Goal: Transaction & Acquisition: Purchase product/service

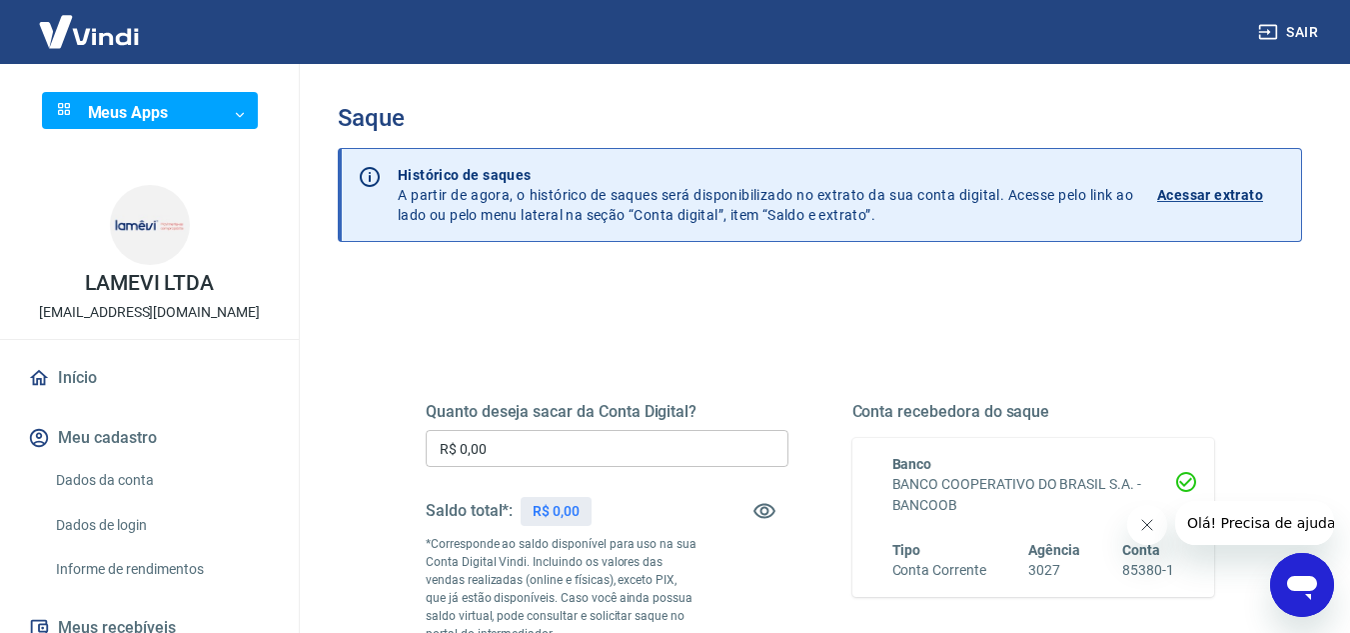
click at [593, 427] on div "Quanto deseja sacar da Conta Digital? R$ 0,00 ​ Saldo total*: R$ 0,00 *Correspo…" at bounding box center [607, 545] width 363 height 286
click at [603, 435] on input "R$ 0,00" at bounding box center [607, 448] width 363 height 37
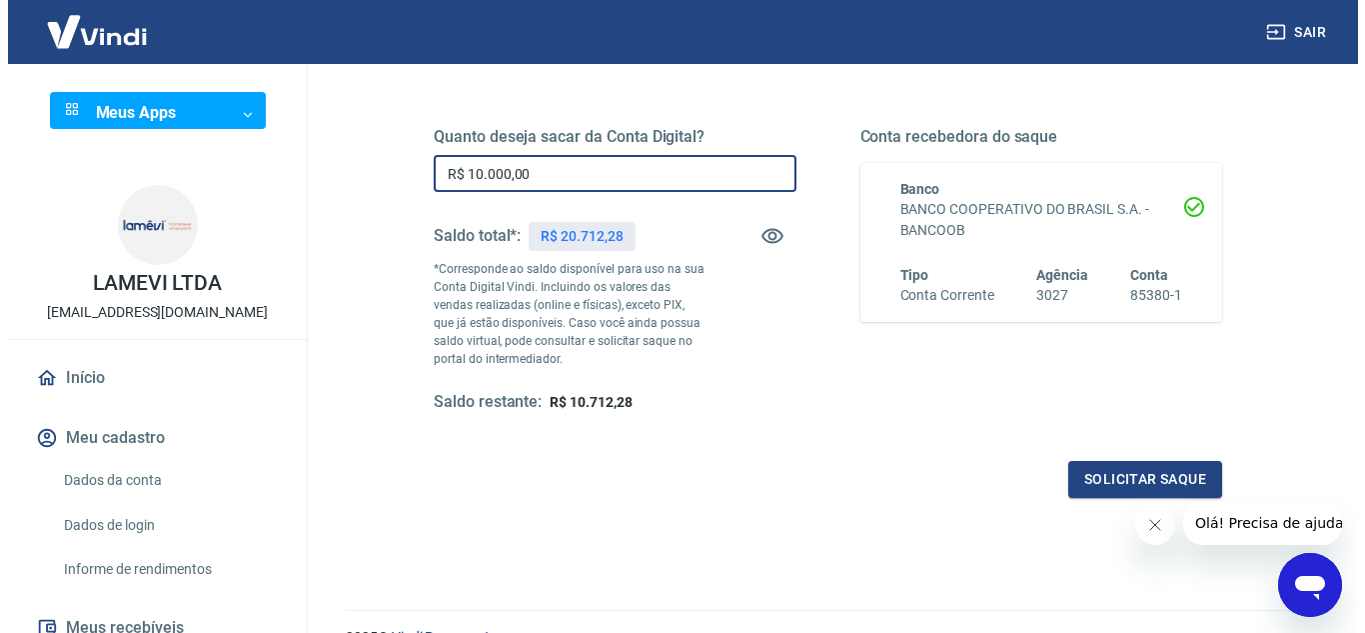
scroll to position [374, 0]
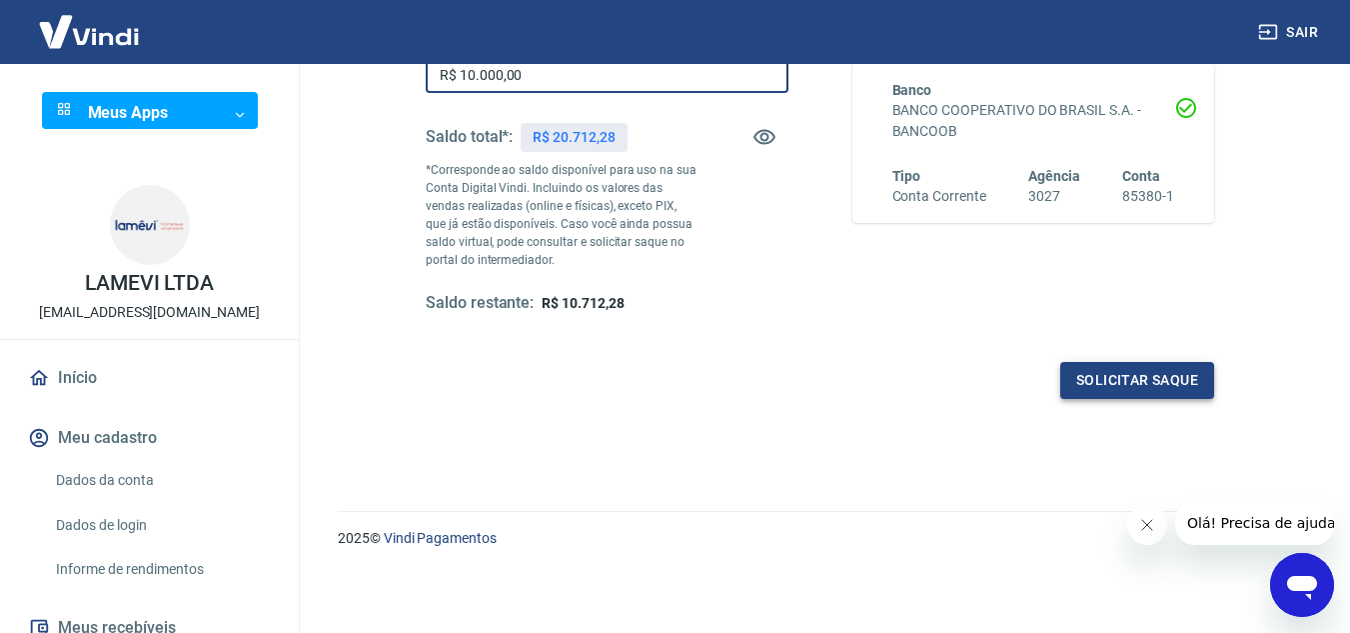
type input "R$ 10.000,00"
click at [1113, 394] on button "Solicitar saque" at bounding box center [1138, 380] width 154 height 37
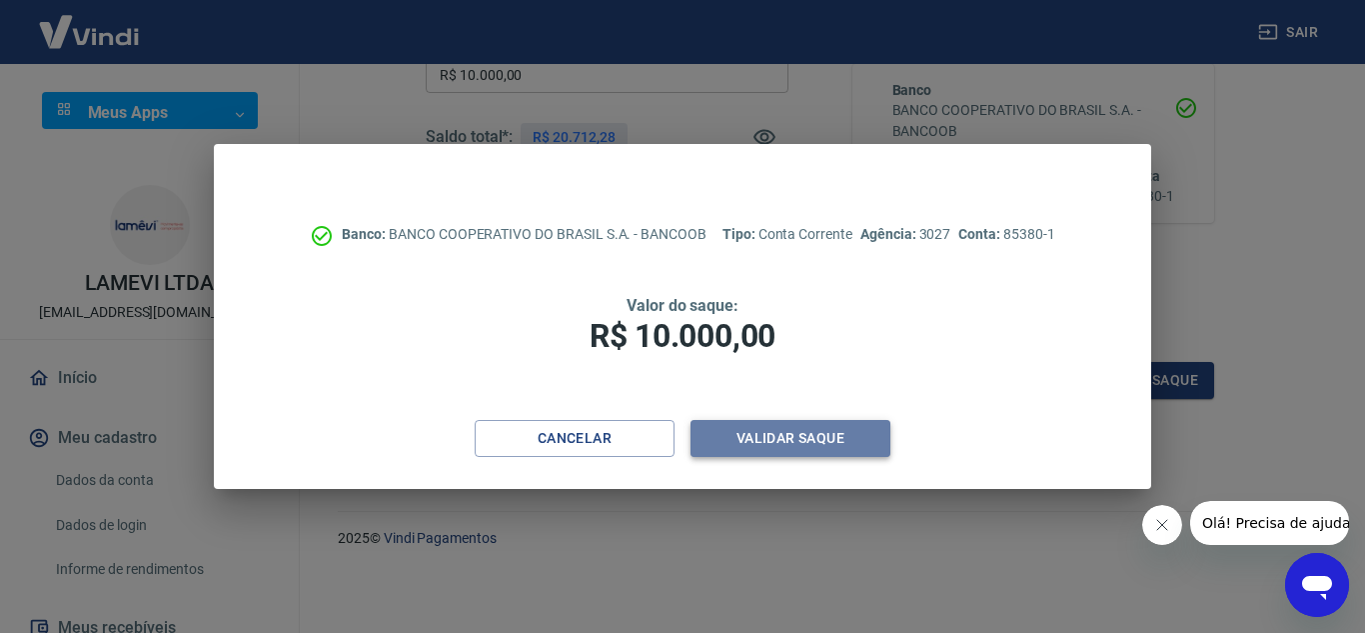
click at [753, 435] on button "Validar saque" at bounding box center [791, 438] width 200 height 37
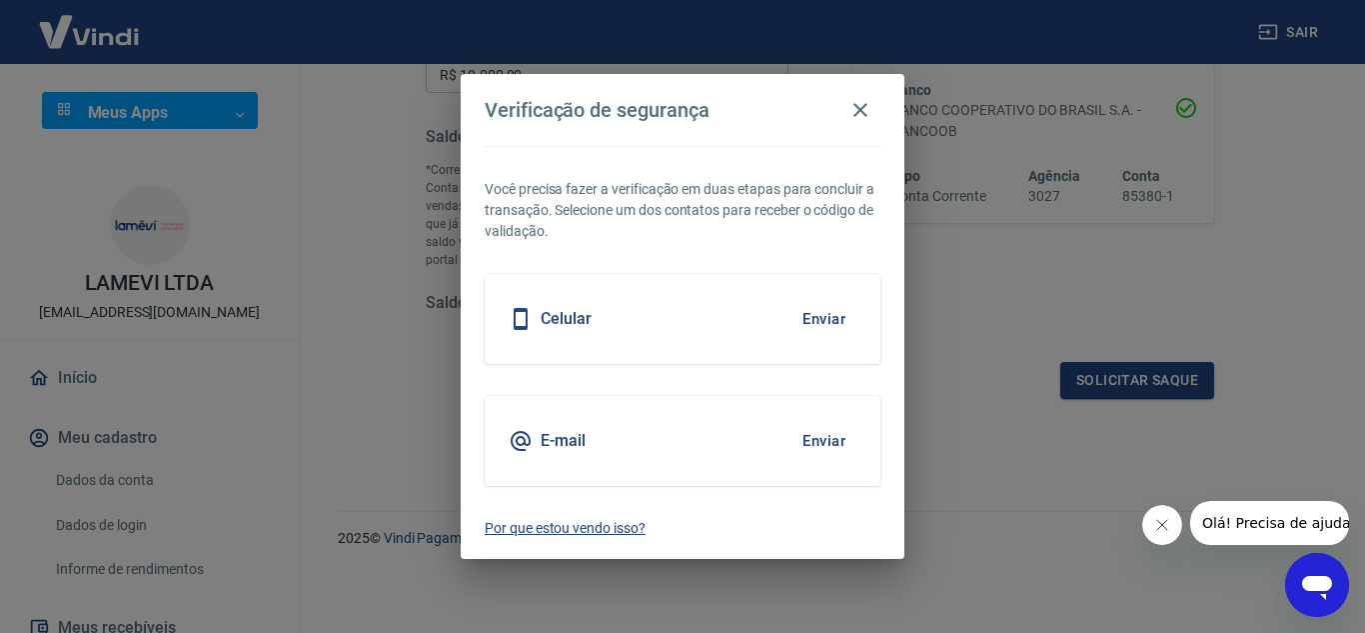
click at [604, 531] on p "Por que estou vendo isso?" at bounding box center [683, 528] width 396 height 21
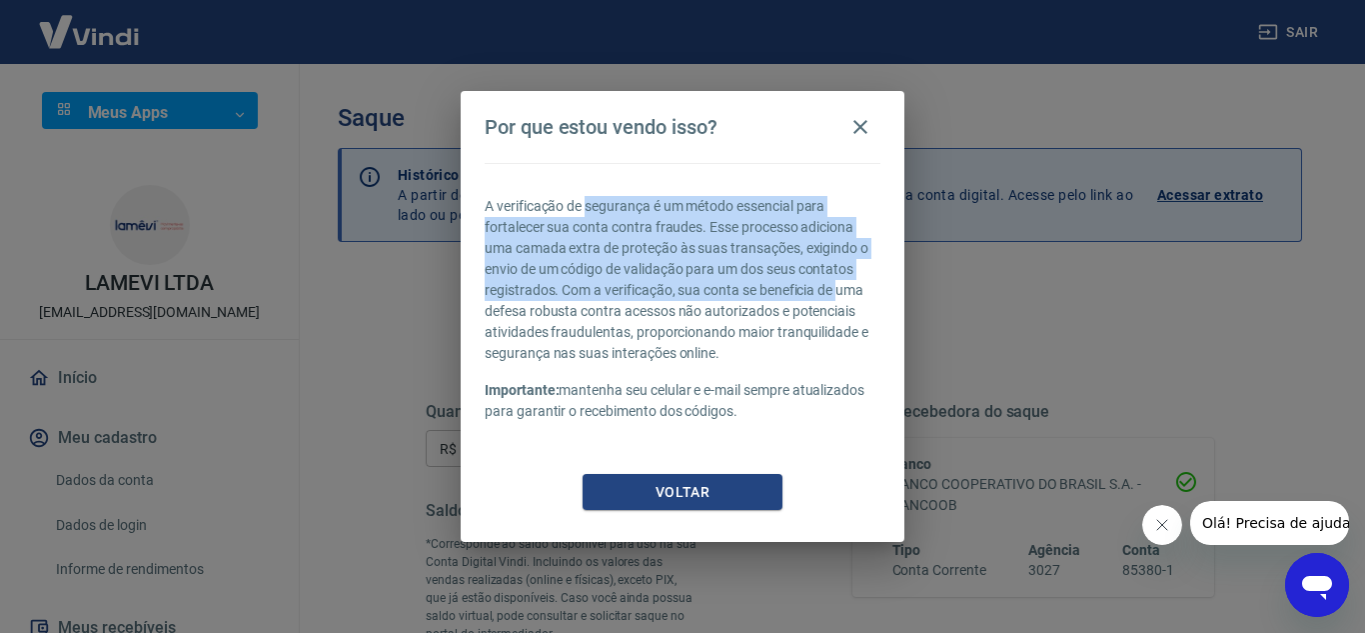
drag, startPoint x: 696, startPoint y: 204, endPoint x: 841, endPoint y: 306, distance: 177.2
click at [841, 299] on p "A verificação de segurança é um método essencial para fortalecer sua conta cont…" at bounding box center [683, 280] width 396 height 168
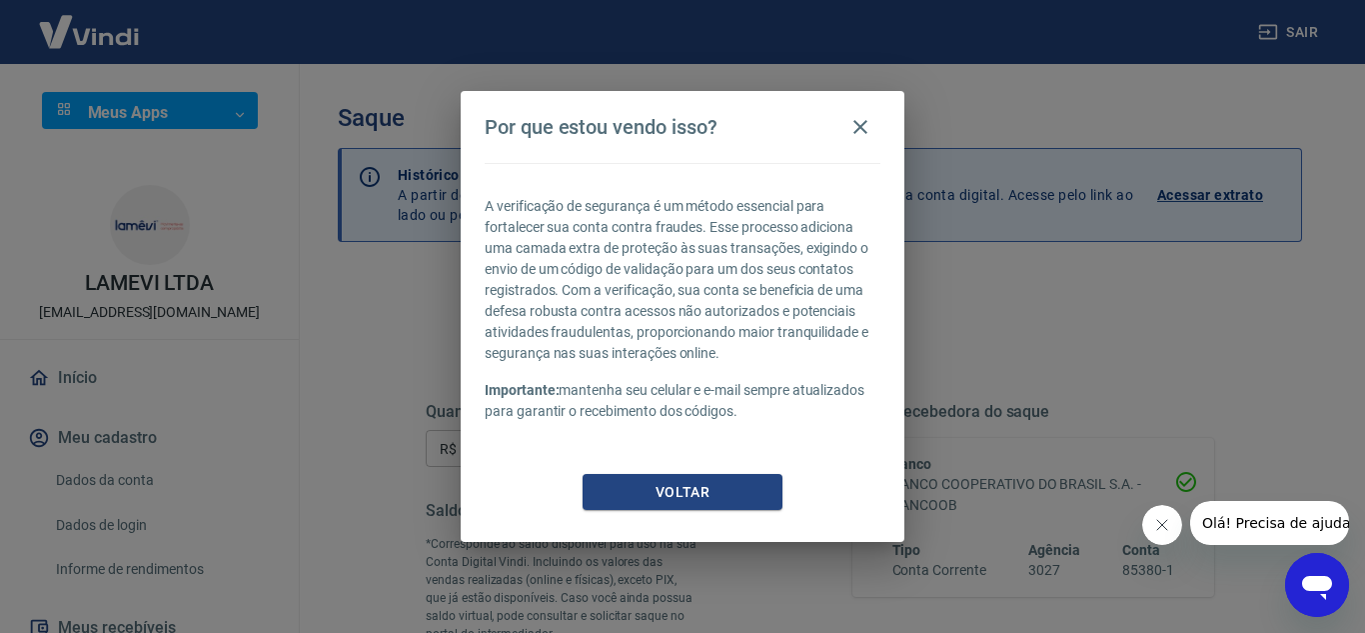
click at [818, 331] on p "A verificação de segurança é um método essencial para fortalecer sua conta cont…" at bounding box center [683, 280] width 396 height 168
click at [731, 493] on button "Voltar" at bounding box center [683, 492] width 200 height 37
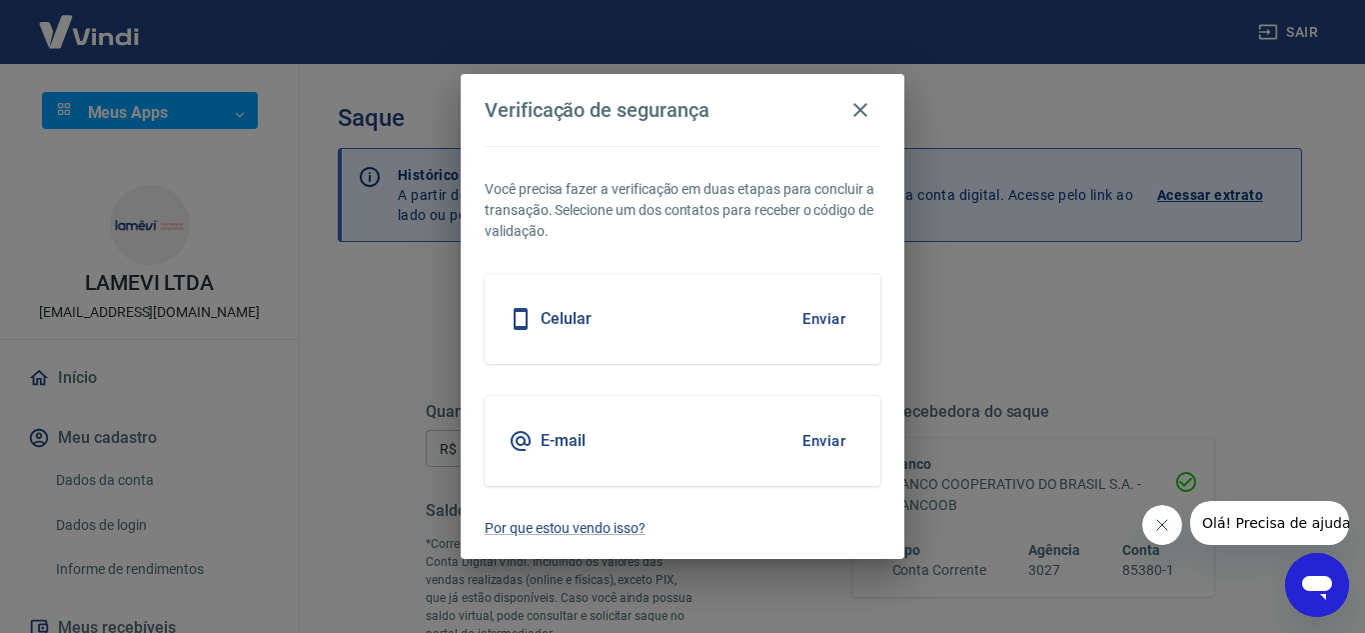
scroll to position [374, 0]
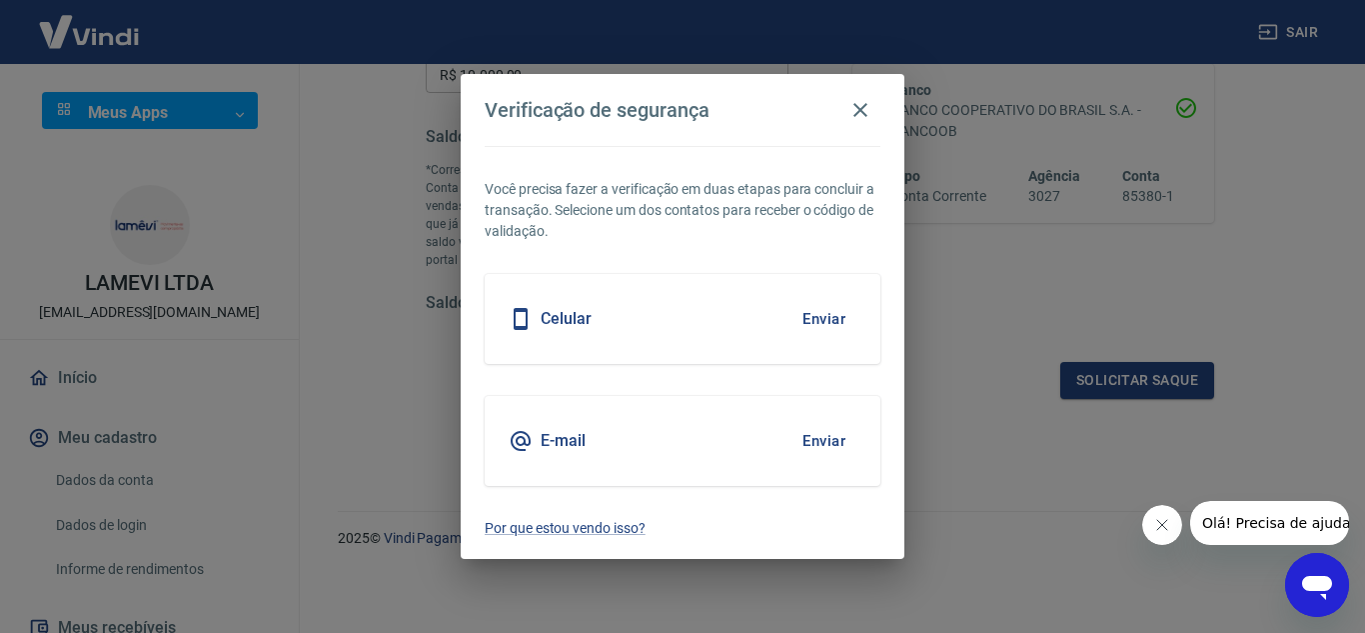
click at [822, 428] on button "Enviar" at bounding box center [824, 441] width 65 height 42
click at [812, 450] on button "Enviar" at bounding box center [824, 441] width 65 height 42
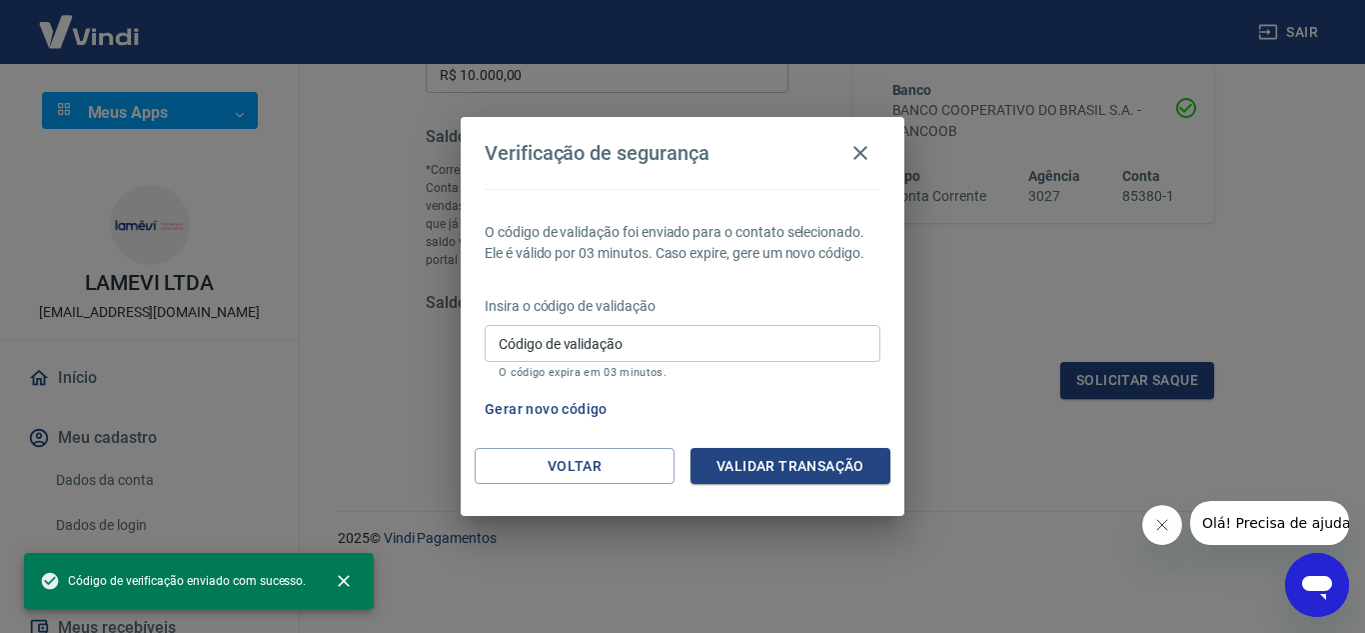
click at [869, 106] on div "Verificação de segurança O código de validação foi enviado para o contato selec…" at bounding box center [682, 316] width 1365 height 633
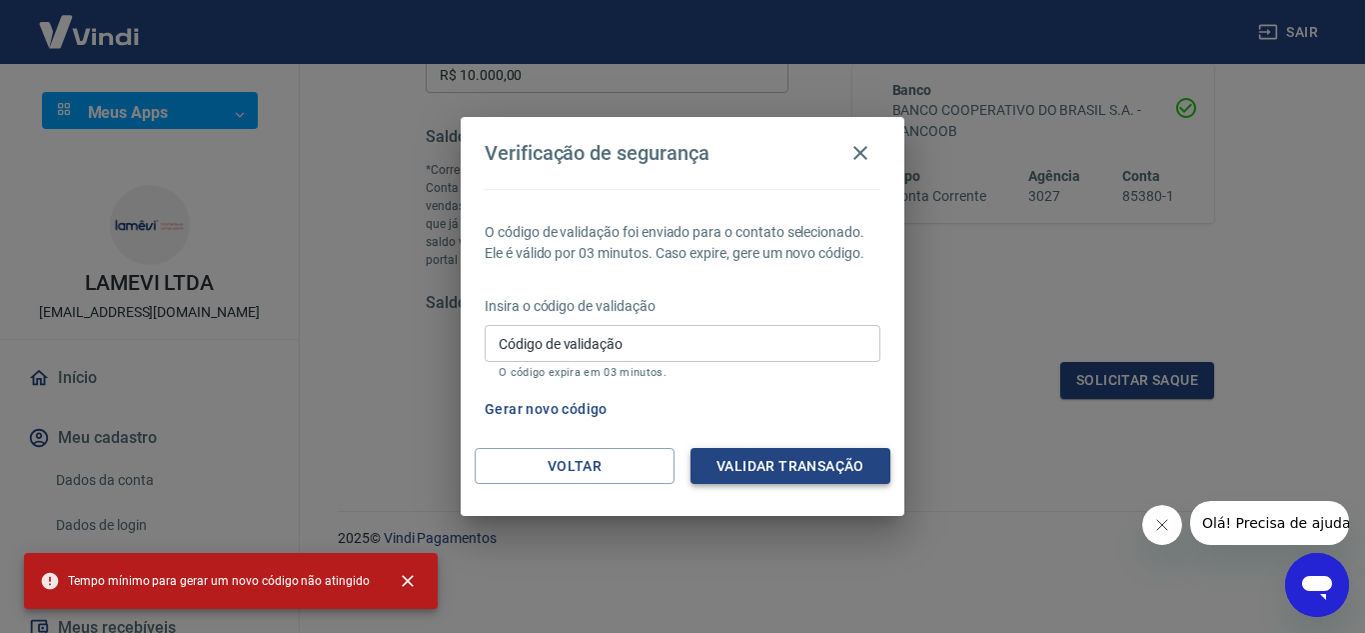
click at [767, 458] on button "Validar transação" at bounding box center [791, 466] width 200 height 37
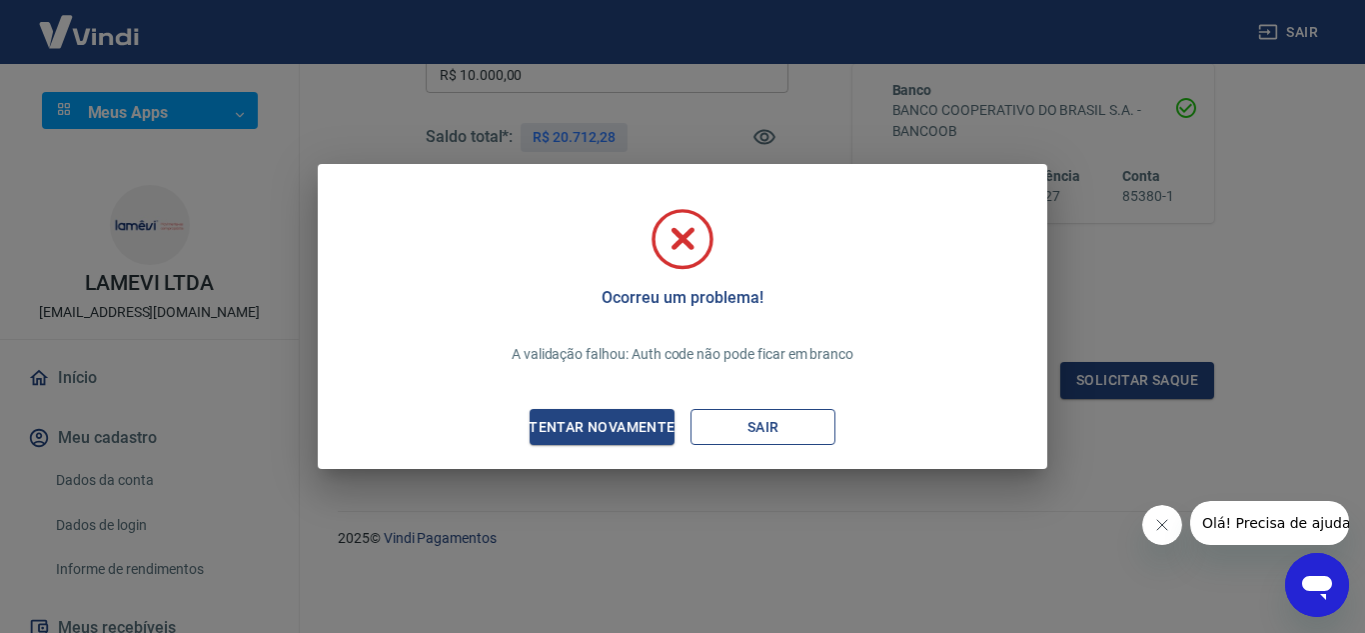
click at [749, 433] on button "Sair" at bounding box center [763, 427] width 145 height 37
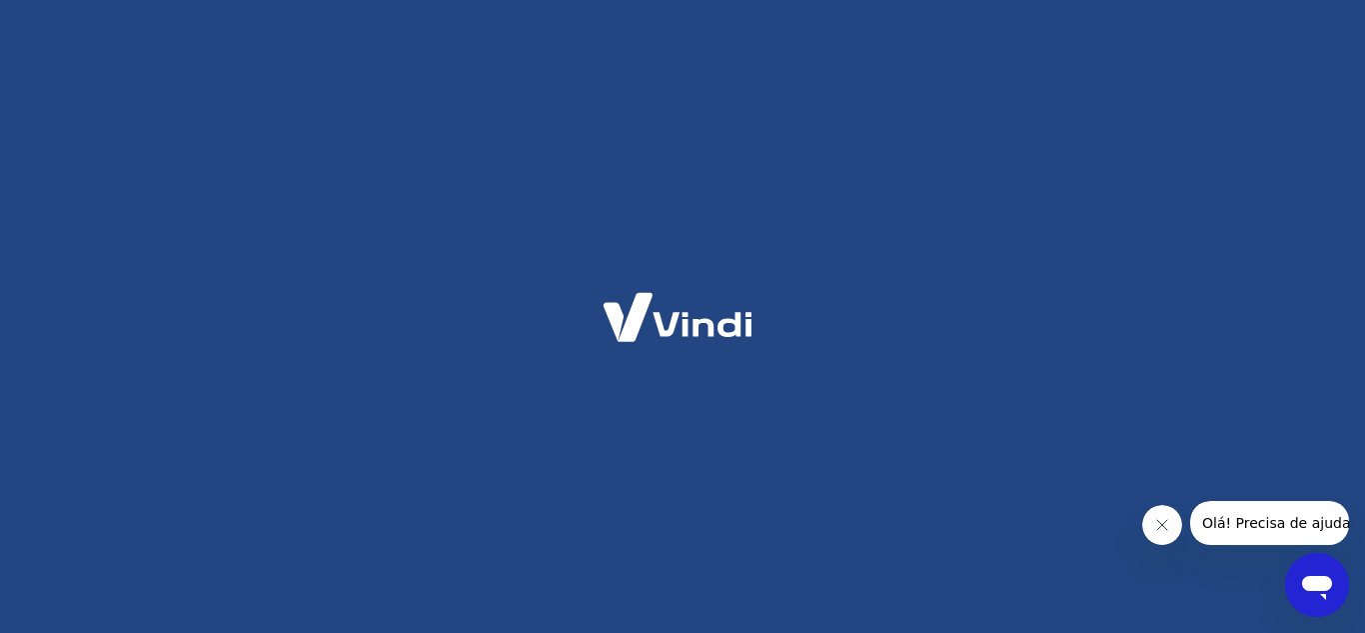
click at [1156, 517] on icon "Fechar mensagem da empresa" at bounding box center [1162, 525] width 16 height 16
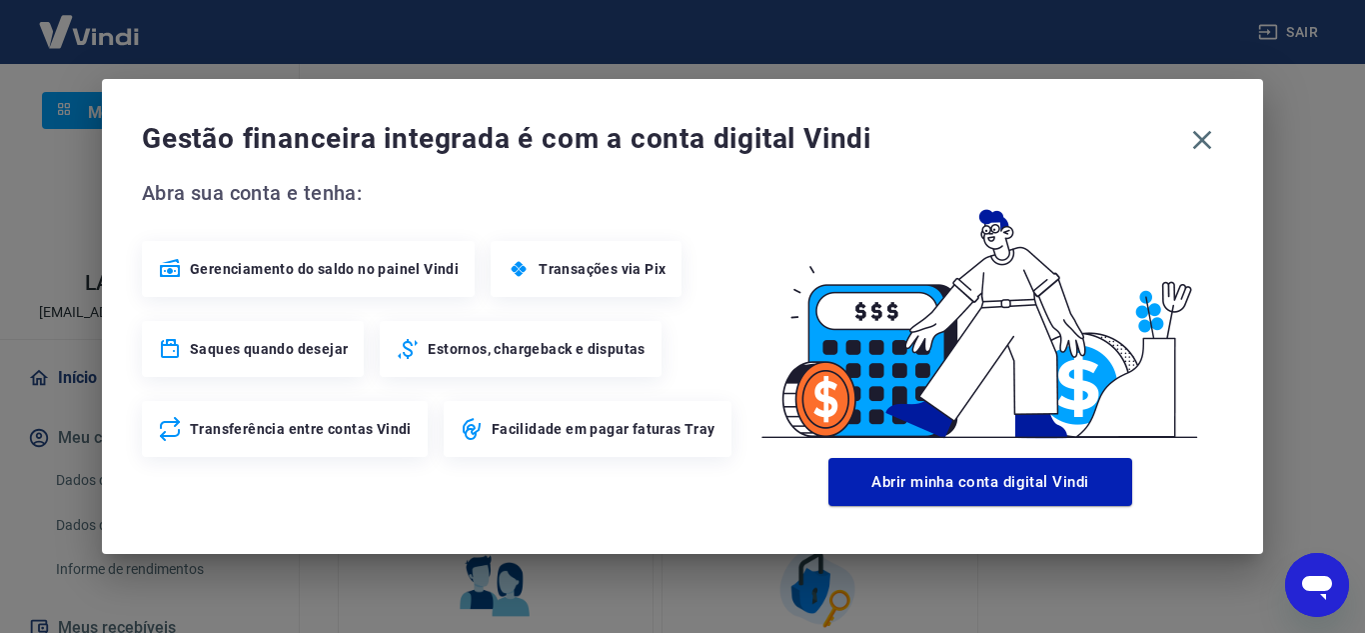
click at [1309, 581] on icon "Abrir janela de mensagens" at bounding box center [1317, 588] width 30 height 24
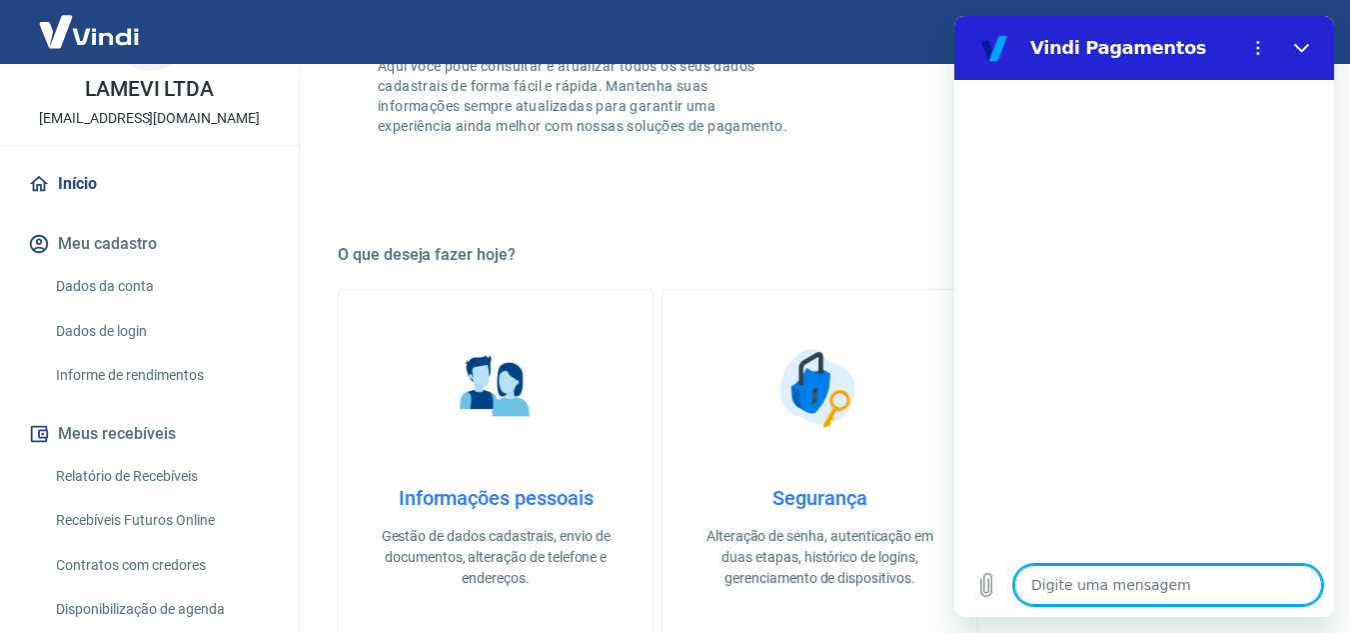
scroll to position [300, 0]
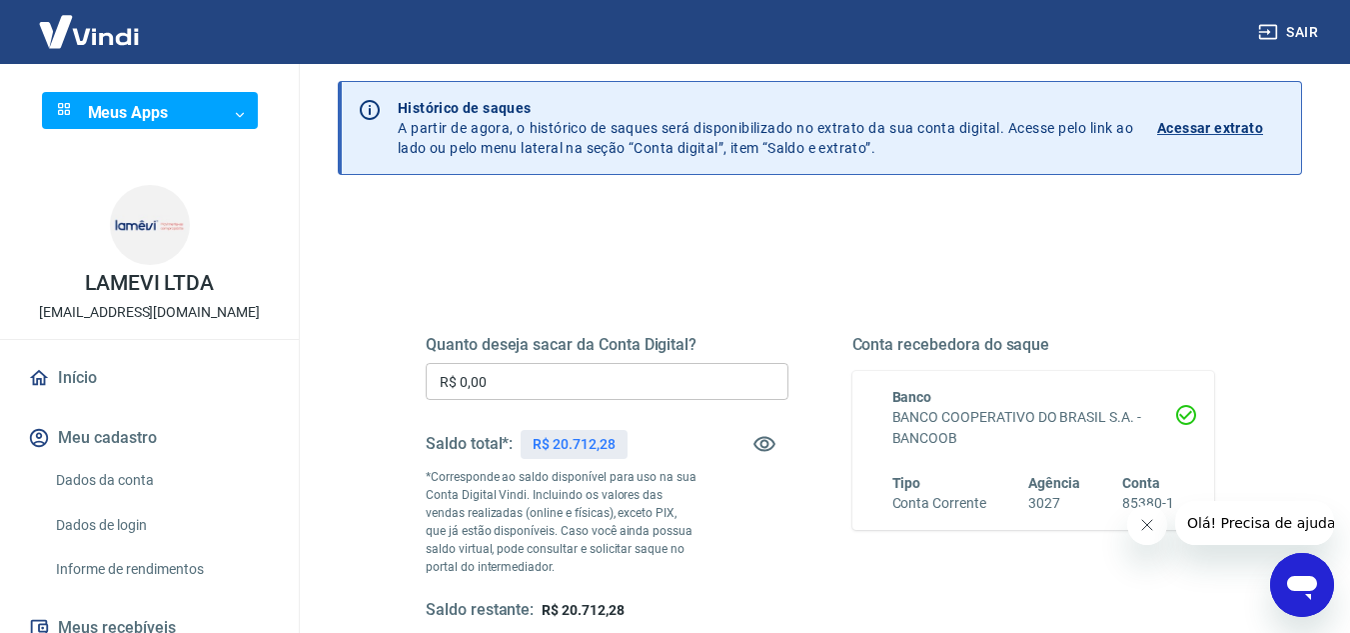
scroll to position [100, 0]
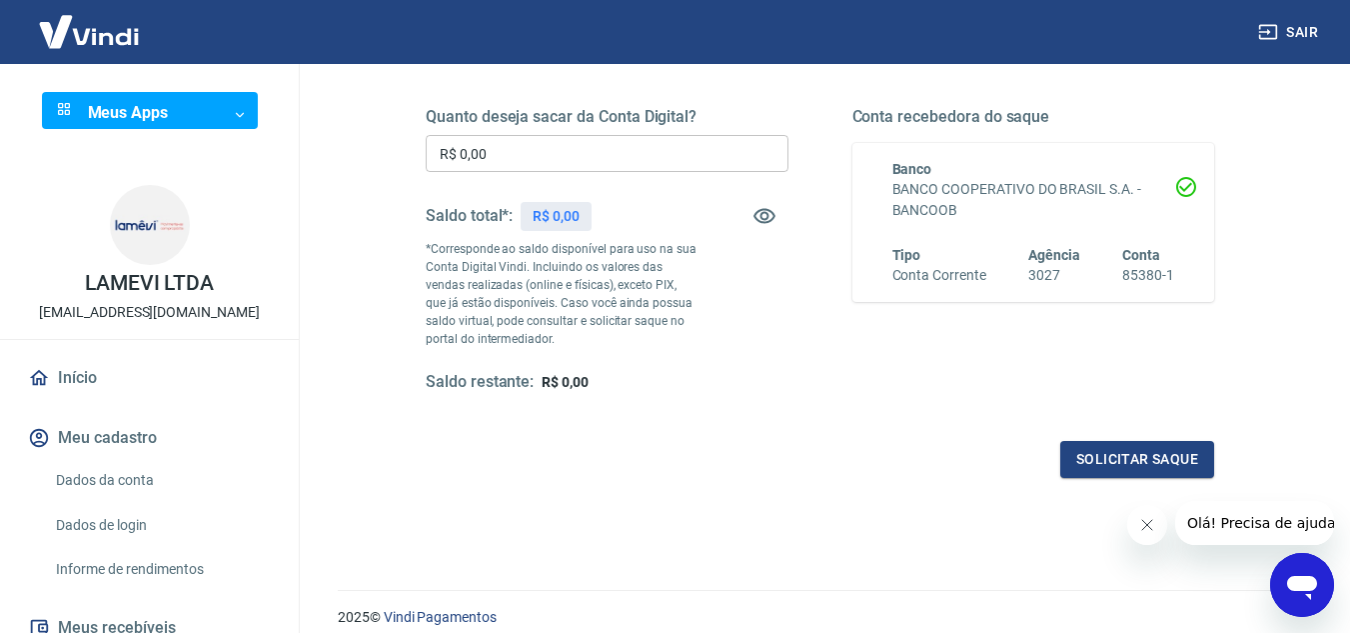
scroll to position [300, 0]
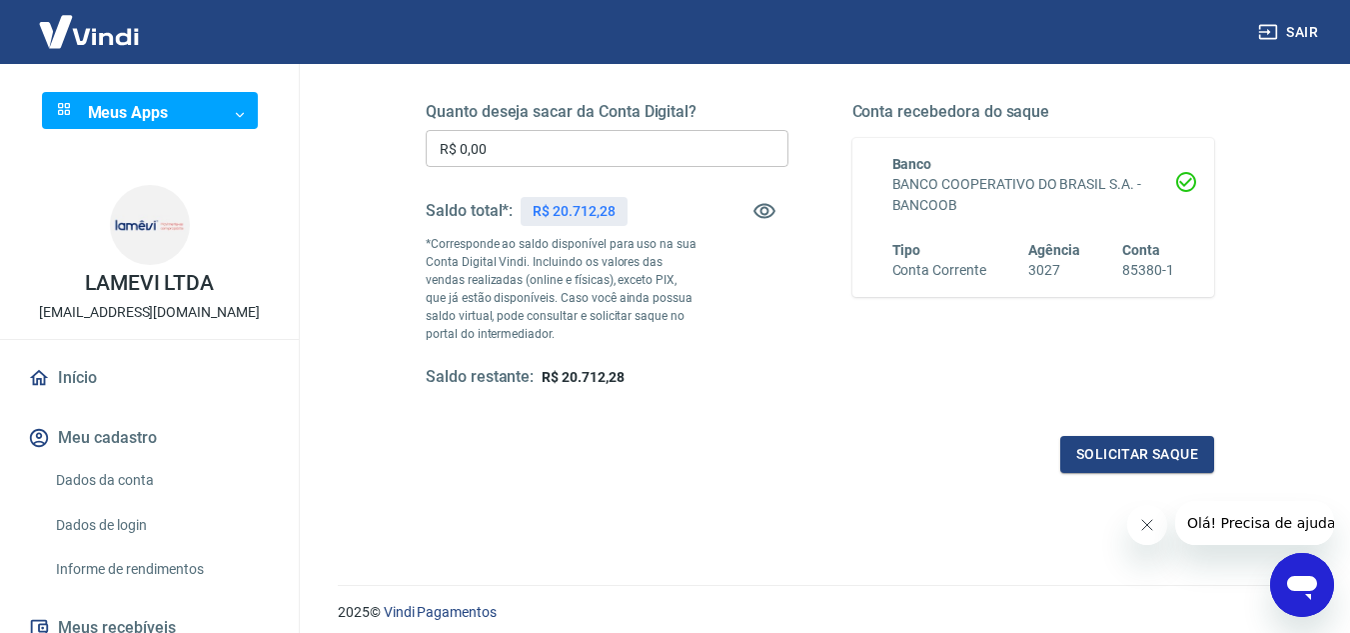
click at [1264, 528] on span "Olá! Precisa de ajuda?" at bounding box center [1265, 523] width 156 height 16
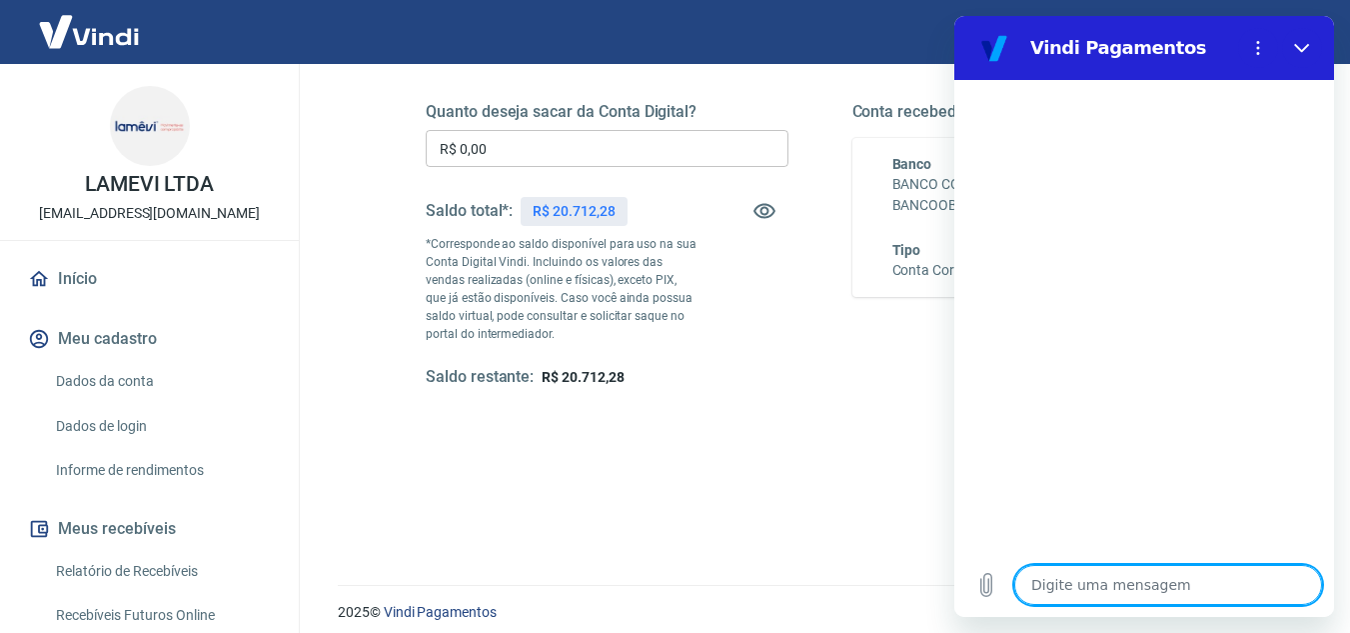
scroll to position [100, 0]
click at [151, 382] on link "Dados da conta" at bounding box center [161, 380] width 227 height 41
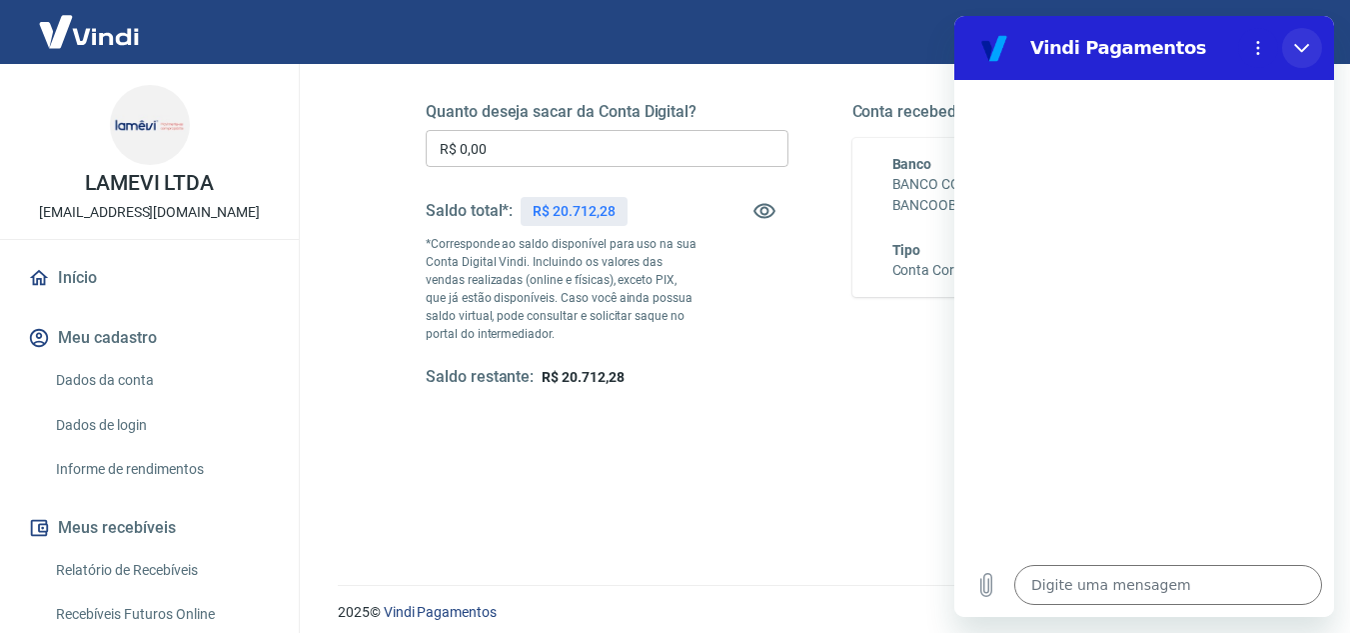
click at [1287, 48] on button "Fechar" at bounding box center [1302, 48] width 40 height 40
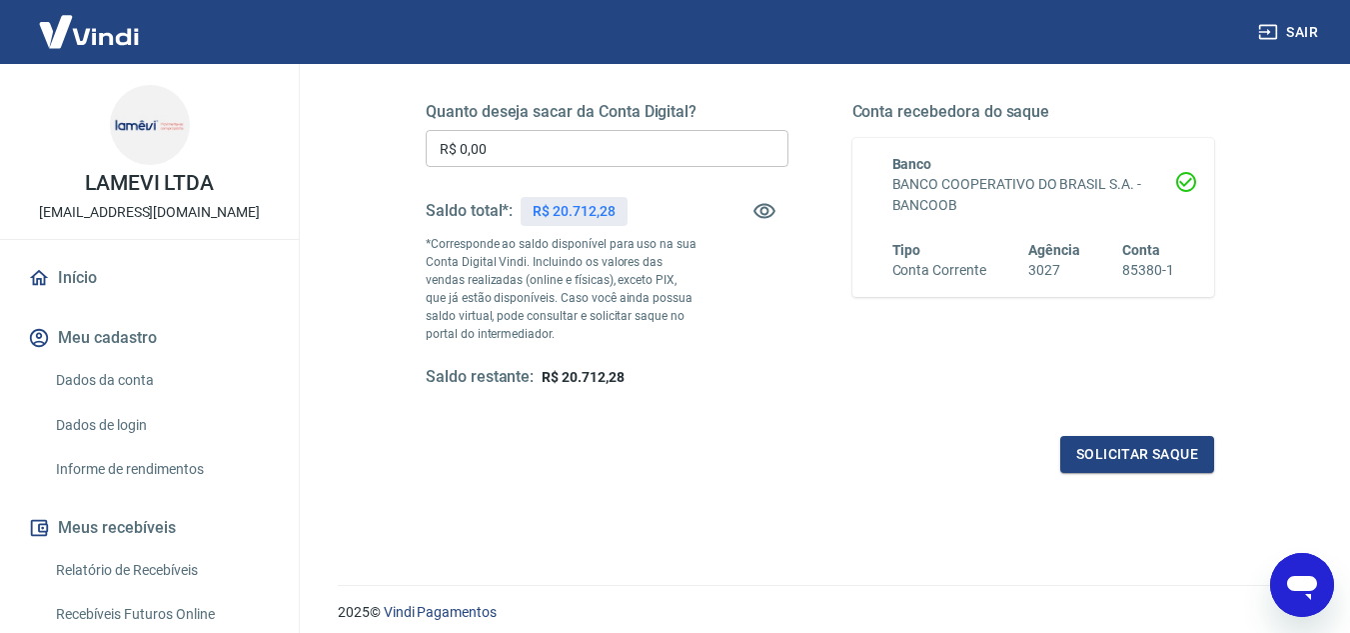
click at [1301, 564] on div "Abrir janela de mensagens" at bounding box center [1302, 585] width 60 height 60
type textarea "x"
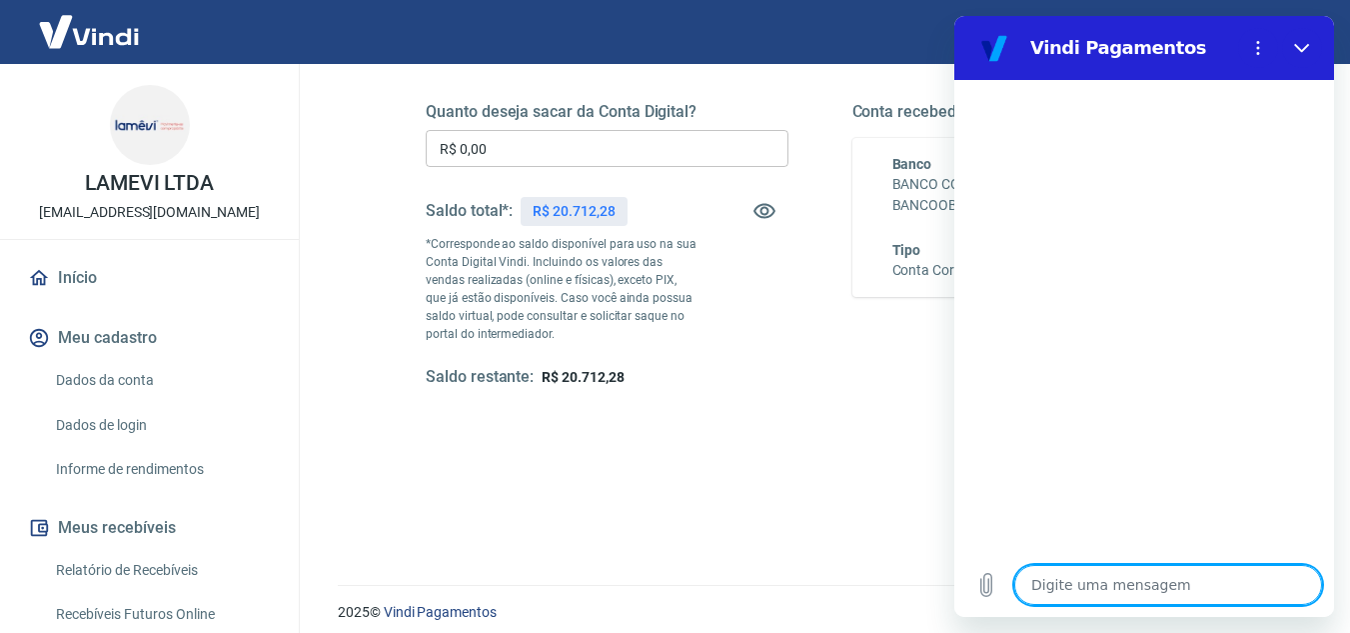
click at [1123, 579] on textarea at bounding box center [1169, 585] width 308 height 40
type textarea "o"
type textarea "x"
type textarea "oi"
type textarea "x"
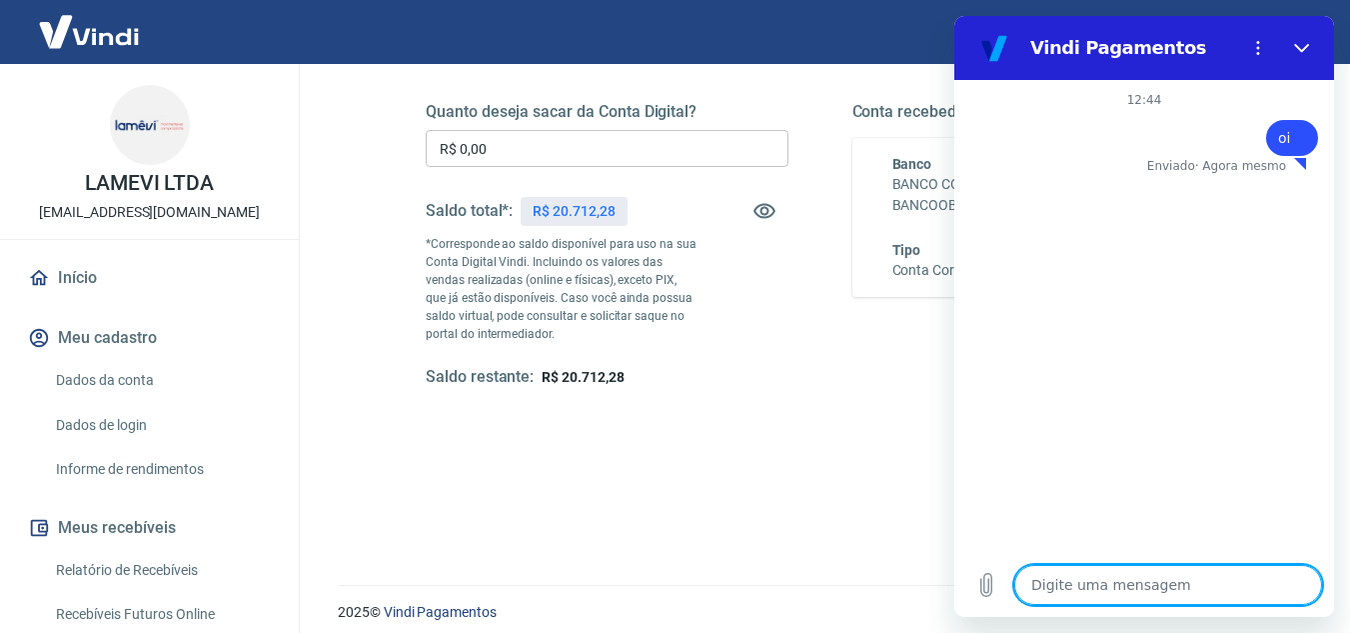
click at [672, 330] on p "*Corresponde ao saldo disponível para uso na sua Conta Digital Vindi. Incluindo…" at bounding box center [562, 289] width 272 height 108
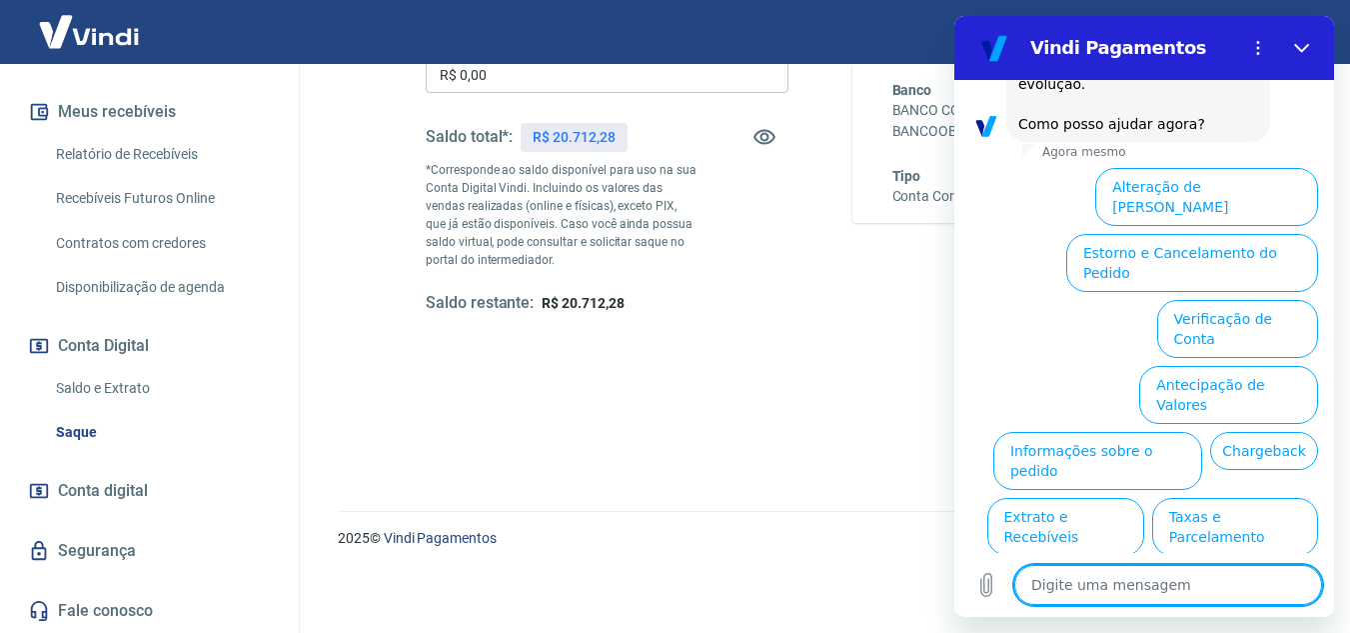
scroll to position [626, 0]
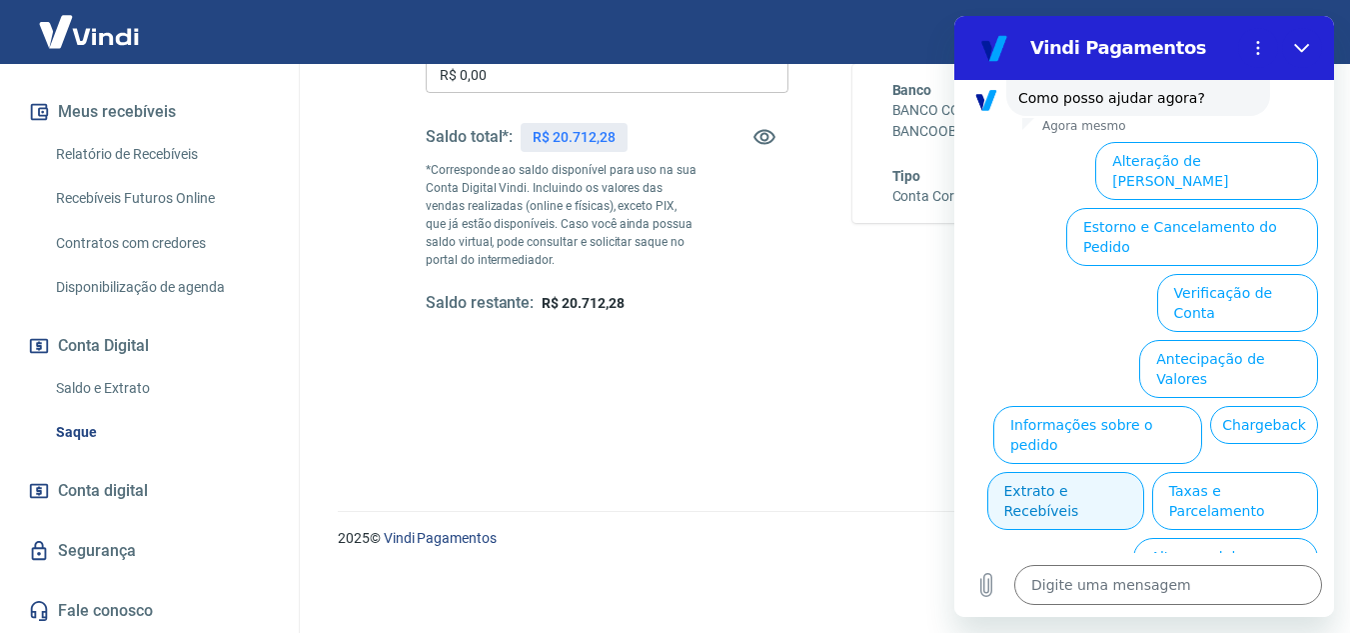
click at [1145, 472] on button "Extrato e Recebíveis" at bounding box center [1066, 501] width 157 height 58
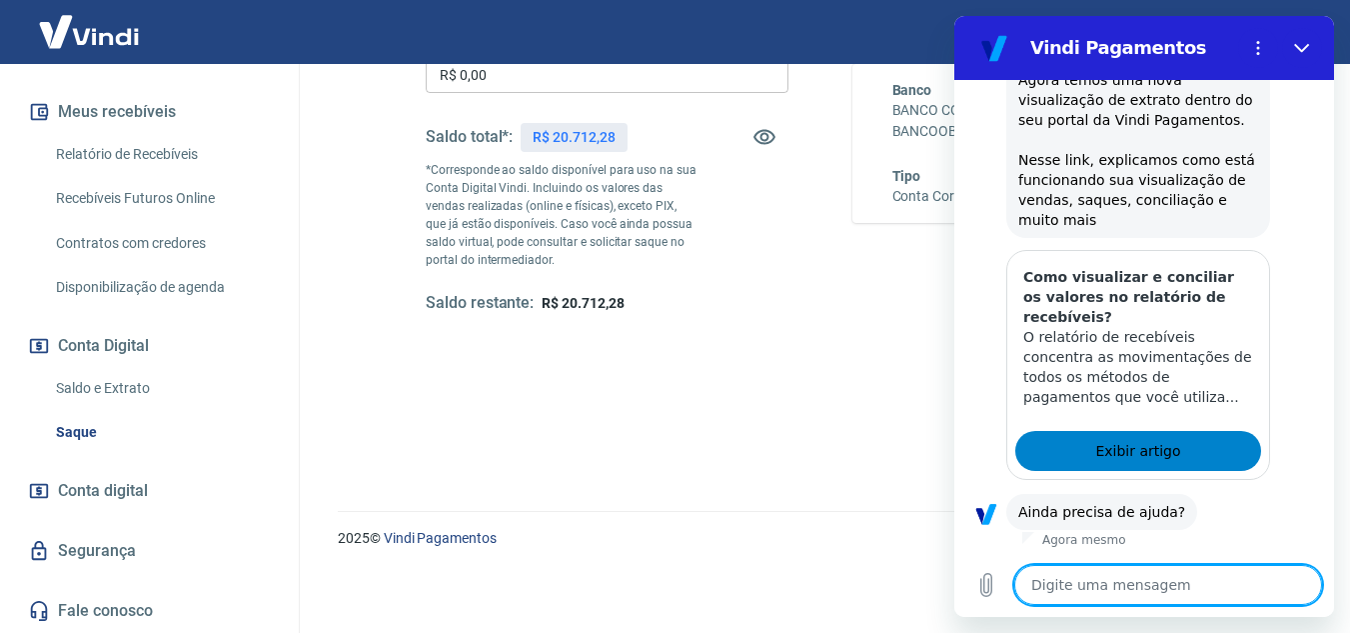
scroll to position [804, 0]
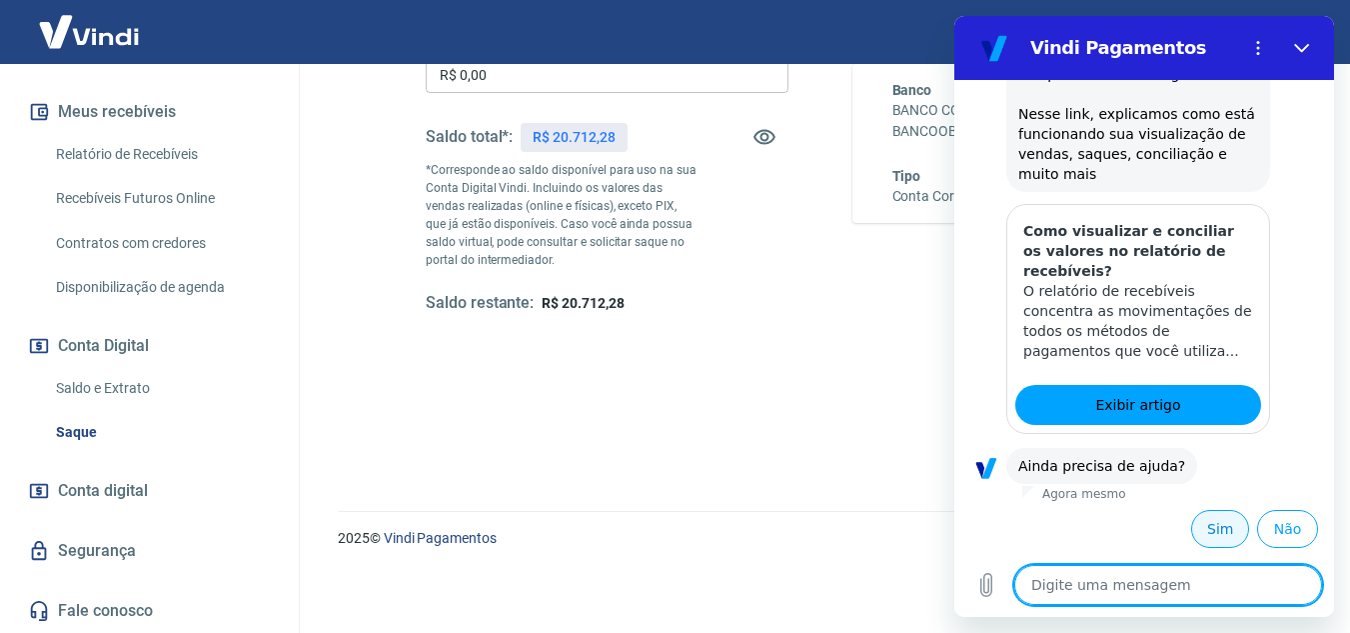
click at [1192, 532] on button "Sim" at bounding box center [1221, 529] width 58 height 38
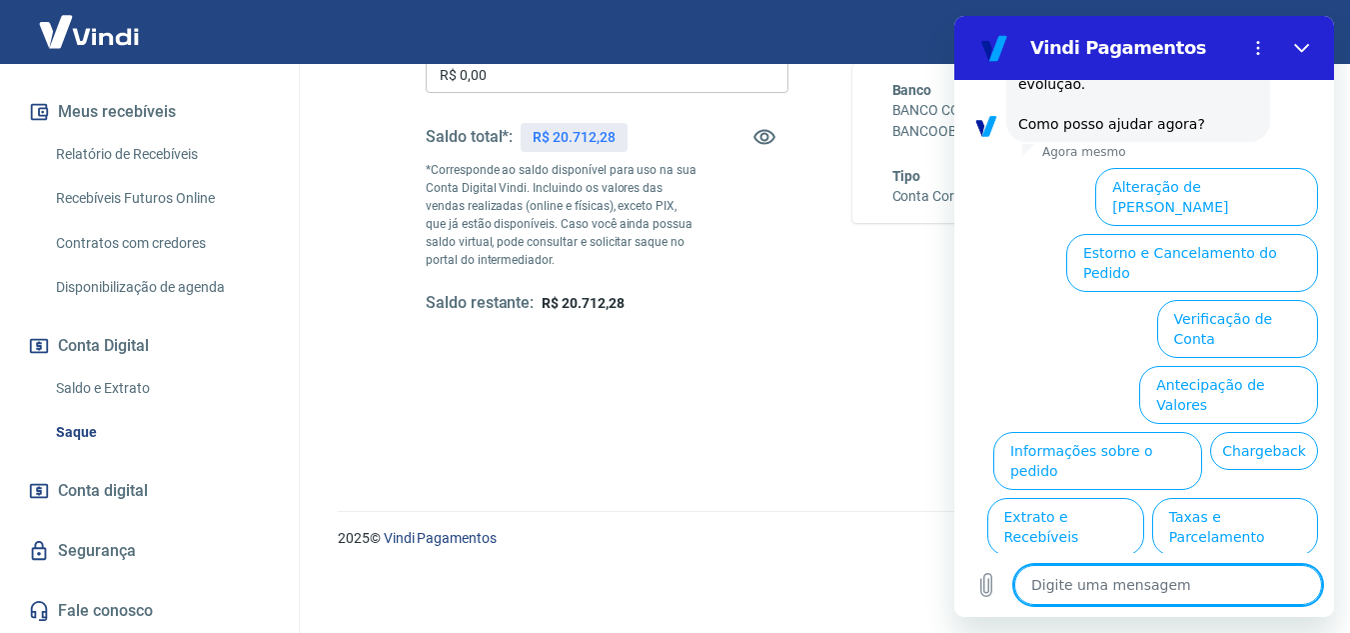
scroll to position [1805, 0]
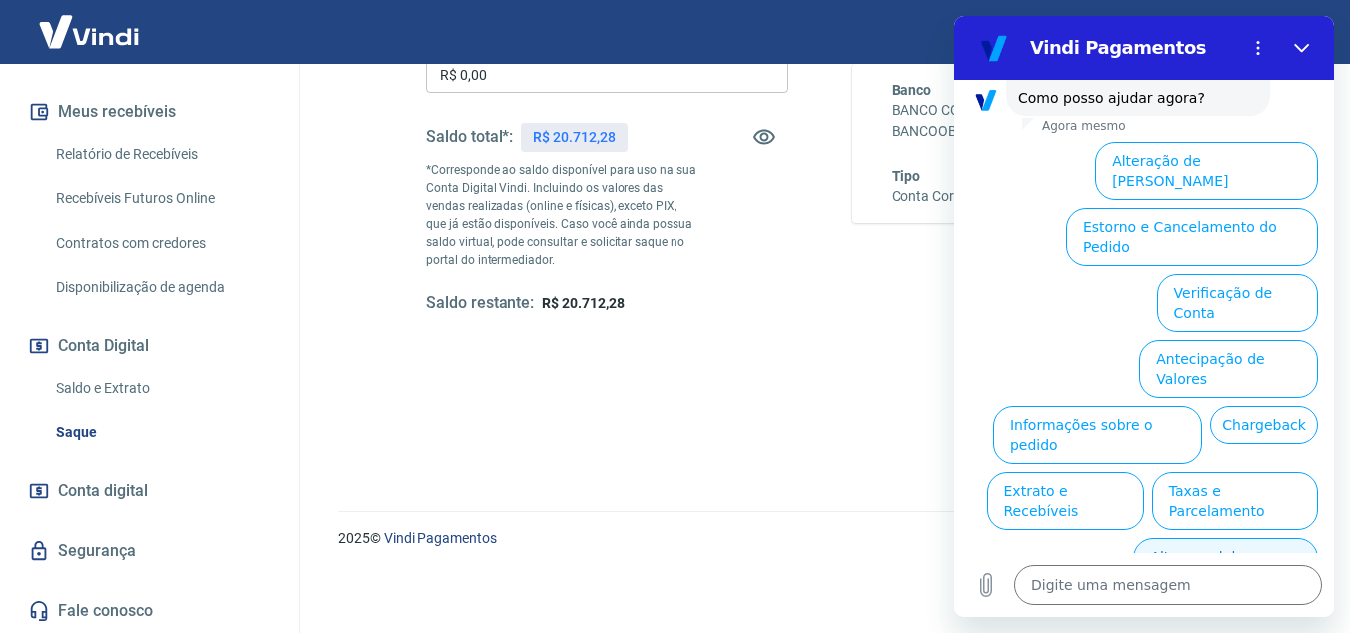
click at [1246, 538] on button "Alterar celular verificado" at bounding box center [1226, 567] width 185 height 58
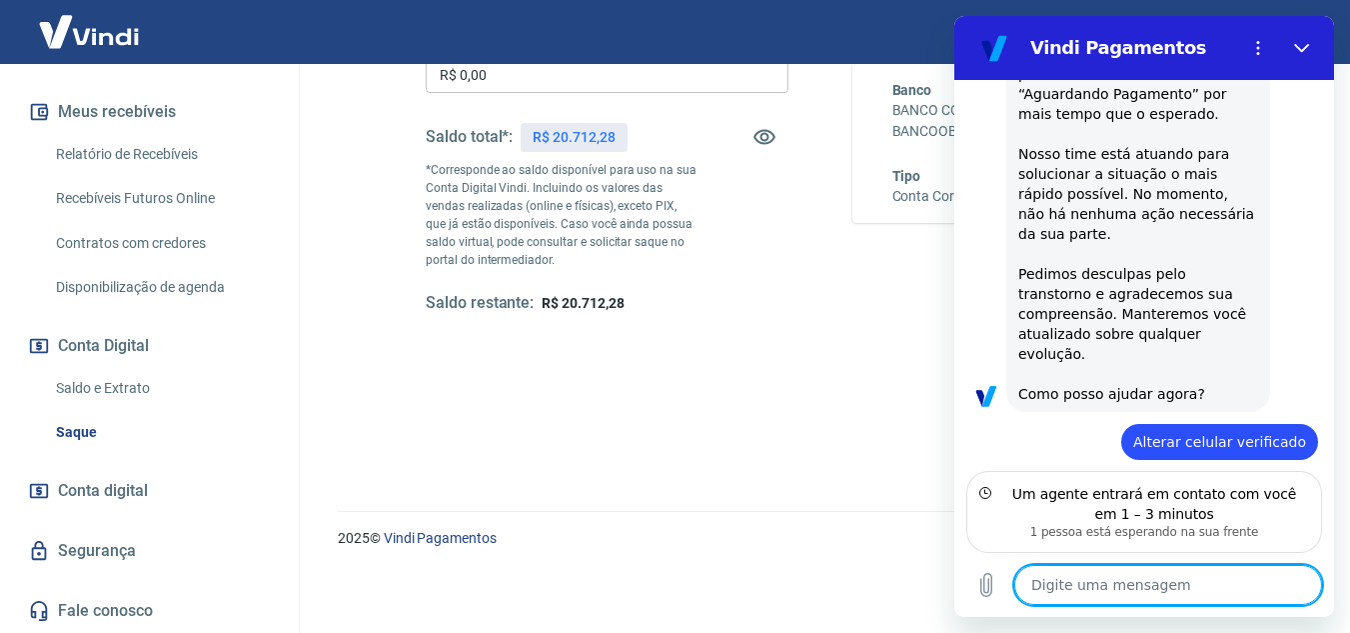
scroll to position [1599, 0]
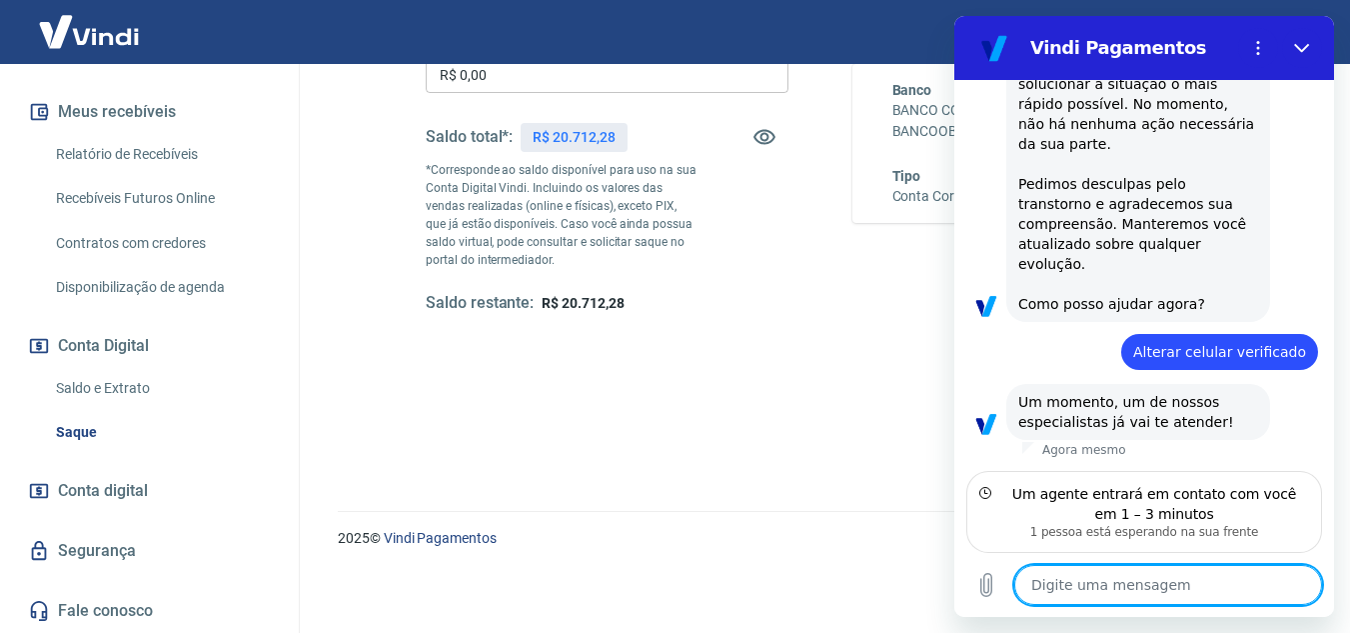
type textarea "x"
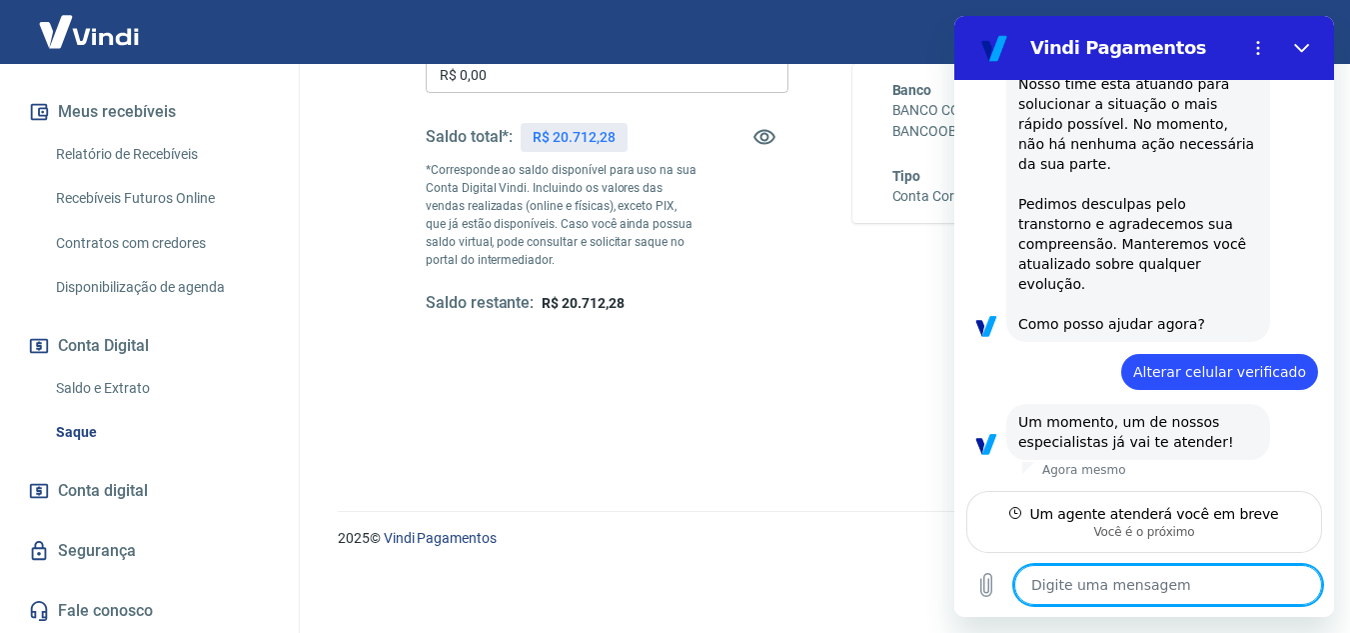
click at [1106, 597] on textarea at bounding box center [1169, 585] width 308 height 40
click at [1125, 573] on textarea at bounding box center [1169, 585] width 308 height 40
type textarea "B"
type textarea "x"
type textarea "Bo"
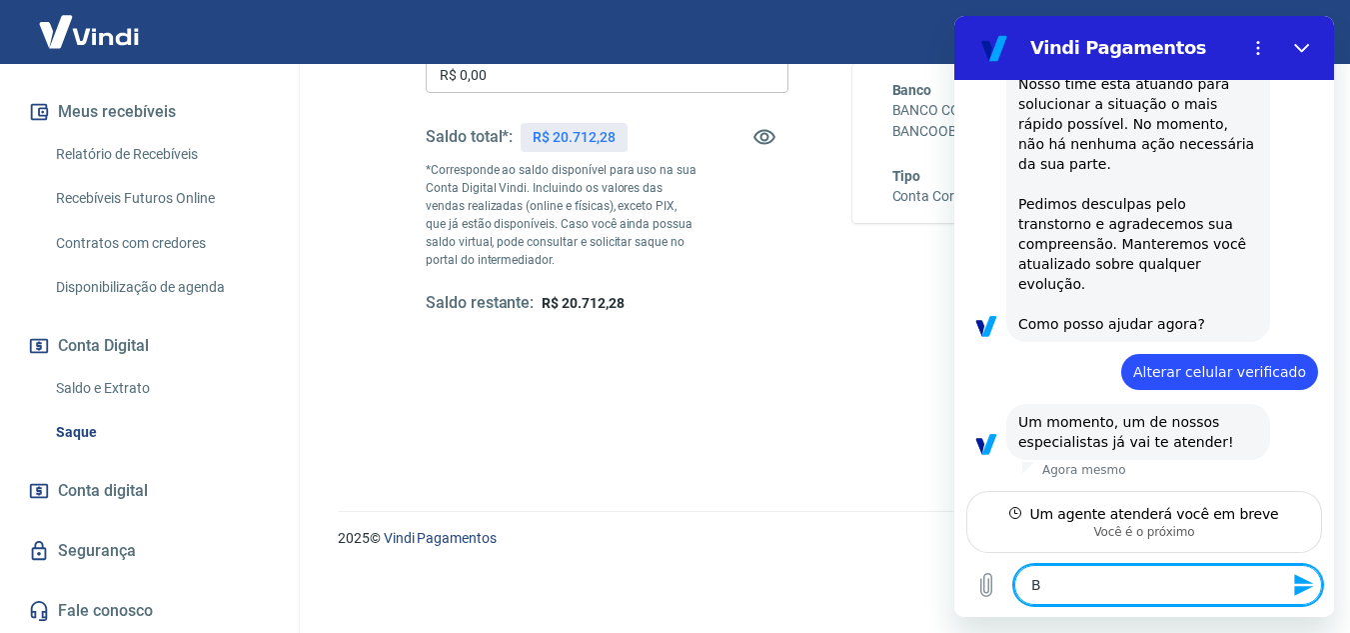
type textarea "x"
type textarea "Boa"
type textarea "x"
type textarea "Boa"
type textarea "x"
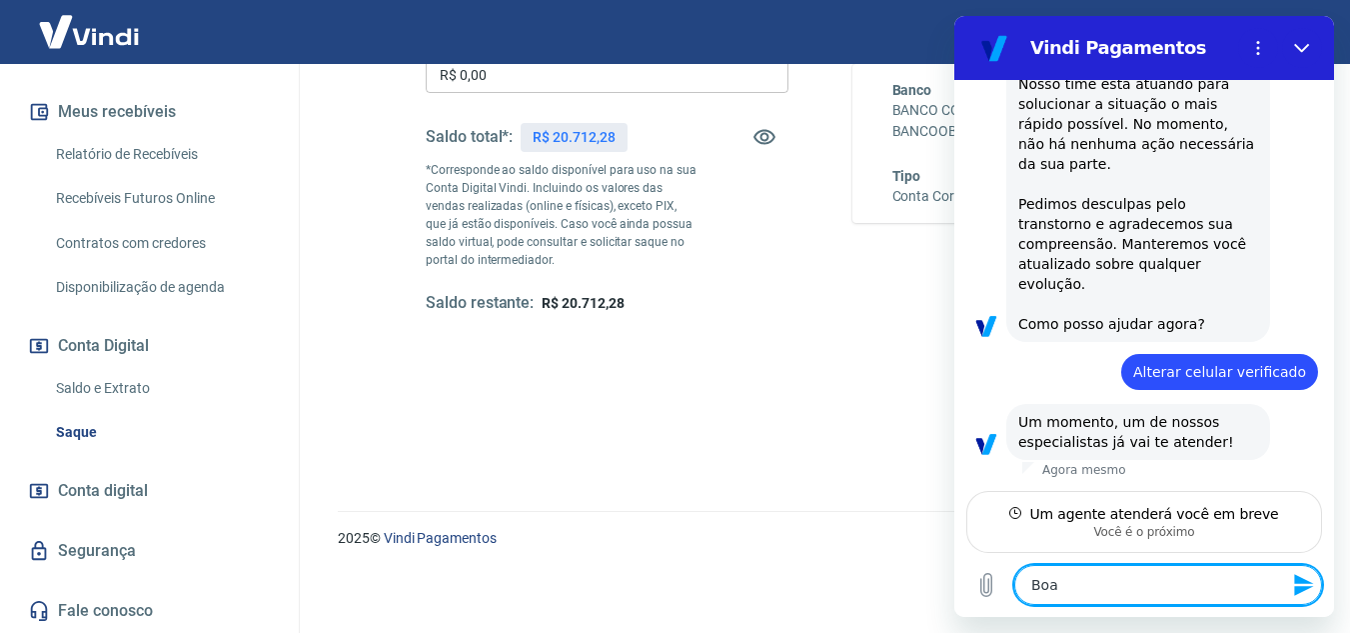
type textarea "Boa t"
type textarea "x"
type textarea "Boa ta"
type textarea "x"
type textarea "Boa tar"
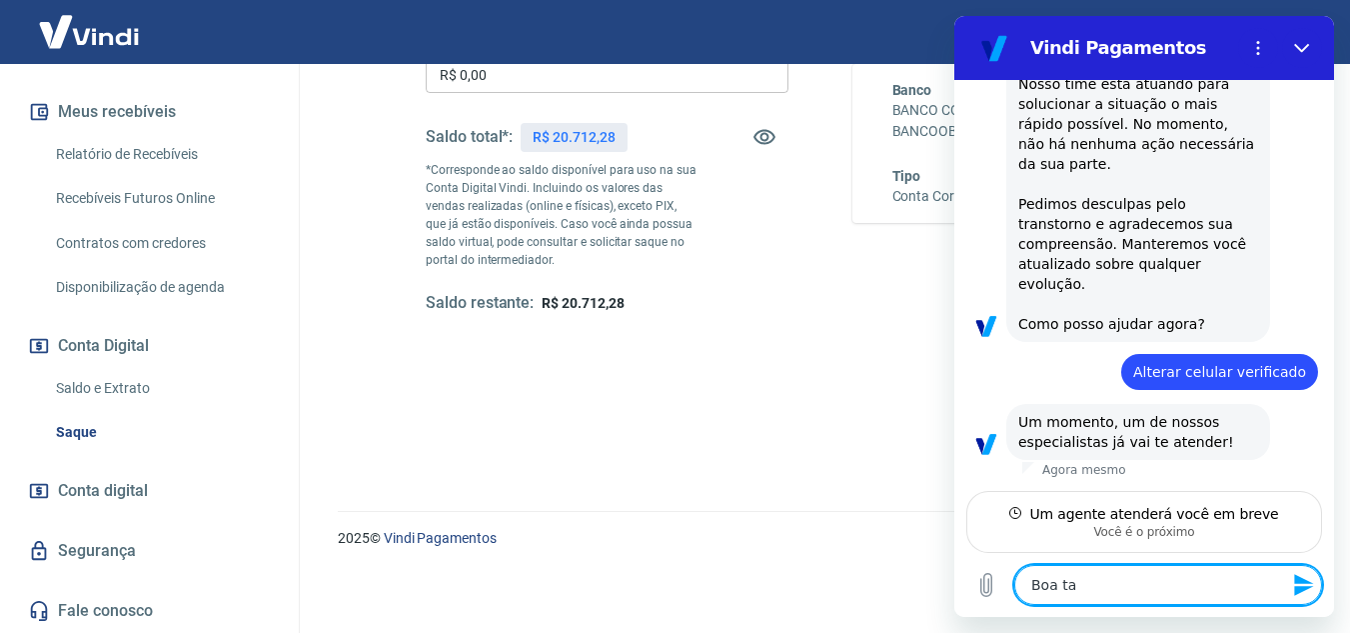
type textarea "x"
type textarea "Boa tard"
type textarea "x"
type textarea "Boa tarde"
type textarea "x"
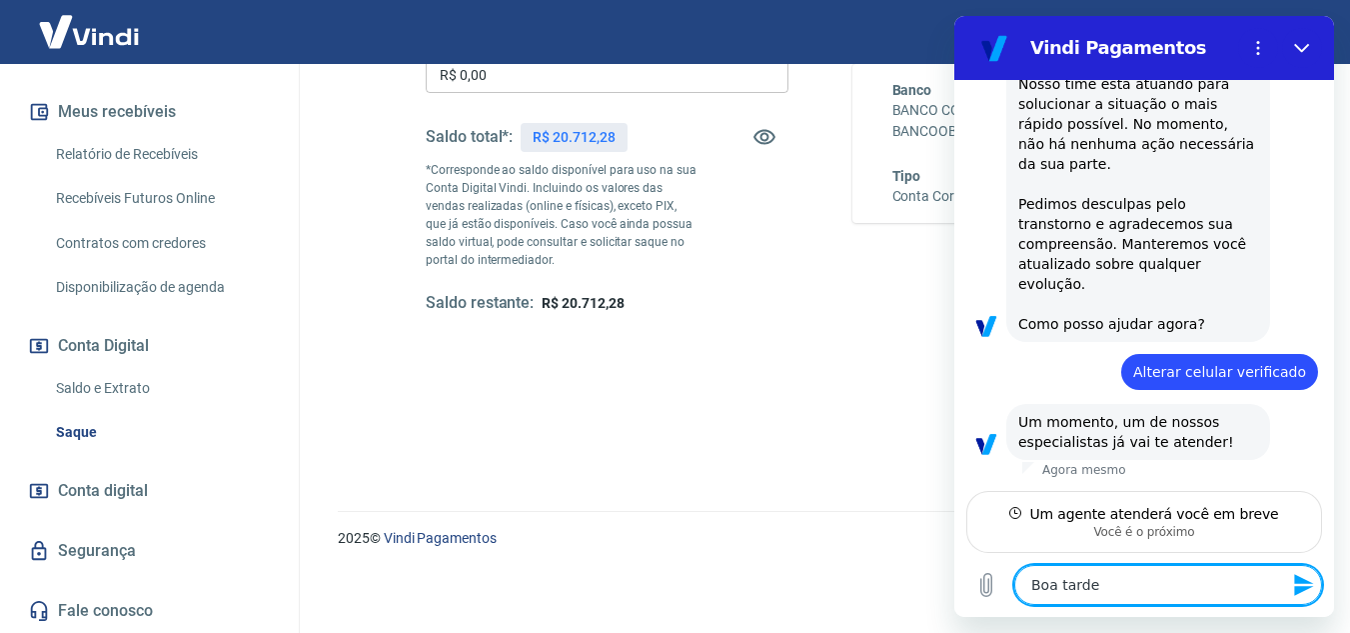
type textarea "Boa tarde!"
type textarea "x"
type textarea "Boa tarde!"
type textarea "x"
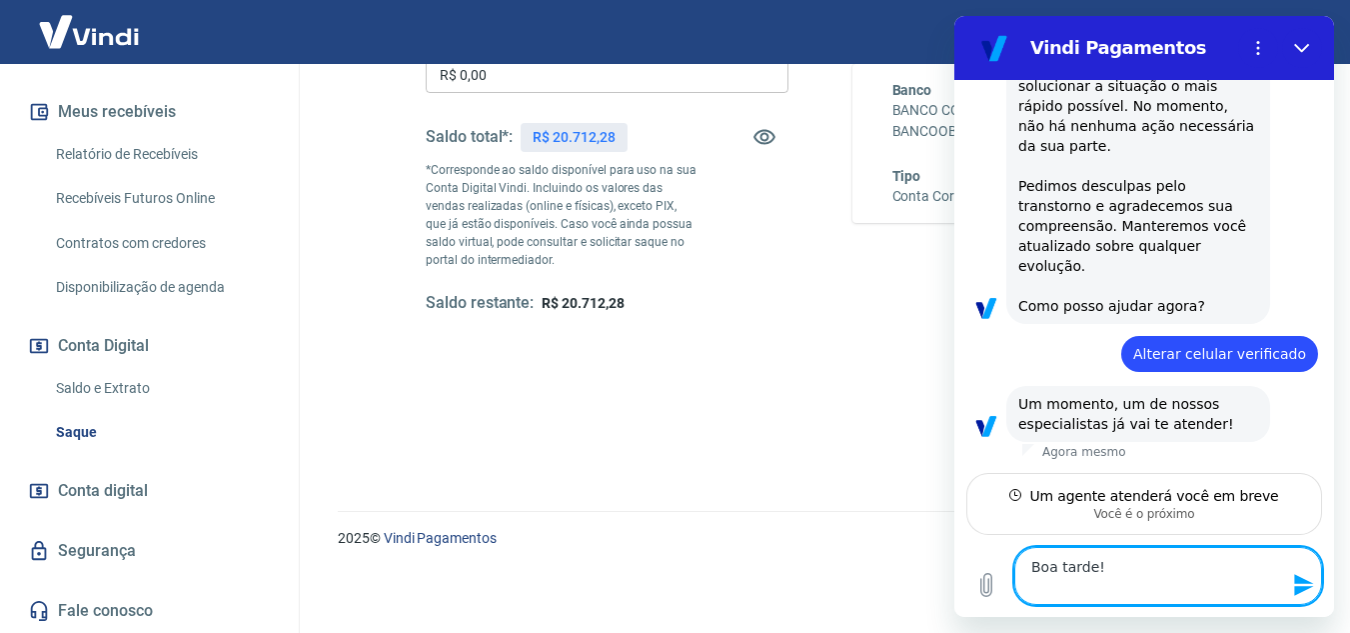
type textarea "Boa tarde!"
type textarea "x"
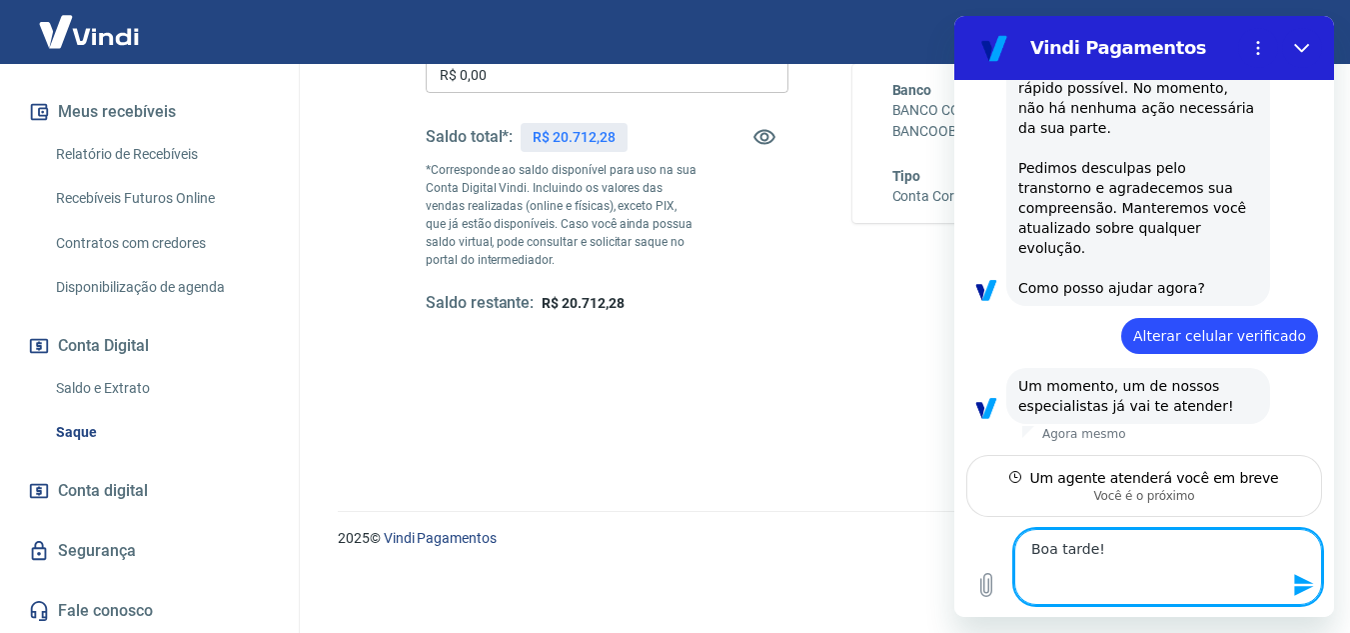
type textarea "Boa tarde! E"
type textarea "x"
type textarea "Boa tarde! Es"
type textarea "x"
type textarea "Boa tarde! Est"
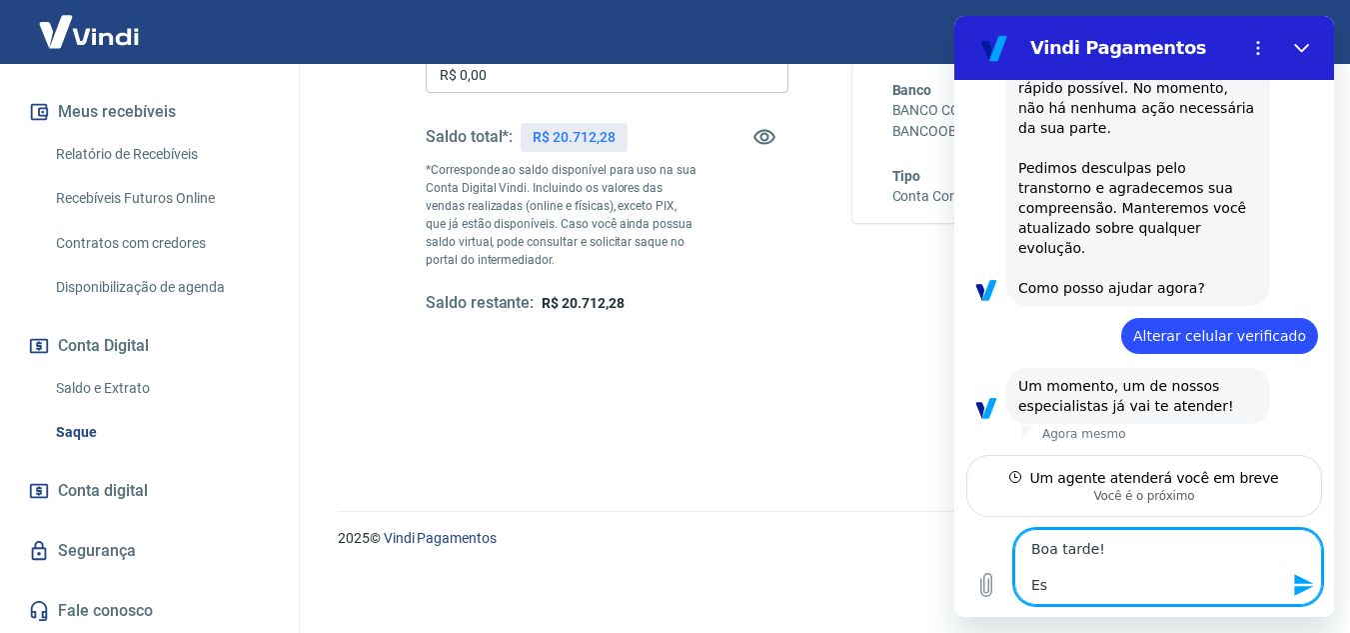
type textarea "x"
type textarea "Boa tarde! Esto"
type textarea "x"
type textarea "Boa tarde! [GEOGRAPHIC_DATA]"
type textarea "x"
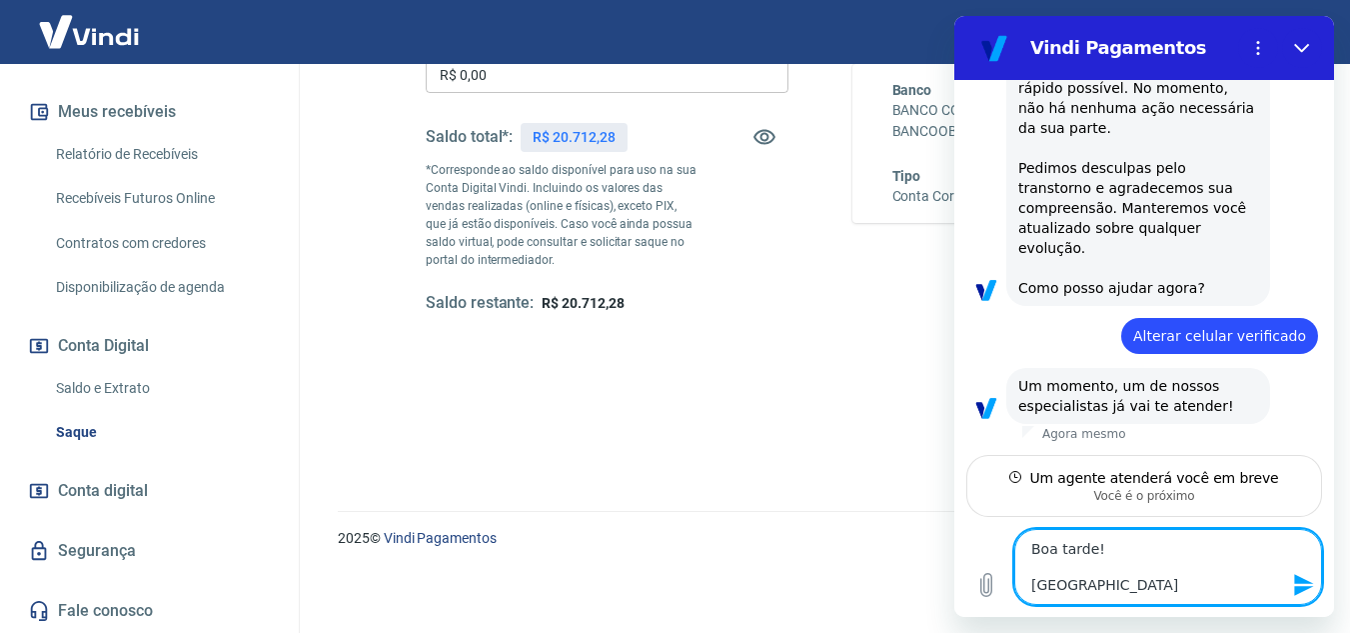
type textarea "Boa tarde! [GEOGRAPHIC_DATA]"
type textarea "x"
type textarea "Boa tarde! Estou t"
type textarea "x"
type textarea "Boa tarde! Estou te"
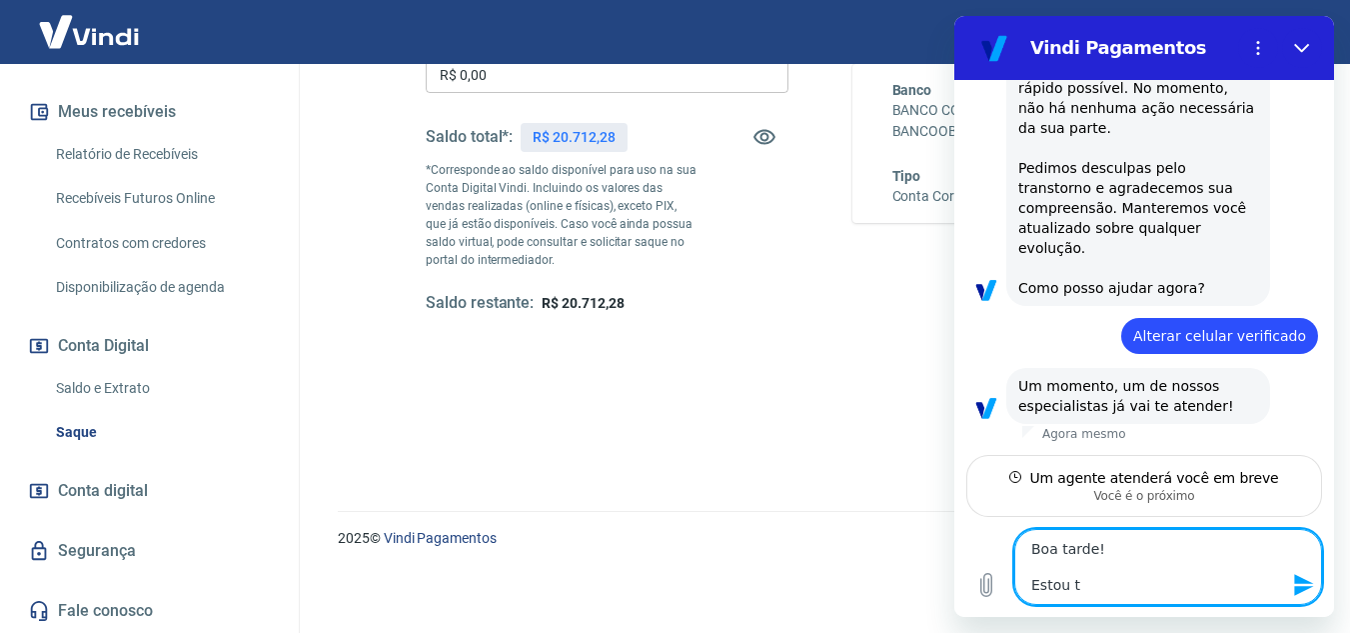
type textarea "x"
type textarea "Boa tarde! Estou ten"
type textarea "x"
type textarea "Boa tarde! Estou tent"
type textarea "x"
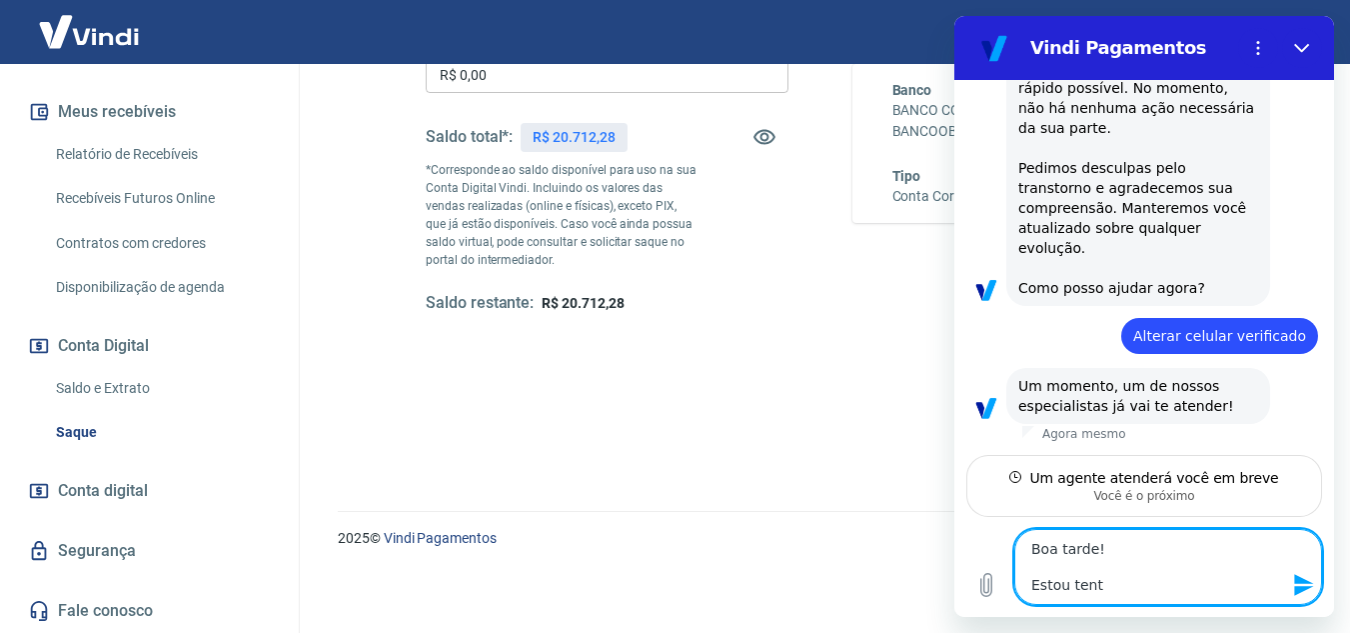
type textarea "Boa tarde! Estou tenta"
type textarea "x"
type textarea "Boa tarde! Estou tentan"
type textarea "x"
type textarea "Boa tarde! Estou tentand"
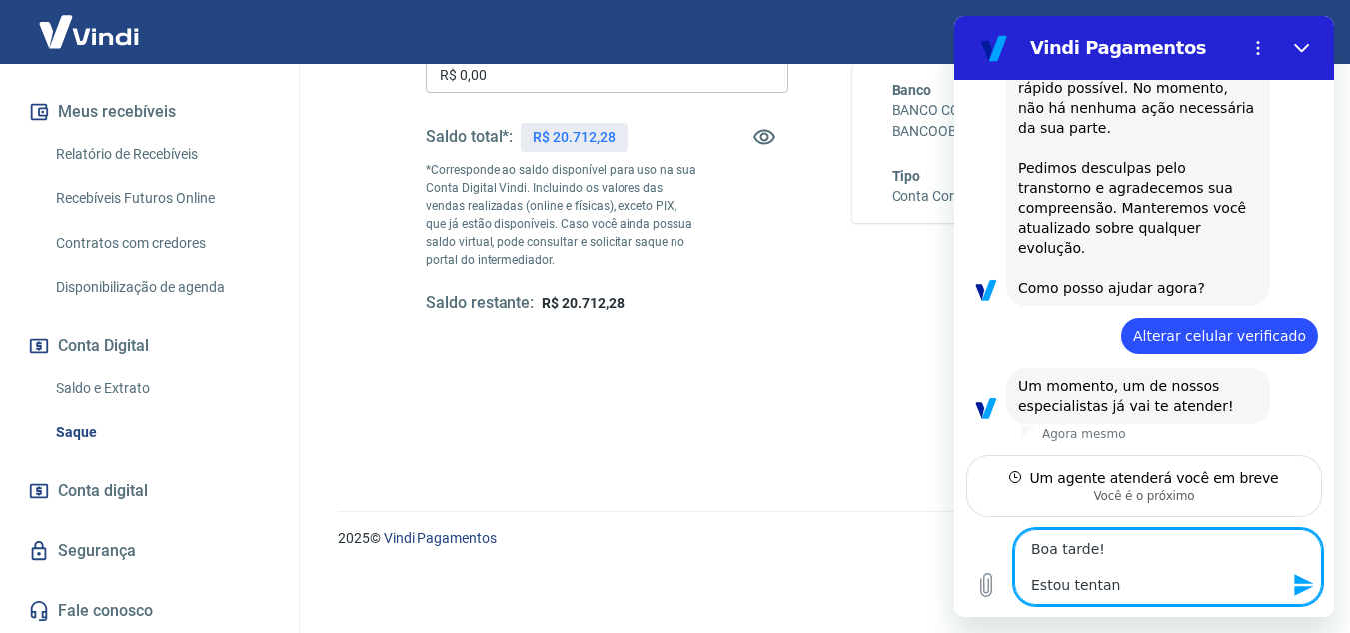
type textarea "x"
type textarea "Boa tarde! Estou tentando"
type textarea "x"
type textarea "Boa tarde! Estou tentando"
type textarea "x"
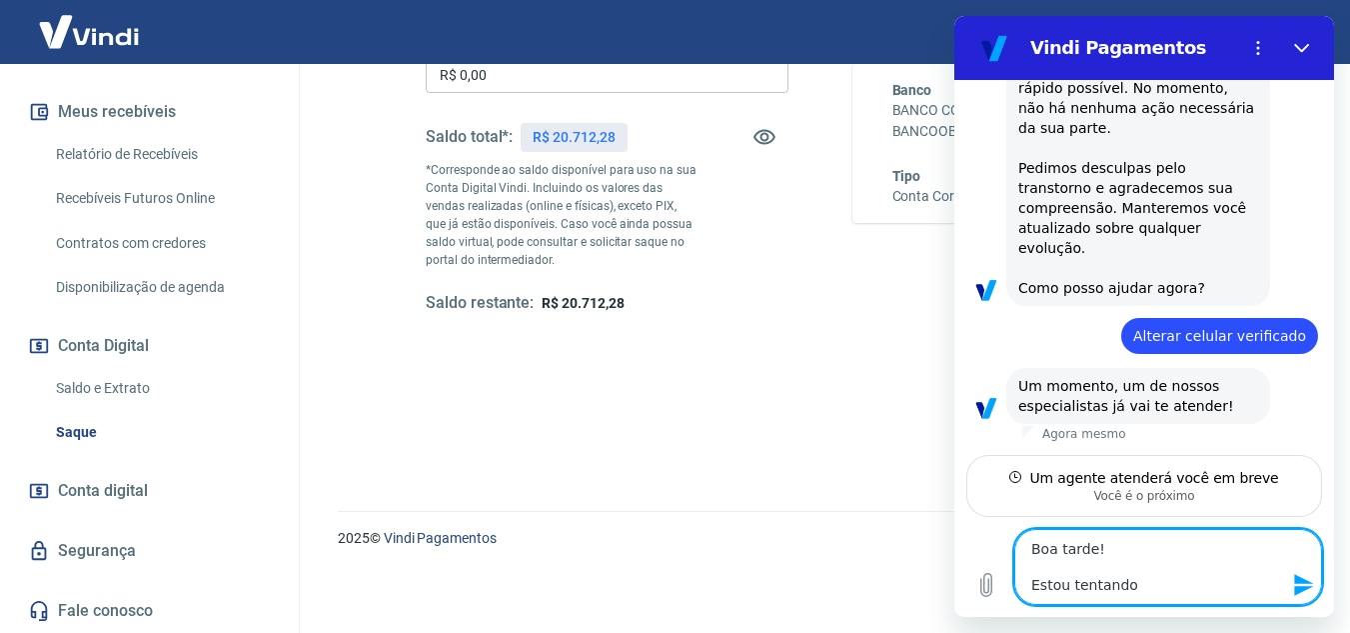
type textarea "Boa tarde! Estou tentando s"
type textarea "x"
type textarea "Boa tarde! Estou tentando sa"
type textarea "x"
type textarea "Boa tarde! Estou tentando sac"
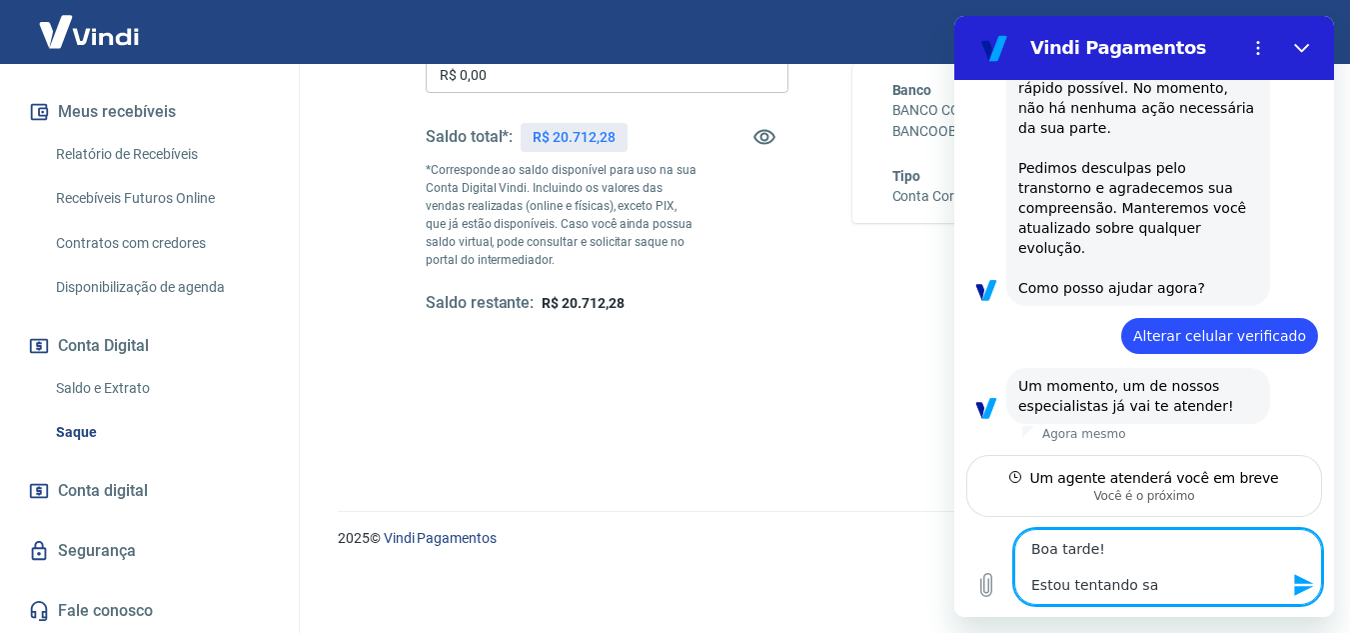
type textarea "x"
type textarea "Boa tarde! Estou tentando saca"
type textarea "x"
type textarea "Boa tarde! Estou tentando sacar"
type textarea "x"
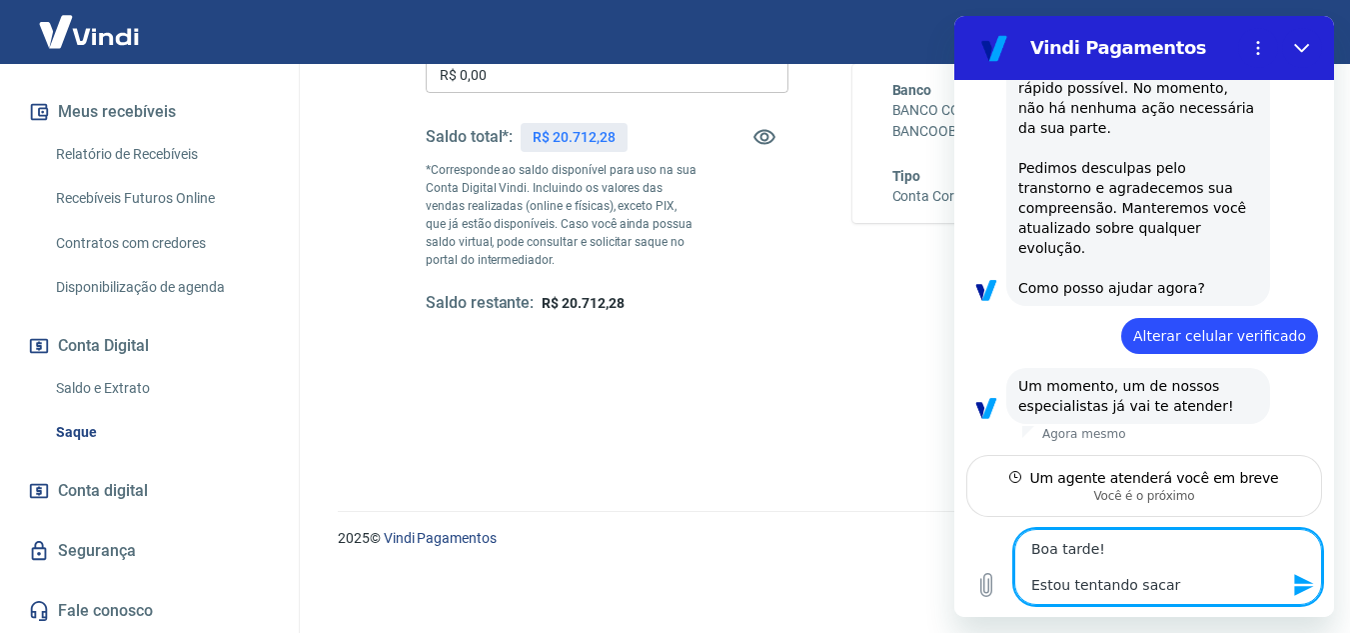
type textarea "Boa tarde! Estou tentando sacar"
type textarea "x"
type textarea "Boa tarde! Estou tentando sacar n"
type textarea "x"
type textarea "Boa tarde! Estou tentando sacar na"
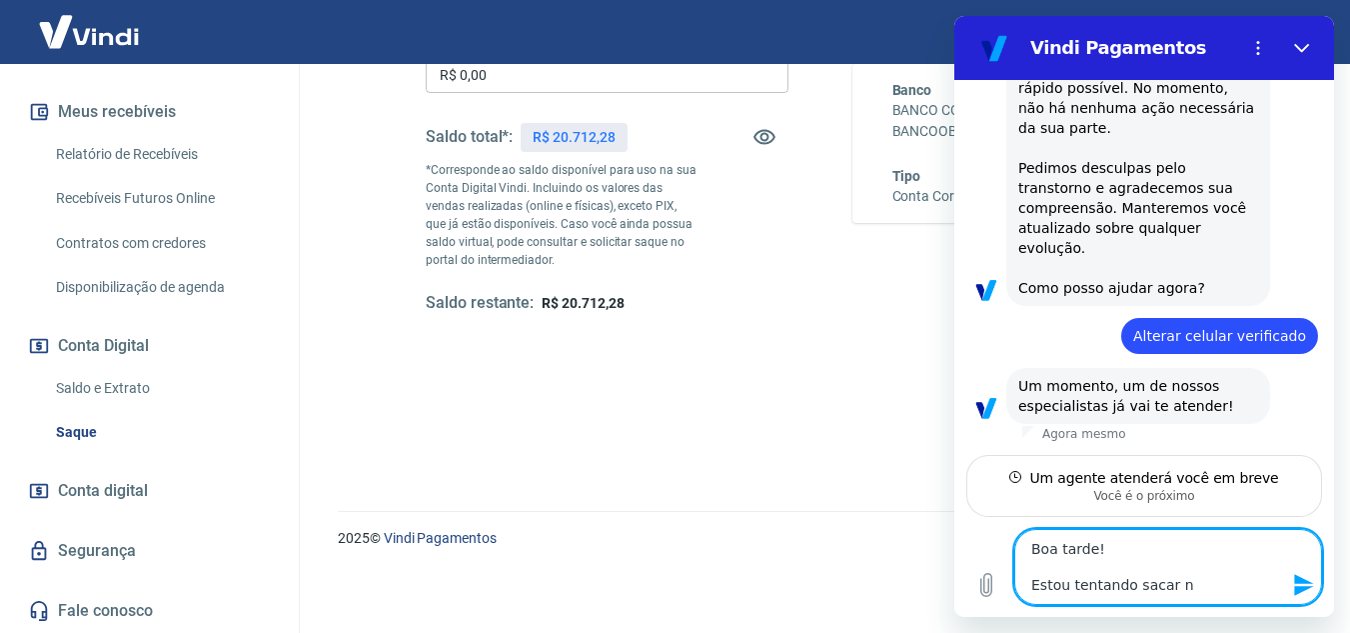
type textarea "x"
type textarea "Boa tarde! Estou tentando sacar na"
type textarea "x"
type textarea "Boa tarde! Estou tentando sacar na p"
type textarea "x"
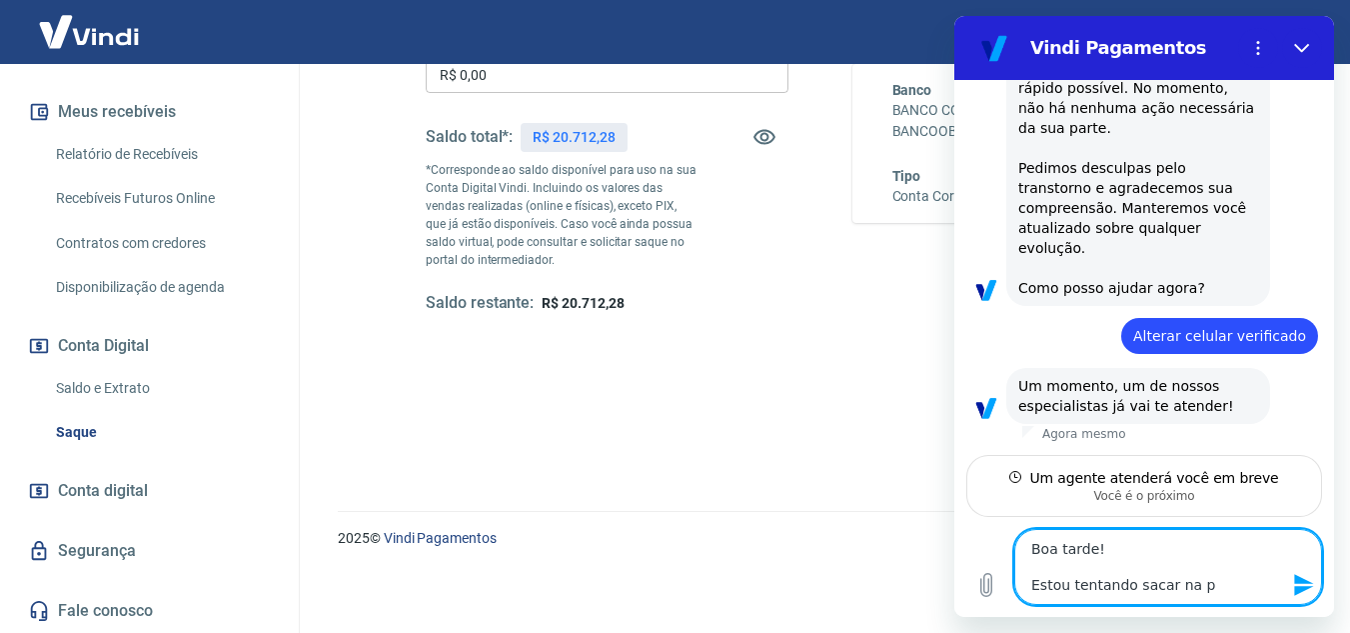
type textarea "Boa tarde! Estou tentando sacar na pl"
type textarea "x"
type textarea "Boa tarde! Estou tentando sacar na pla"
type textarea "x"
type textarea "Boa tarde! Estou tentando sacar na plat"
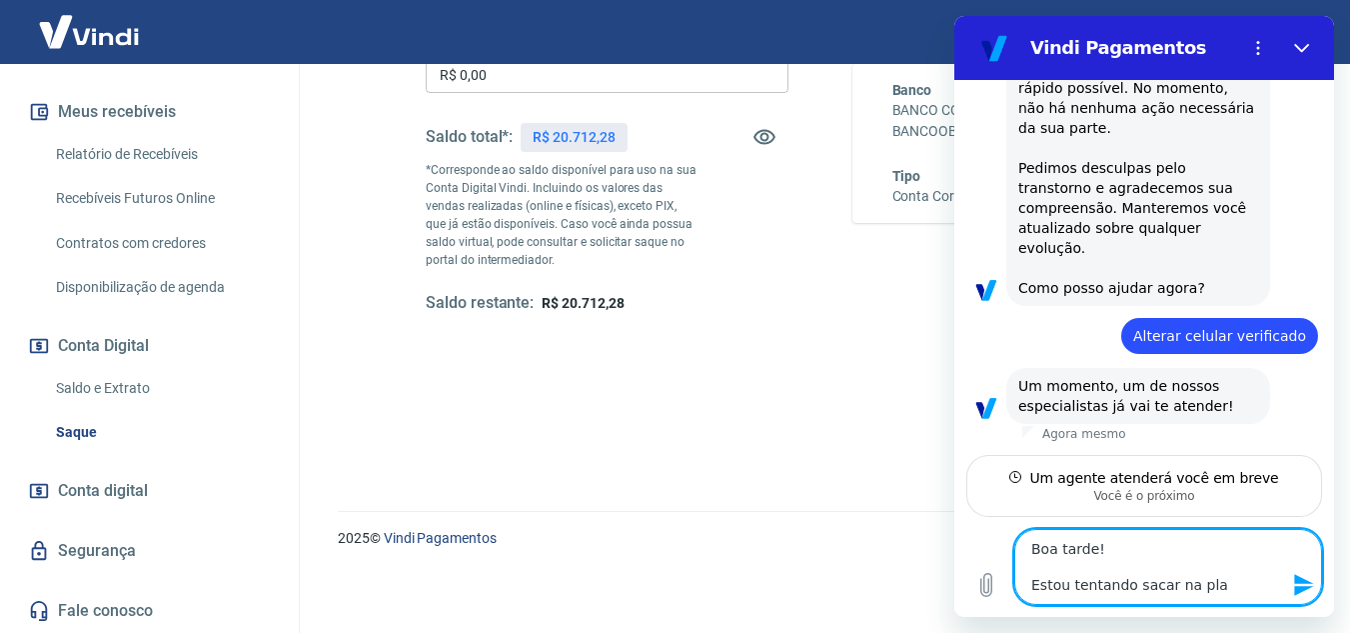
type textarea "x"
type textarea "Boa tarde! Estou tentando sacar na plata"
type textarea "x"
type textarea "Boa tarde! Estou tentando sacar na plataf"
type textarea "x"
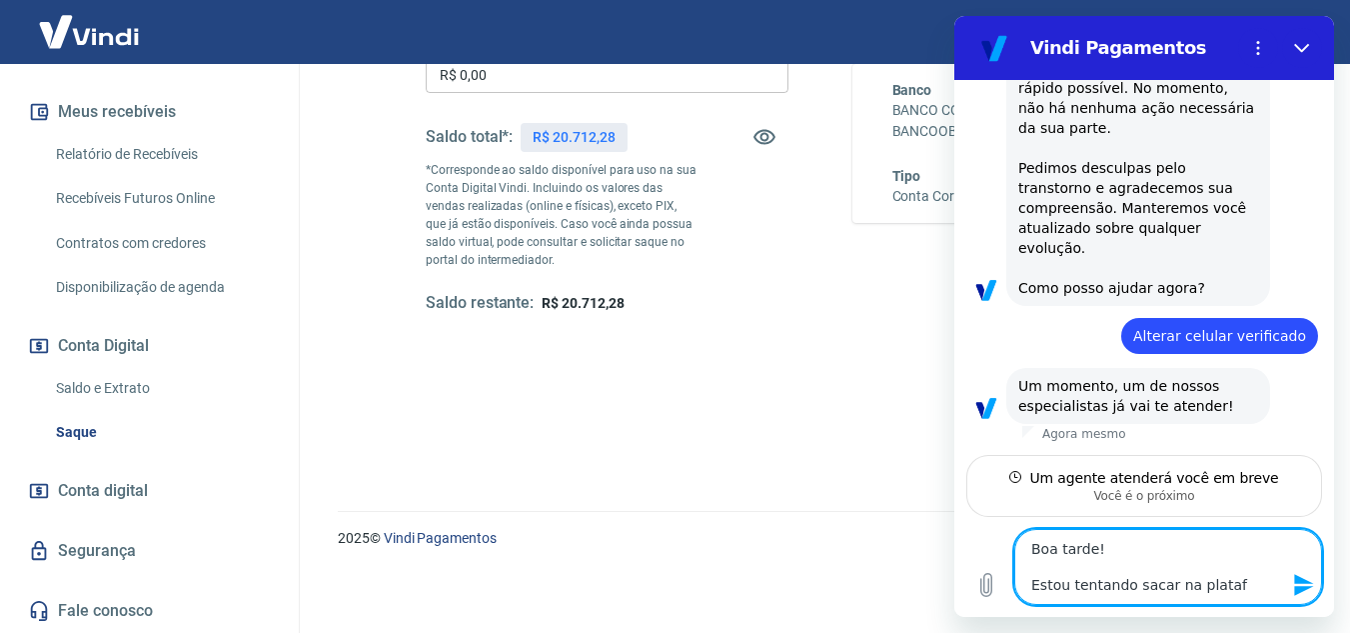
type textarea "Boa tarde! Estou tentando sacar na platafo"
type textarea "x"
type textarea "Boa tarde! Estou tentando sacar na platafor"
type textarea "x"
type textarea "Boa tarde! Estou tentando sacar na plataform"
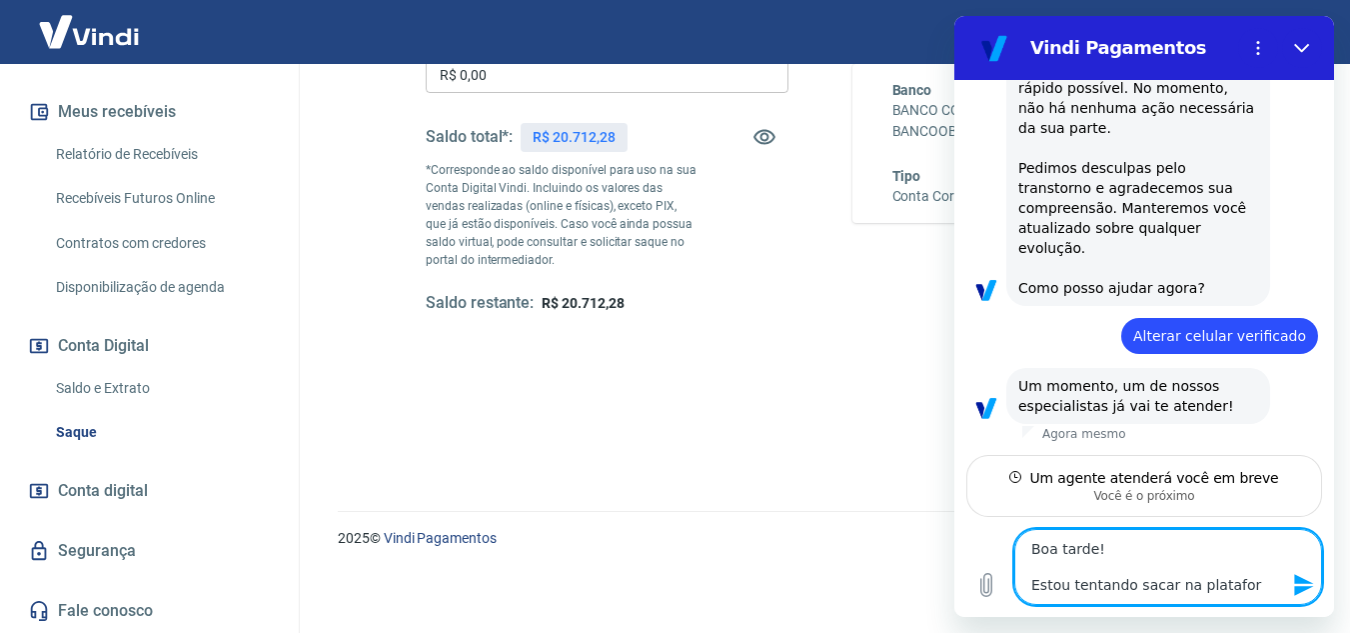
type textarea "x"
type textarea "Boa tarde! Estou tentando sacar na plataforma"
type textarea "x"
type textarea "Boa tarde! Estou tentando sacar na plataforma,"
type textarea "x"
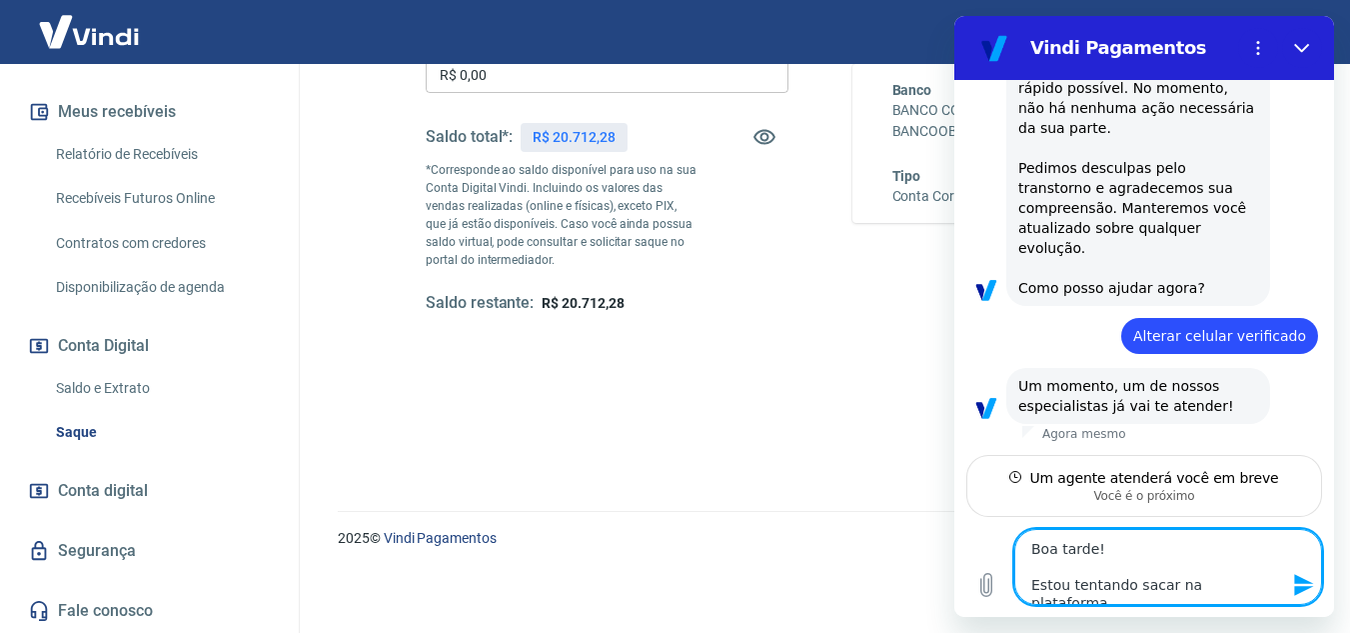
type textarea "Boa tarde! Estou tentando sacar na plataforma,"
type textarea "x"
type textarea "Boa tarde! Estou tentando sacar na plataforma, m"
type textarea "x"
type textarea "Boa tarde! Estou tentando sacar na plataforma, ma"
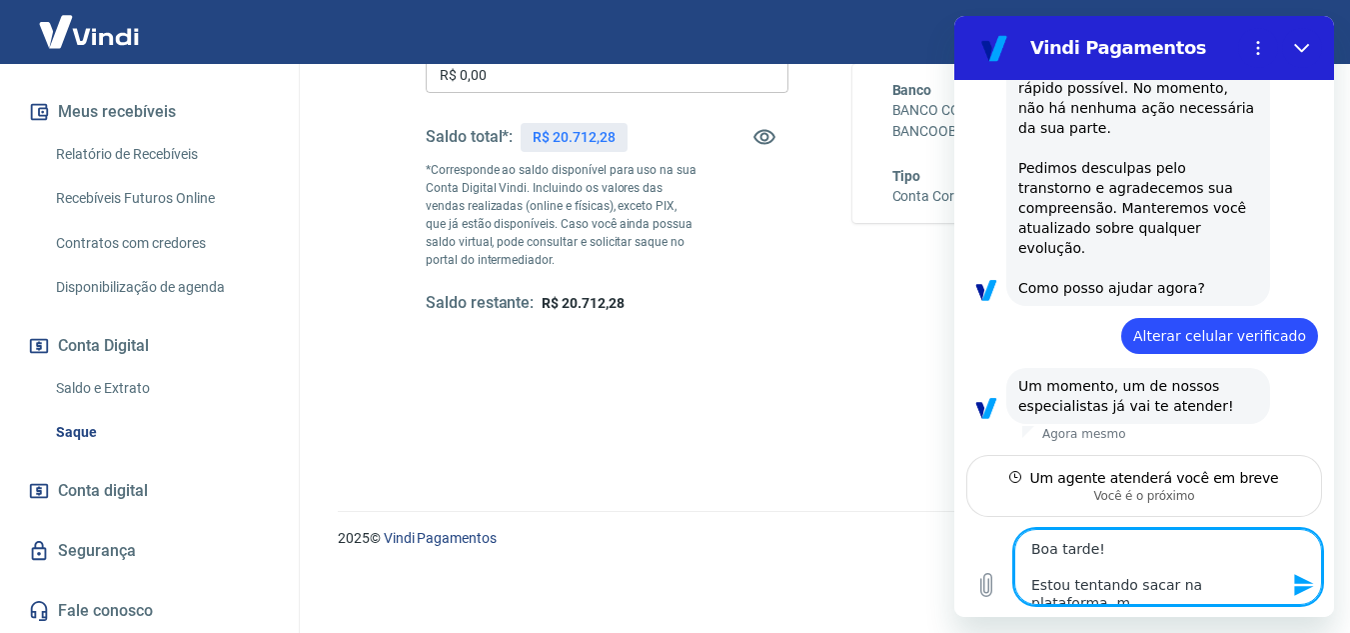
type textarea "x"
type textarea "Boa tarde! Estou tentando sacar na plataforma, mas"
type textarea "x"
type textarea "Boa tarde! Estou tentando sacar na plataforma, mas"
type textarea "x"
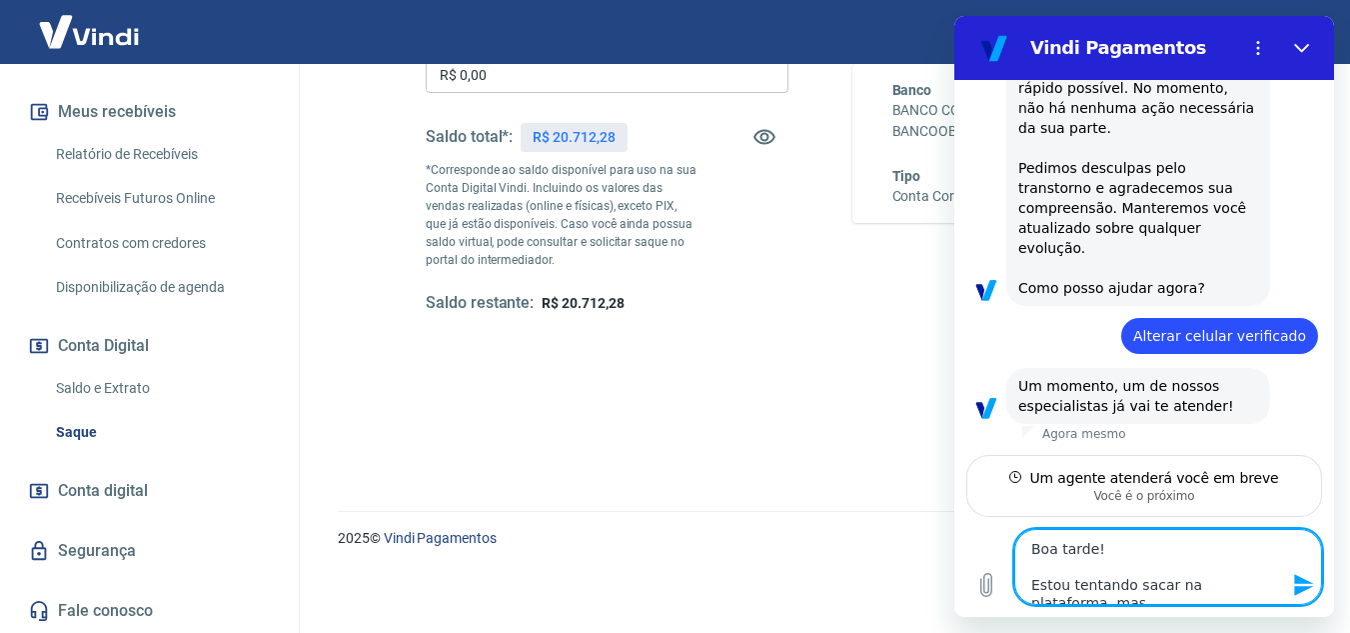
scroll to position [1633, 0]
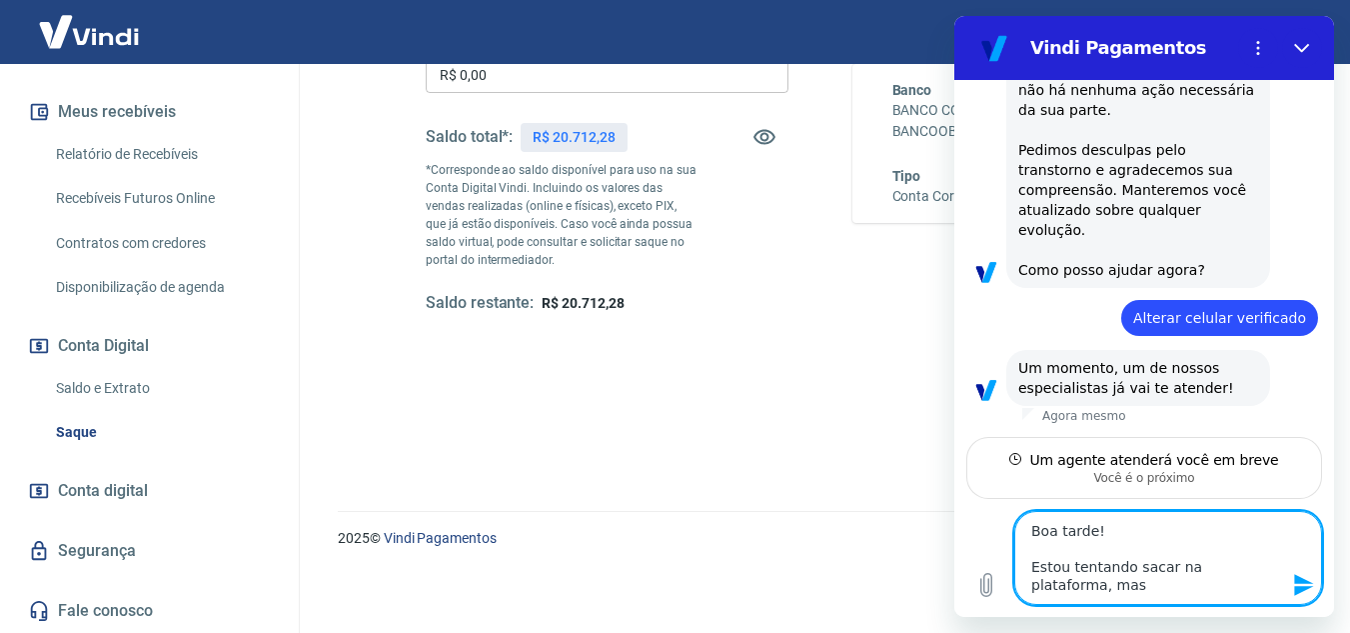
type textarea "Boa tarde! Estou tentando sacar na plataforma, mas o"
type textarea "x"
type textarea "Boa tarde! Estou tentando sacar na plataforma, mas o"
type textarea "x"
type textarea "Boa tarde! Estou tentando sacar na plataforma, mas o c"
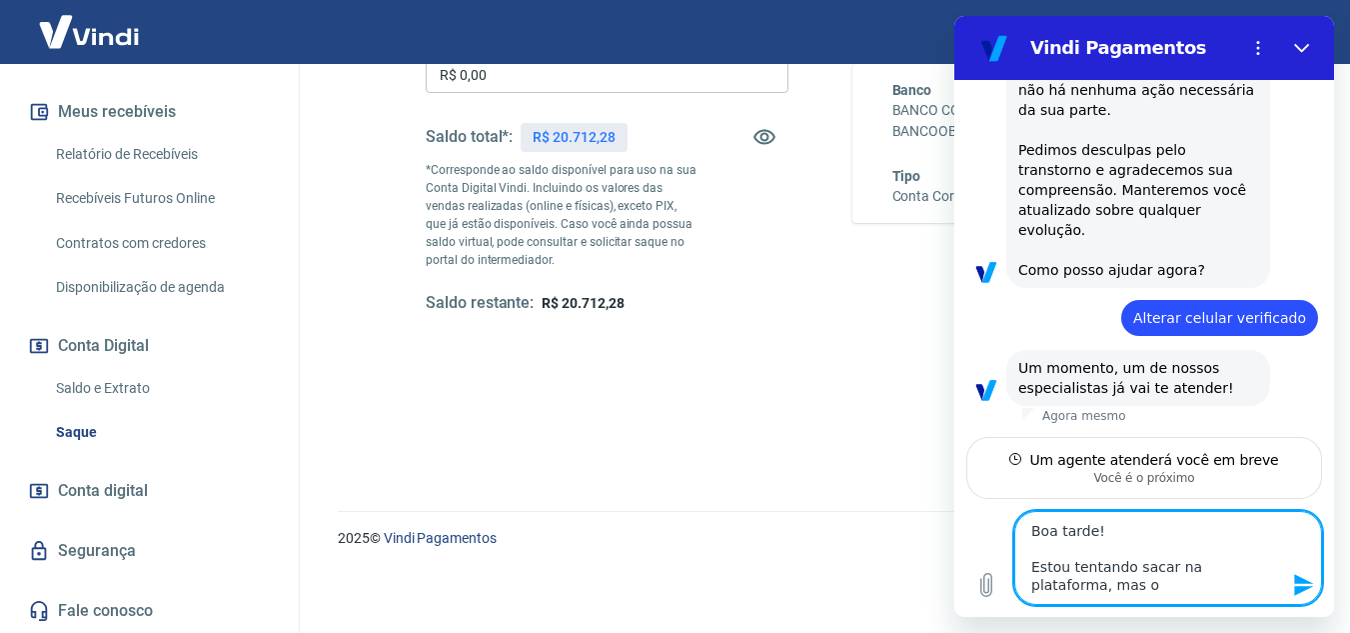
type textarea "x"
type textarea "Boa tarde! Estou tentando sacar na plataforma, mas o có"
type textarea "x"
type textarea "Boa tarde! Estou tentando sacar na plataforma, mas o cód"
type textarea "x"
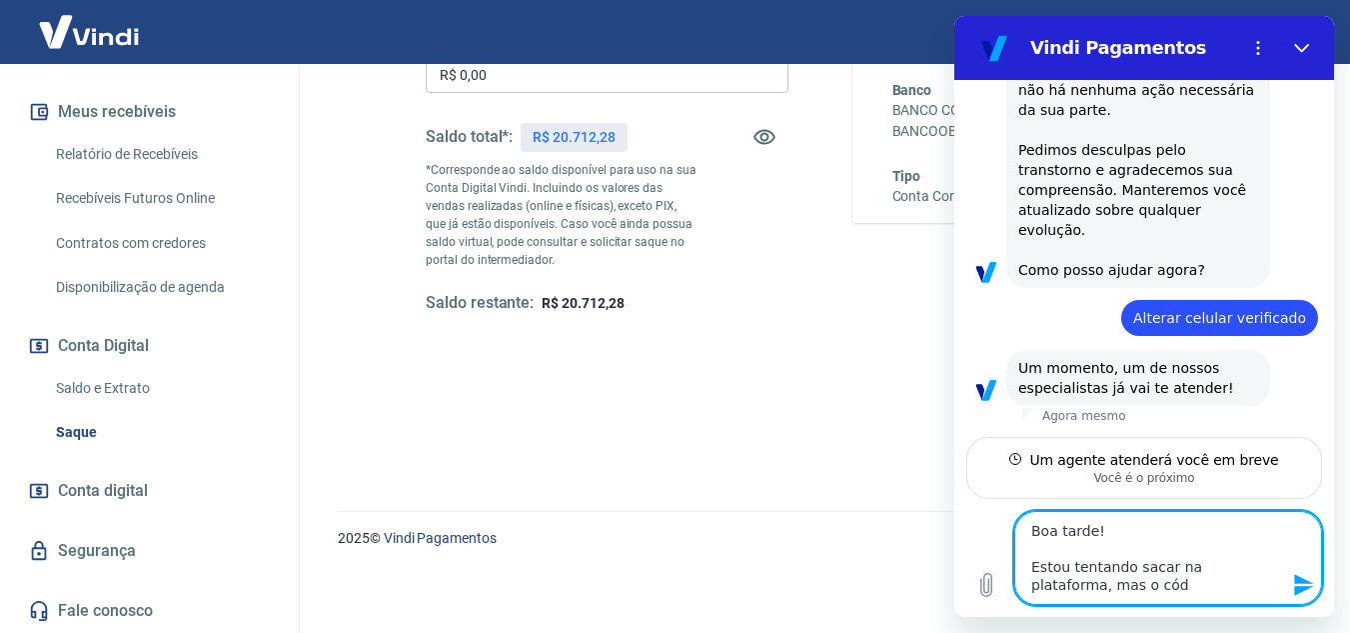
type textarea "Boa tarde! Estou tentando sacar na plataforma, mas o códi"
type textarea "x"
type textarea "Boa tarde! Estou tentando sacar na plataforma, mas o códig"
type textarea "x"
type textarea "Boa tarde! Estou tentando sacar na plataforma, mas o código"
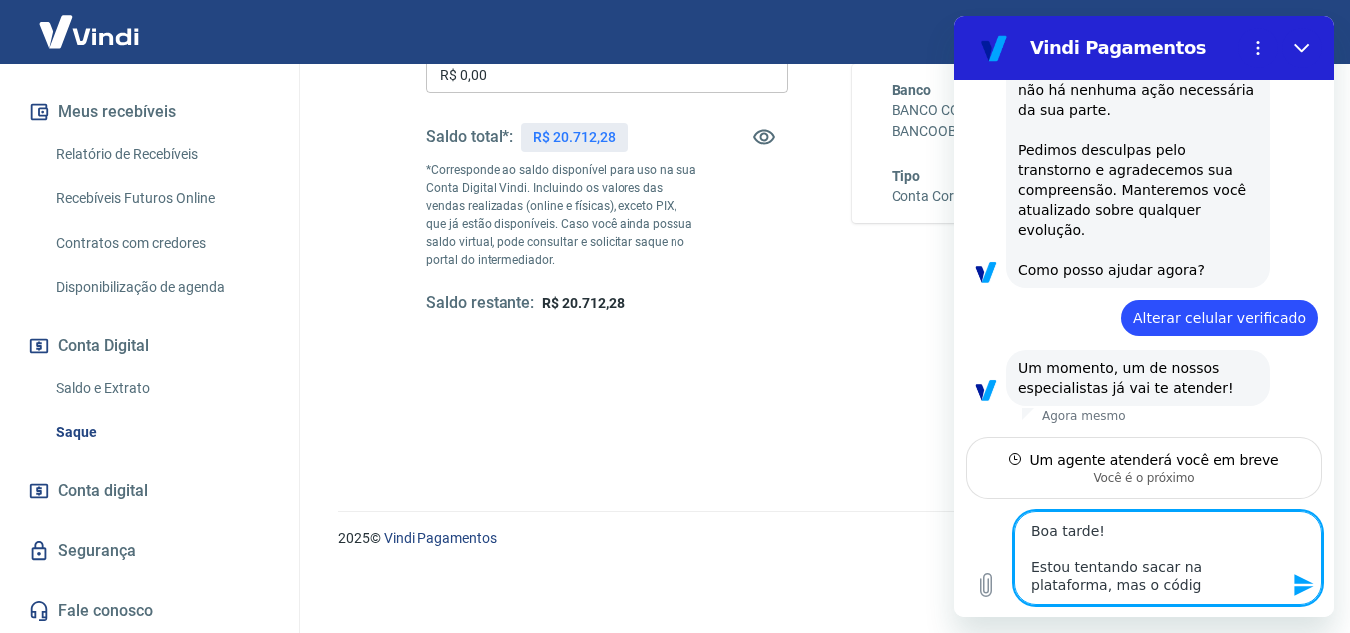
type textarea "x"
type textarea "Boa tarde! Estou tentando sacar na plataforma, mas o código"
type textarea "x"
type textarea "Boa tarde! Estou tentando sacar na plataforma, mas o código d"
type textarea "x"
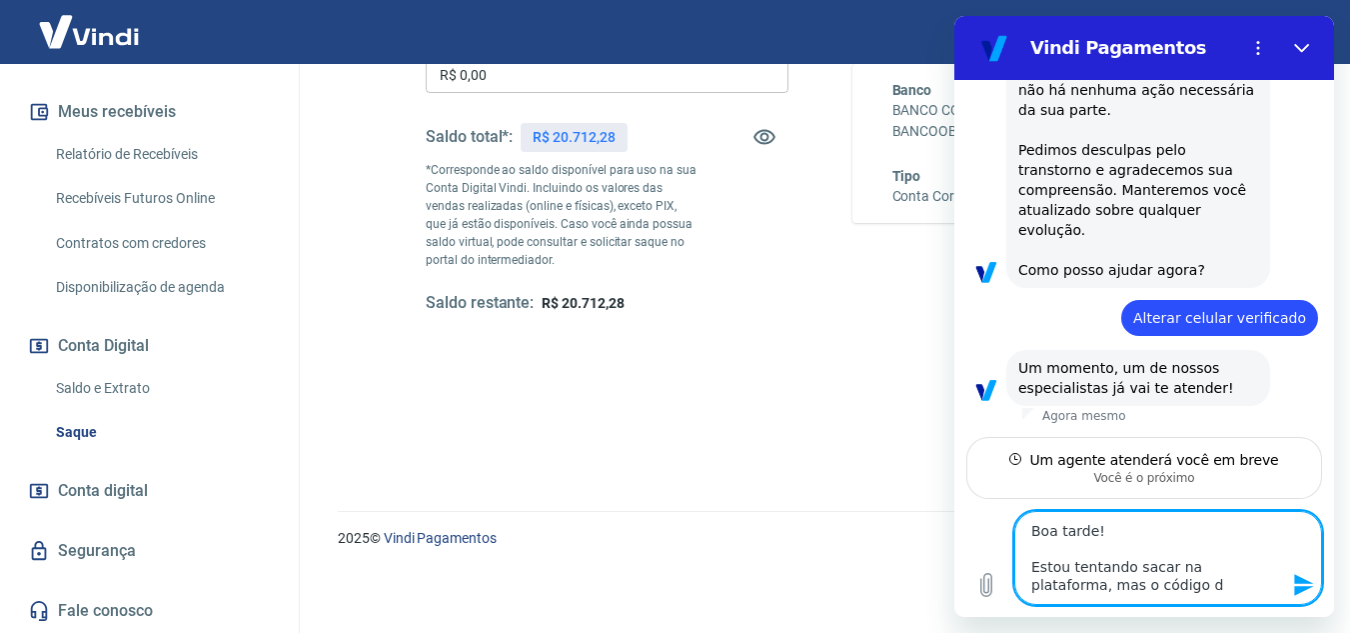
type textarea "Boa tarde! Estou tentando sacar na plataforma, mas o código de"
type textarea "x"
type textarea "Boa tarde! Estou tentando sacar na plataforma, mas o código de"
type textarea "x"
type textarea "Boa tarde! Estou tentando sacar na plataforma, mas o código de v"
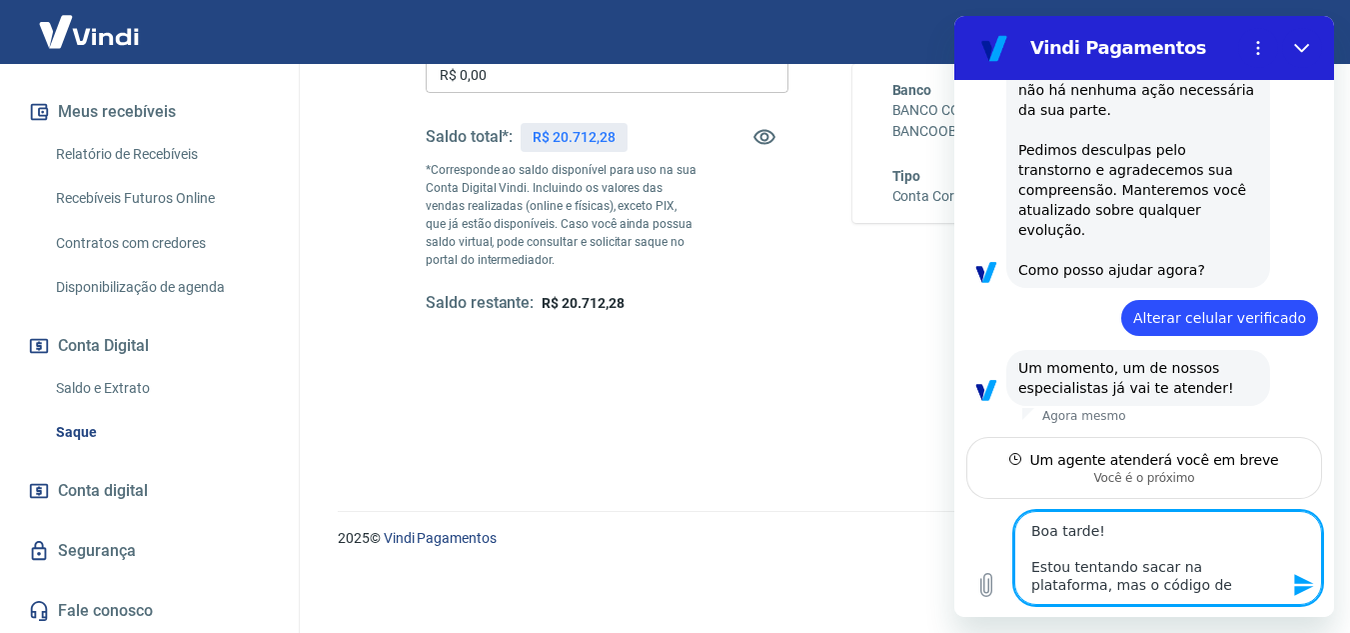
type textarea "x"
type textarea "Boa tarde! Estou tentando sacar na plataforma, mas o código de ve"
type textarea "x"
type textarea "Boa tarde! Estou tentando sacar na plataforma, mas o código de ver"
type textarea "x"
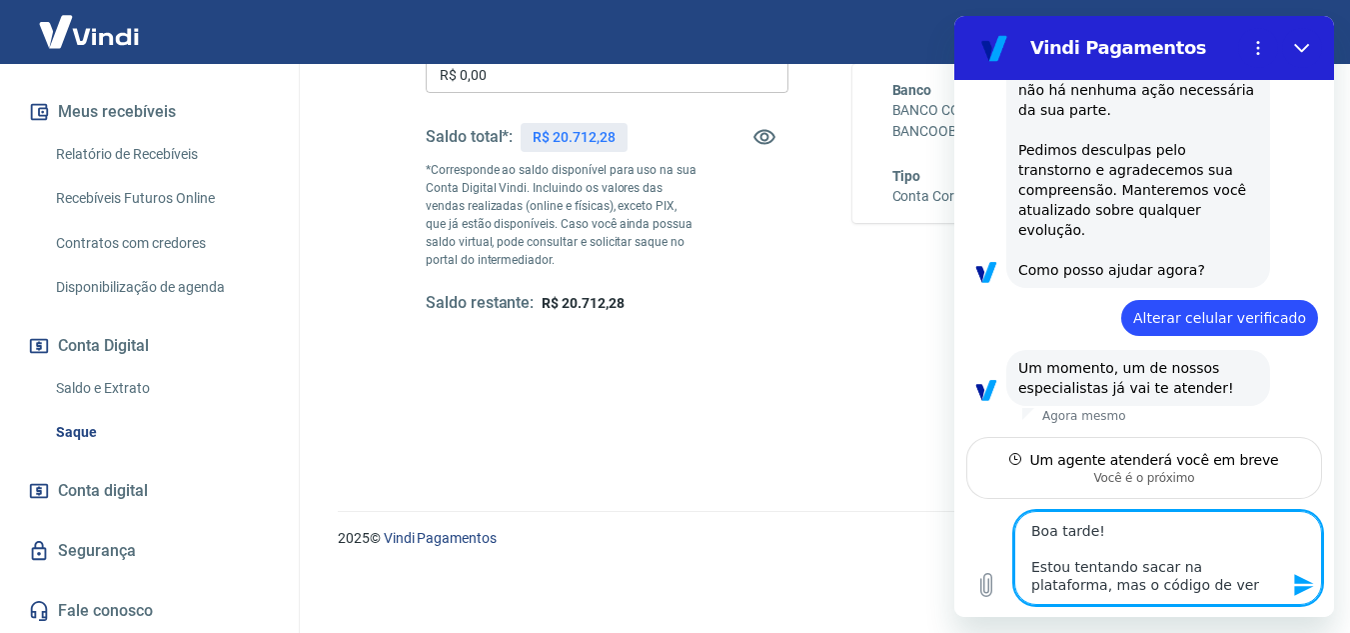
type textarea "Boa tarde! Estou tentando sacar na plataforma, mas o código de veri"
type textarea "x"
type textarea "Boa tarde! Estou tentando sacar na plataforma, mas o código de verif"
type textarea "x"
type textarea "Boa tarde! Estou tentando sacar na plataforma, mas o código de verifi"
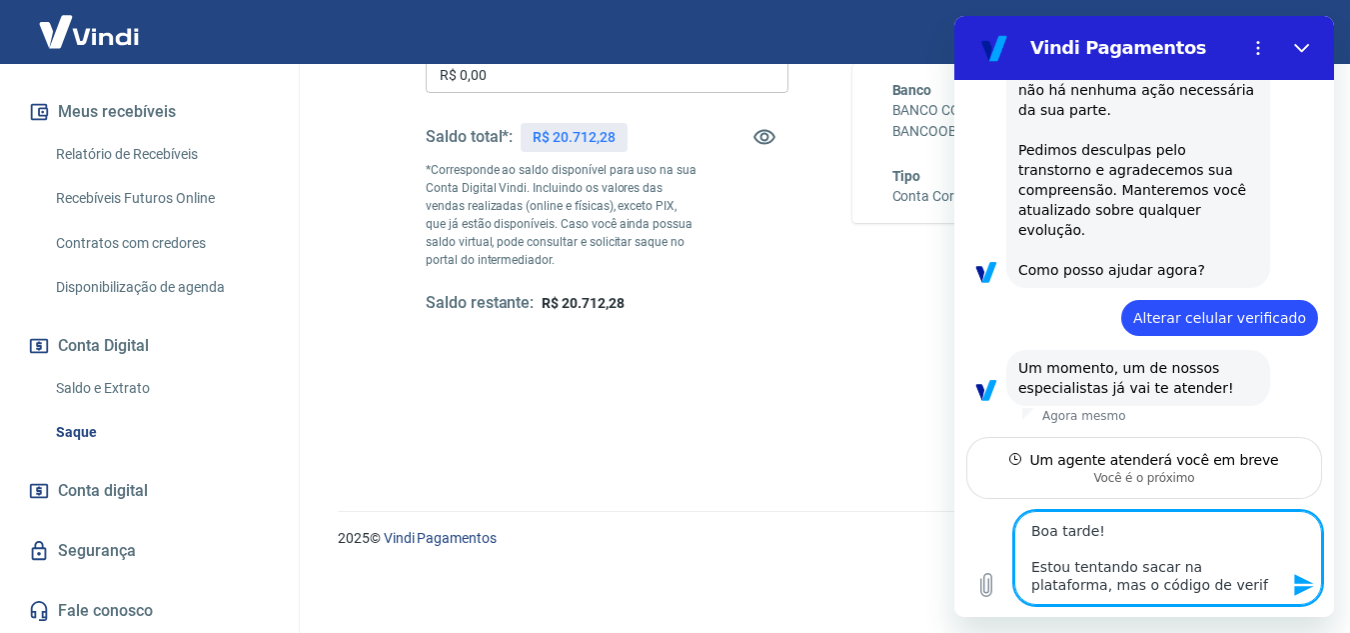
type textarea "x"
type textarea "Boa tarde! Estou tentando sacar na plataforma, mas o código de verific"
type textarea "x"
type textarea "Boa tarde! Estou tentando sacar na plataforma, mas o código de verifica"
type textarea "x"
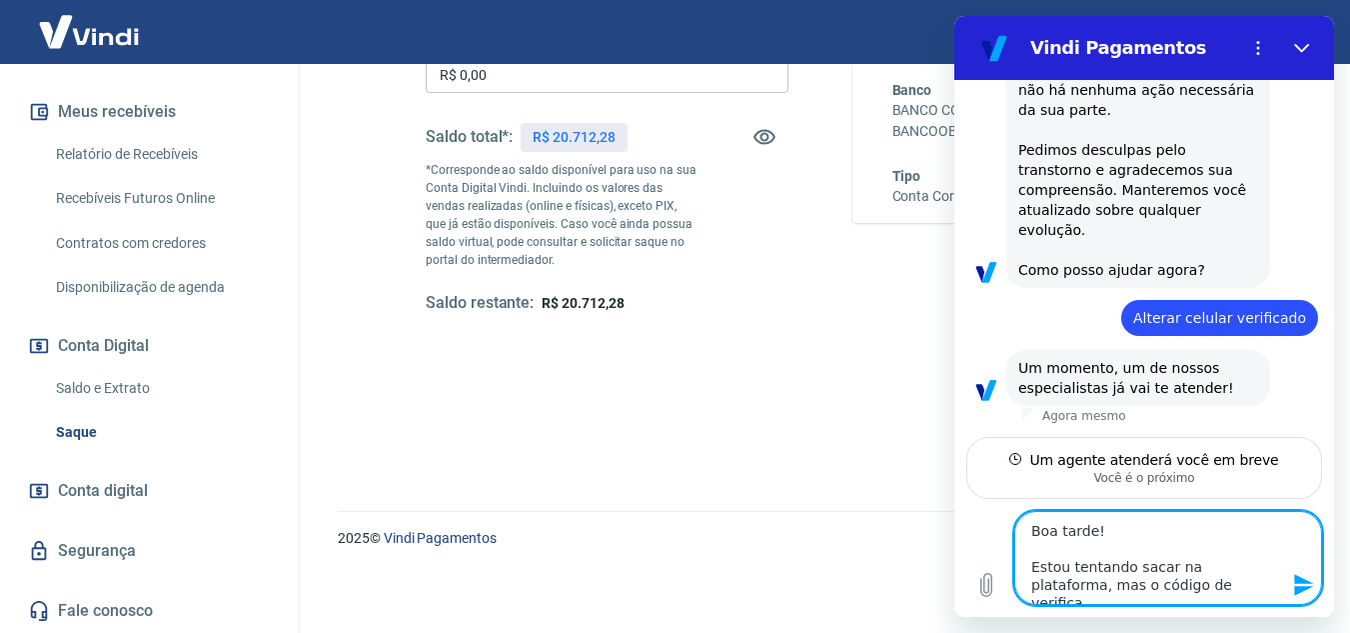
type textarea "Boa tarde! Estou tentando sacar na plataforma, mas o código de verificaç"
type textarea "x"
type textarea "Boa tarde! Estou tentando sacar na plataforma, mas o código de verificaçã"
type textarea "x"
type textarea "Boa tarde! Estou tentando sacar na plataforma, mas o código de verificação"
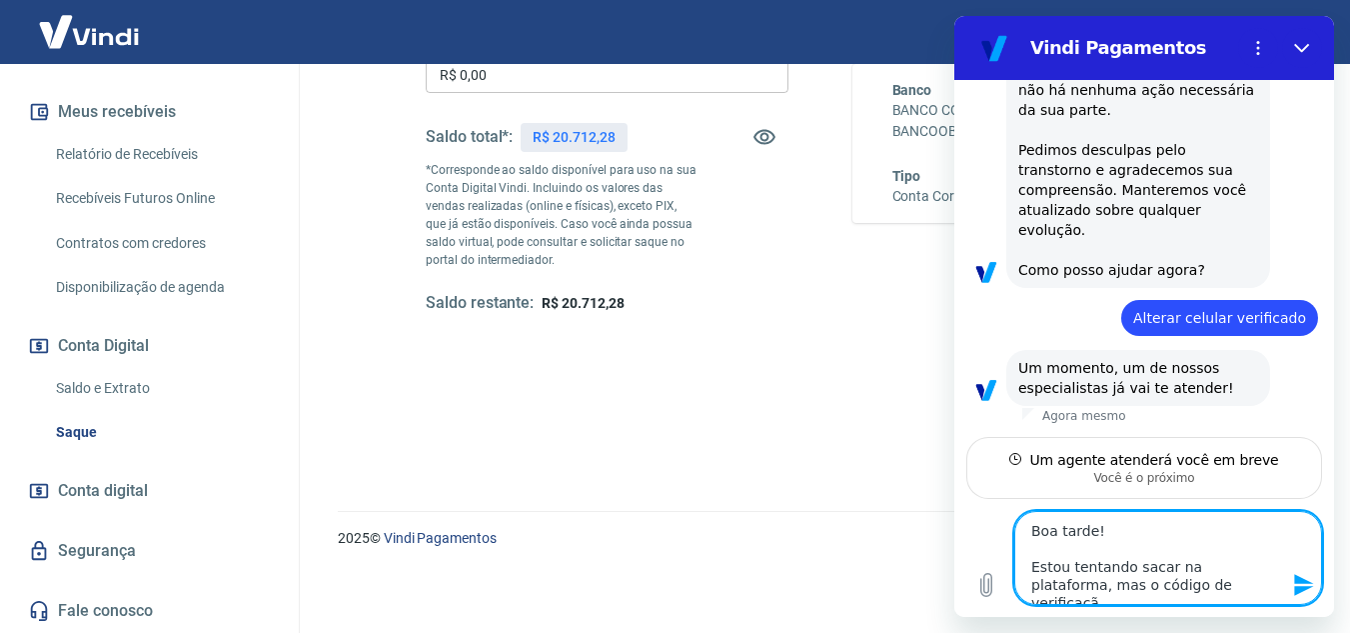
type textarea "x"
type textarea "Boa tarde! Estou tentando sacar na plataforma, mas o código de verificação"
type textarea "x"
type textarea "Boa tarde! Estou tentando sacar na plataforma, mas o código de verificação n"
type textarea "x"
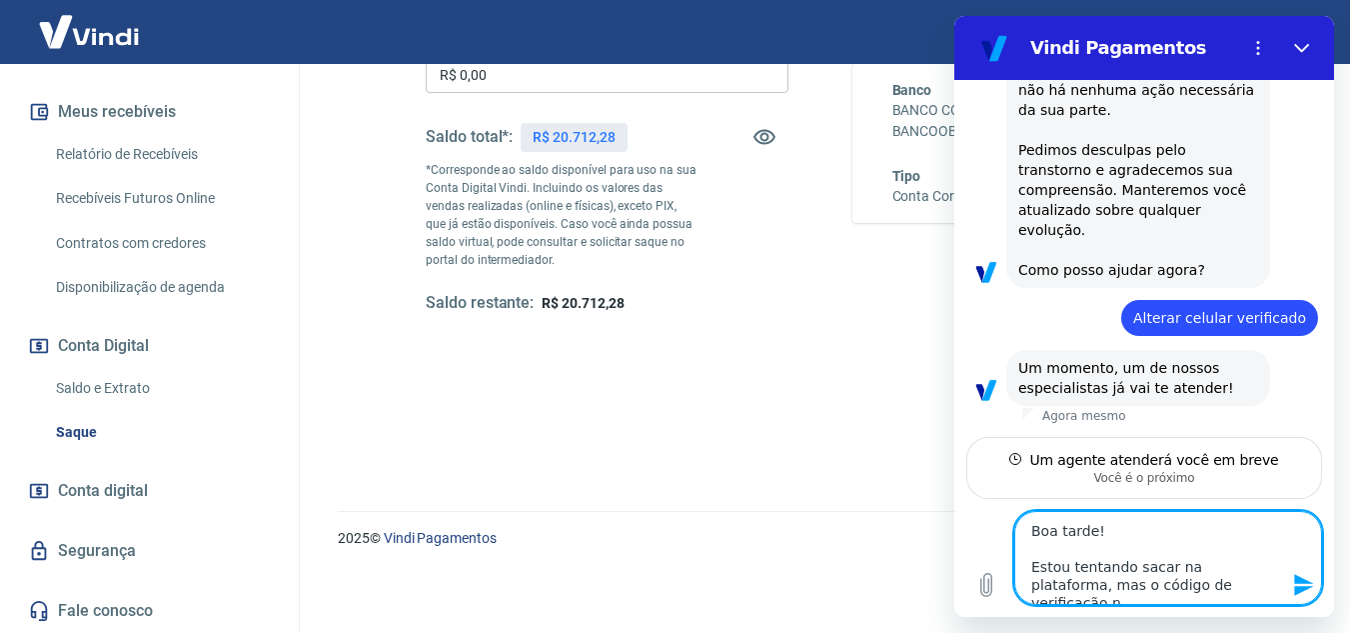
type textarea "Boa tarde! Estou tentando sacar na plataforma, mas o código de verificação nã"
type textarea "x"
type textarea "Boa tarde! Estou tentando sacar na plataforma, mas o código de verificação não"
type textarea "x"
type textarea "Boa tarde! Estou tentando sacar na plataforma, mas o código de verificação não"
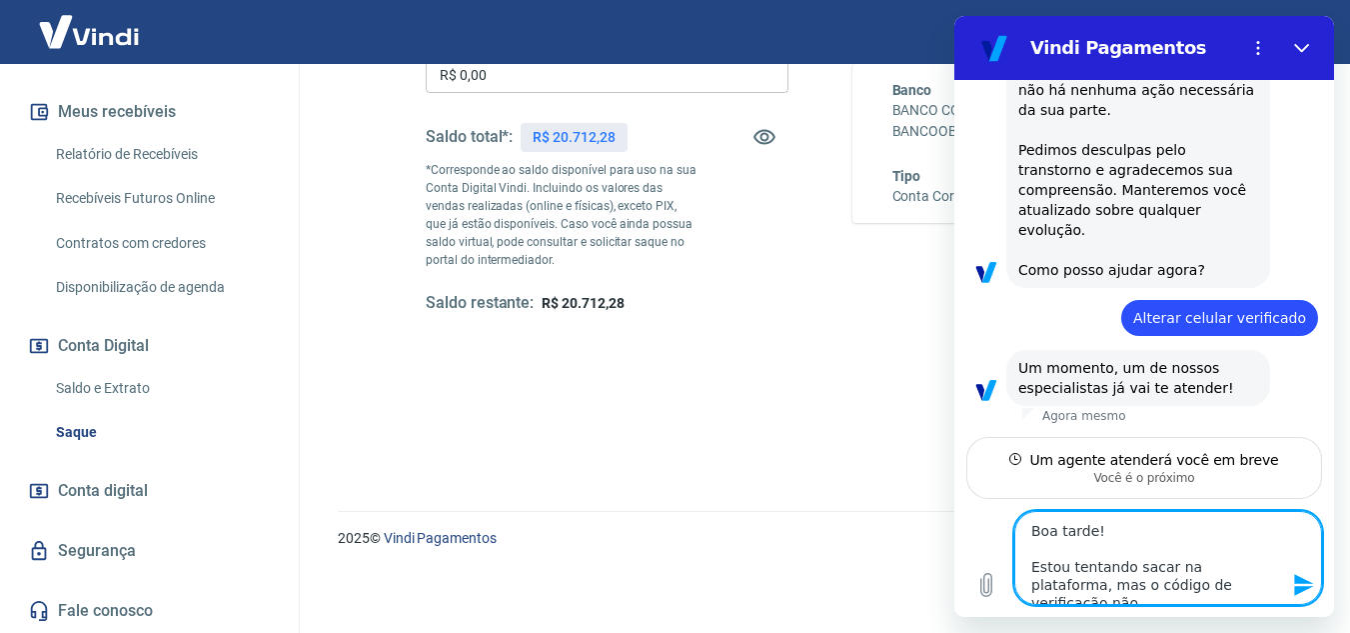
type textarea "x"
type textarea "Boa tarde! Estou tentando sacar na plataforma, mas o código de verificação não e"
type textarea "x"
type textarea "Boa tarde! Estou tentando sacar na plataforma, mas o código de verificação não …"
type textarea "x"
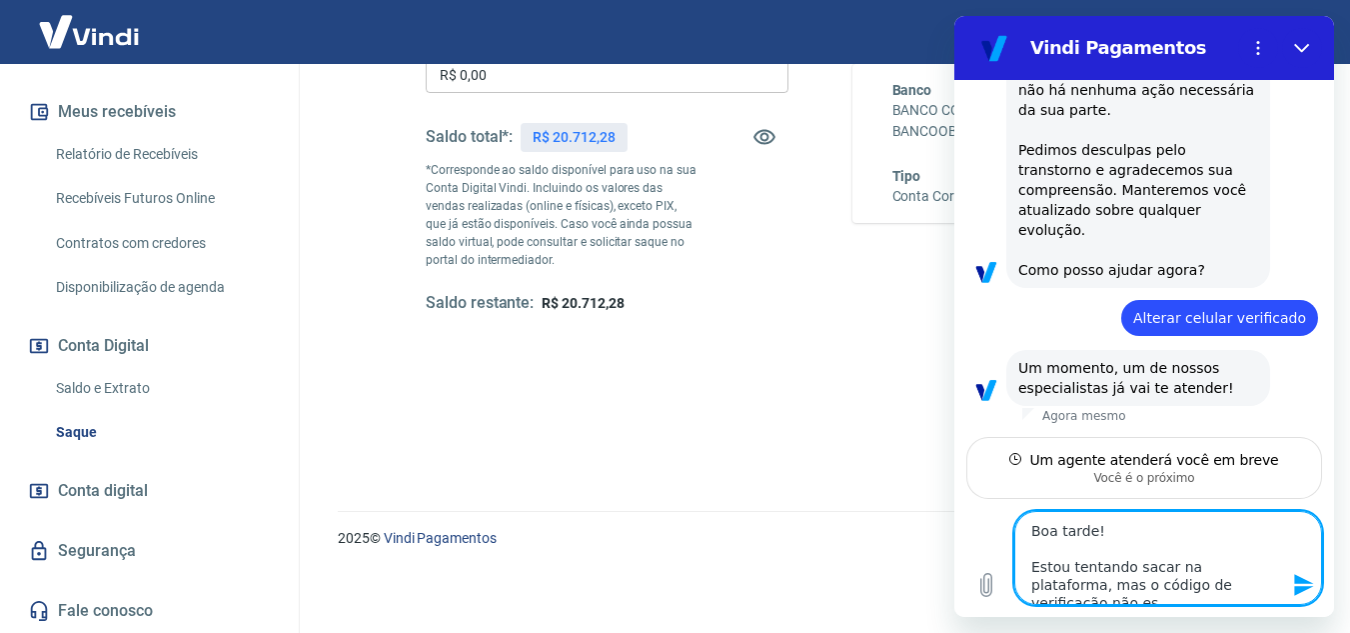
type textarea "Boa tarde! Estou tentando sacar na plataforma, mas o código de verificação não …"
type textarea "x"
type textarea "Boa tarde! Estou tentando sacar na plataforma, mas o código de verificação não …"
type textarea "x"
type textarea "Boa tarde! Estou tentando sacar na plataforma, mas o código de verificação não …"
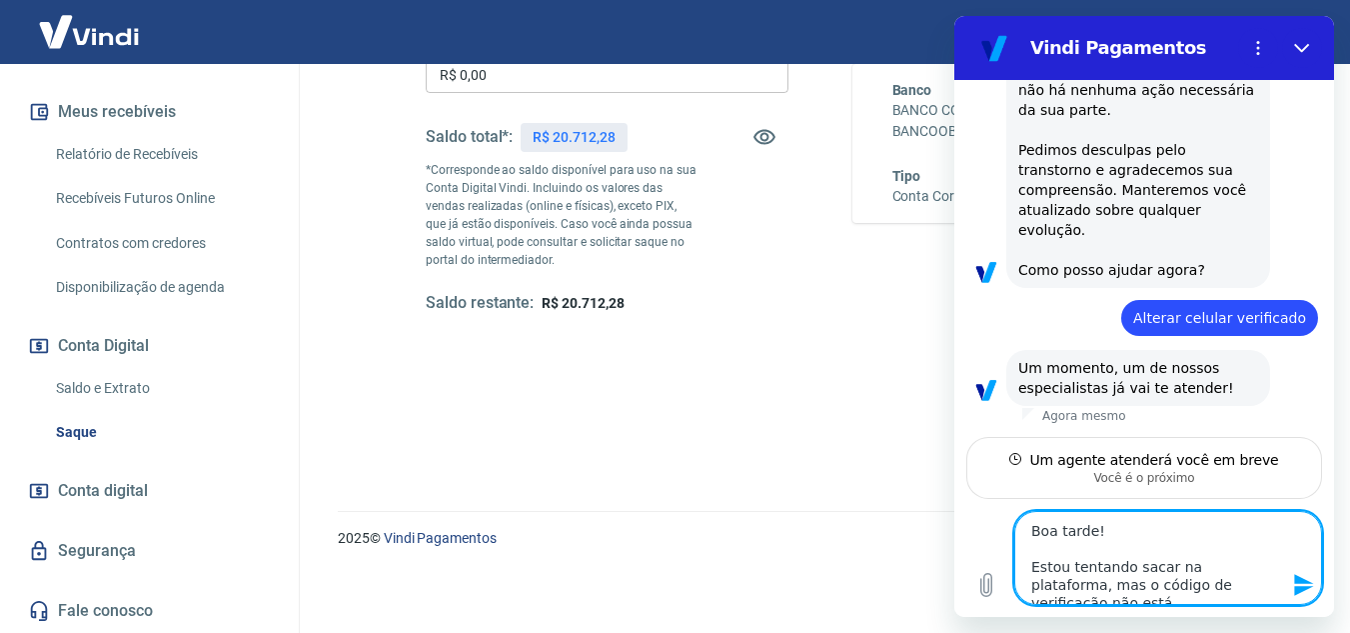
type textarea "x"
type textarea "Boa tarde! Estou tentando sacar na plataforma, mas o código de verificação não …"
type textarea "x"
type textarea "Boa tarde! Estou tentando sacar na plataforma, mas o código de verificação não …"
type textarea "x"
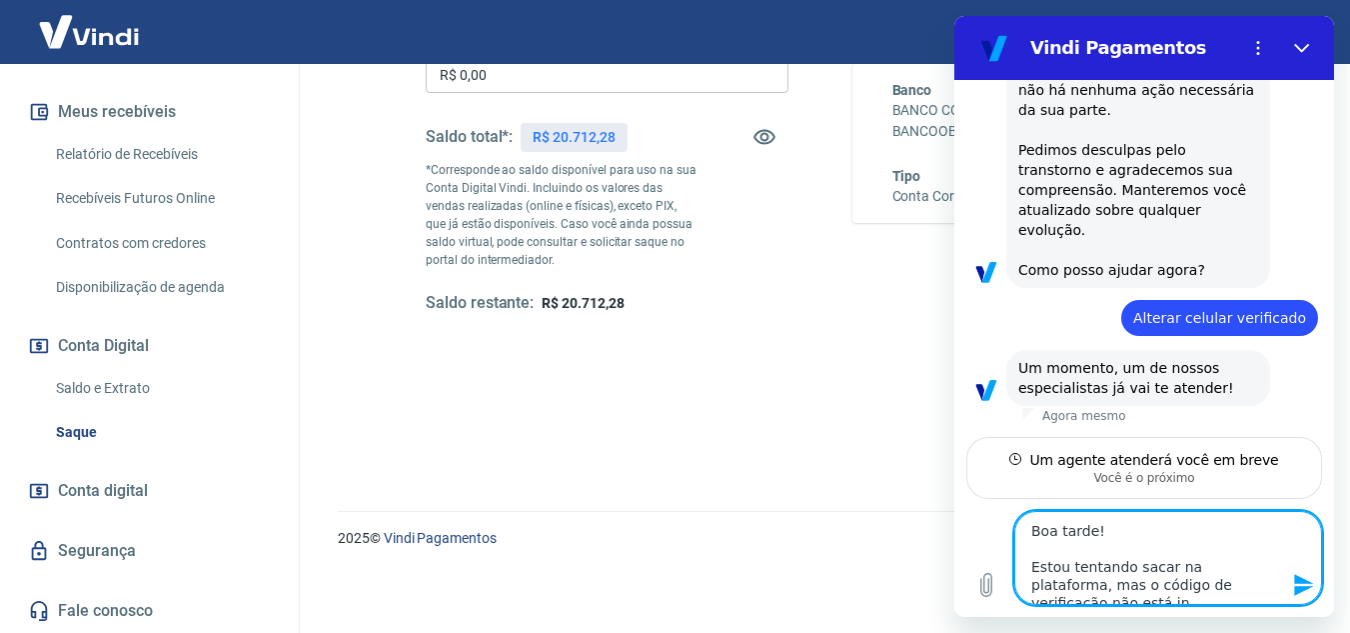
type textarea "Boa tarde! Estou tentando sacar na plataforma, mas o código de verificação não …"
type textarea "x"
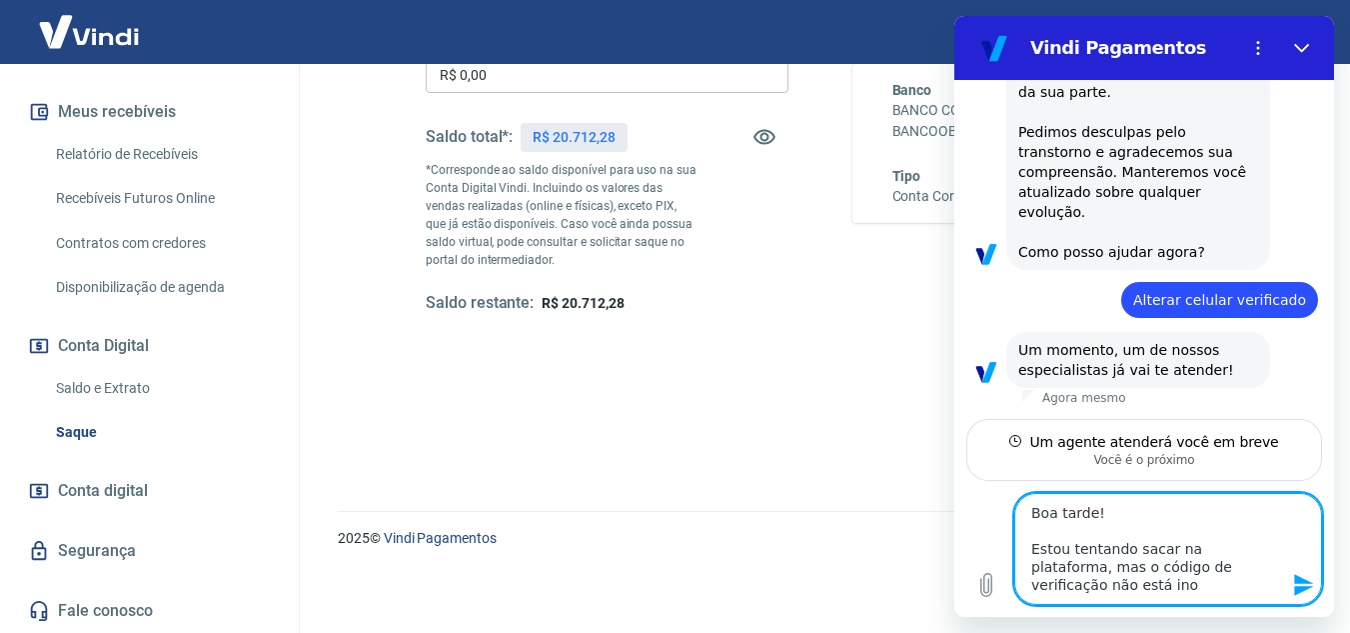
type textarea "Boa tarde! Estou tentando sacar na plataforma, mas o código de verificação não …"
type textarea "x"
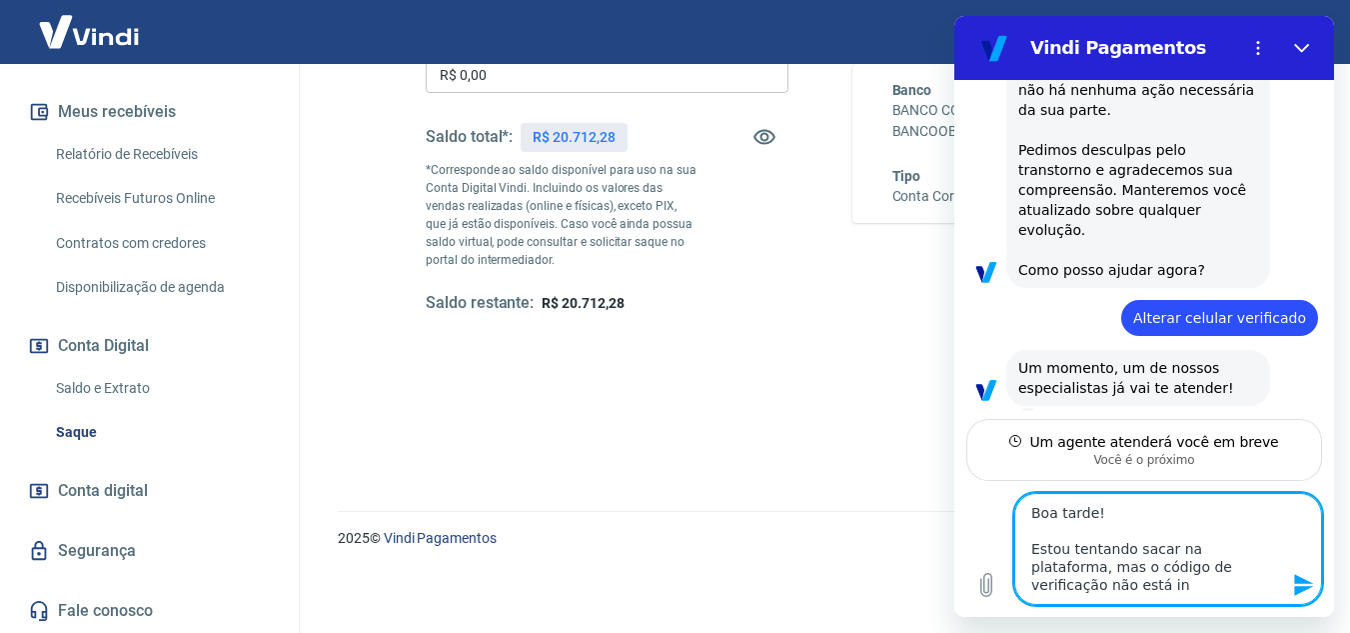
type textarea "Boa tarde! Estou tentando sacar na plataforma, mas o código de verificação não …"
type textarea "x"
type textarea "Boa tarde! Estou tentando sacar na plataforma, mas o código de verificação não …"
type textarea "x"
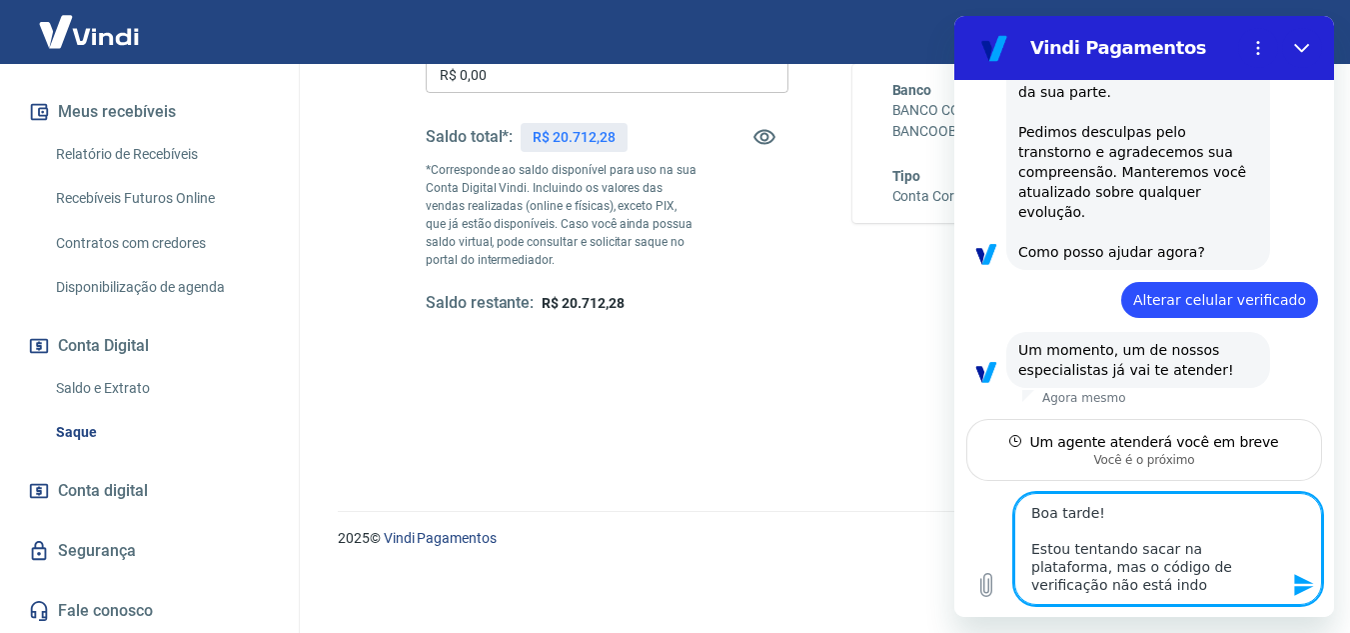
type textarea "Boa tarde! Estou tentando sacar na plataforma, mas o código de verificação não …"
type textarea "x"
type textarea "Boa tarde! Estou tentando sacar na plataforma, mas o código de verificação não …"
type textarea "x"
type textarea "Boa tarde! Estou tentando sacar na plataforma, mas o código de verificação não …"
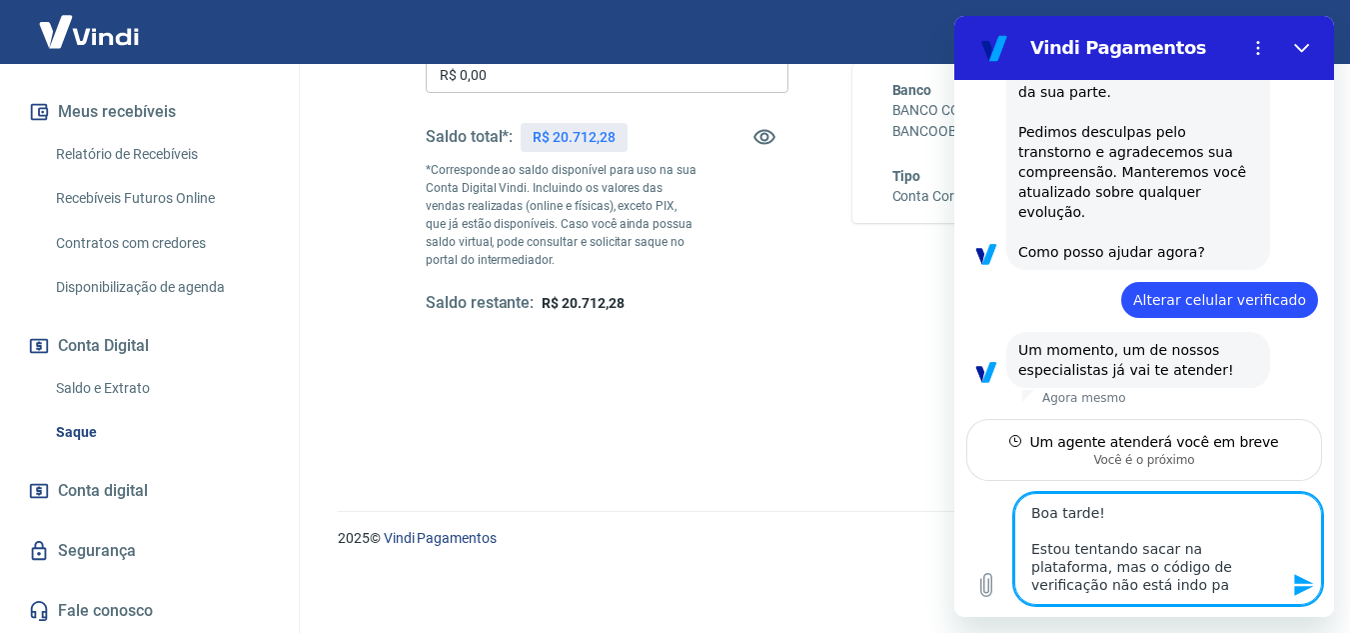
type textarea "x"
type textarea "Boa tarde! Estou tentando sacar na plataforma, mas o código de verificação não …"
type textarea "x"
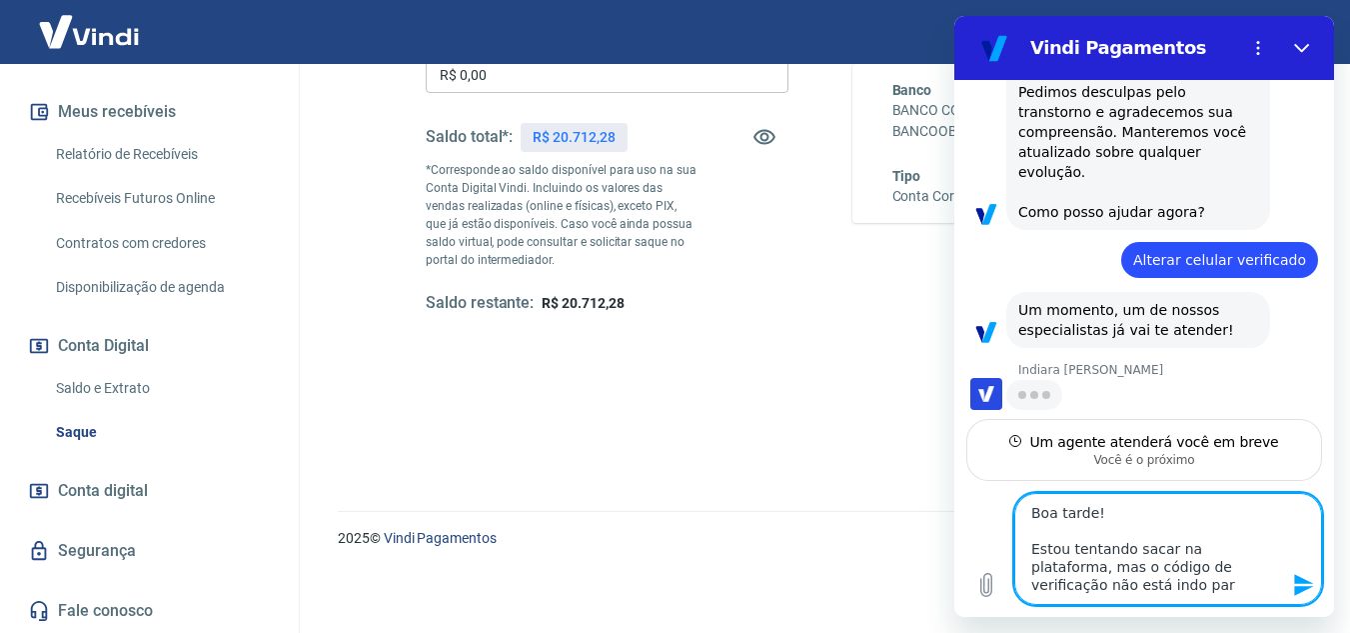
type textarea "Boa tarde! Estou tentando sacar na plataforma, mas o código de verificação não …"
type textarea "x"
type textarea "Boa tarde! Estou tentando sacar na plataforma, mas o código de verificação não …"
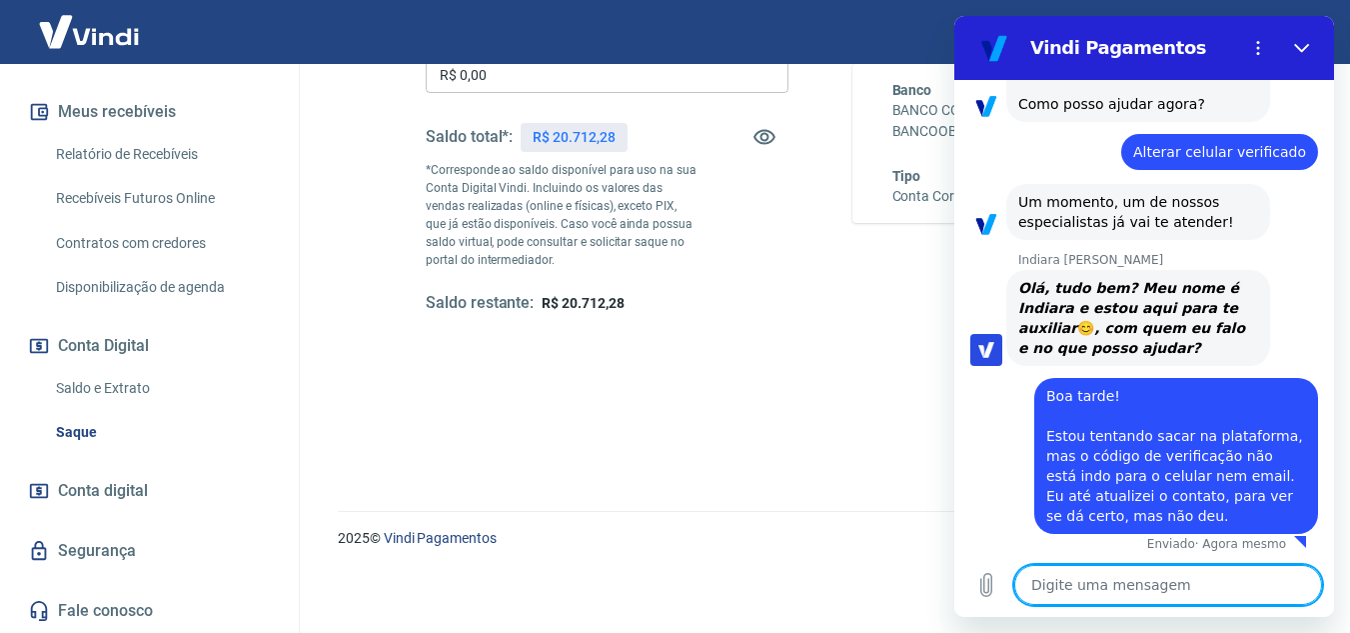
scroll to position [1803, 0]
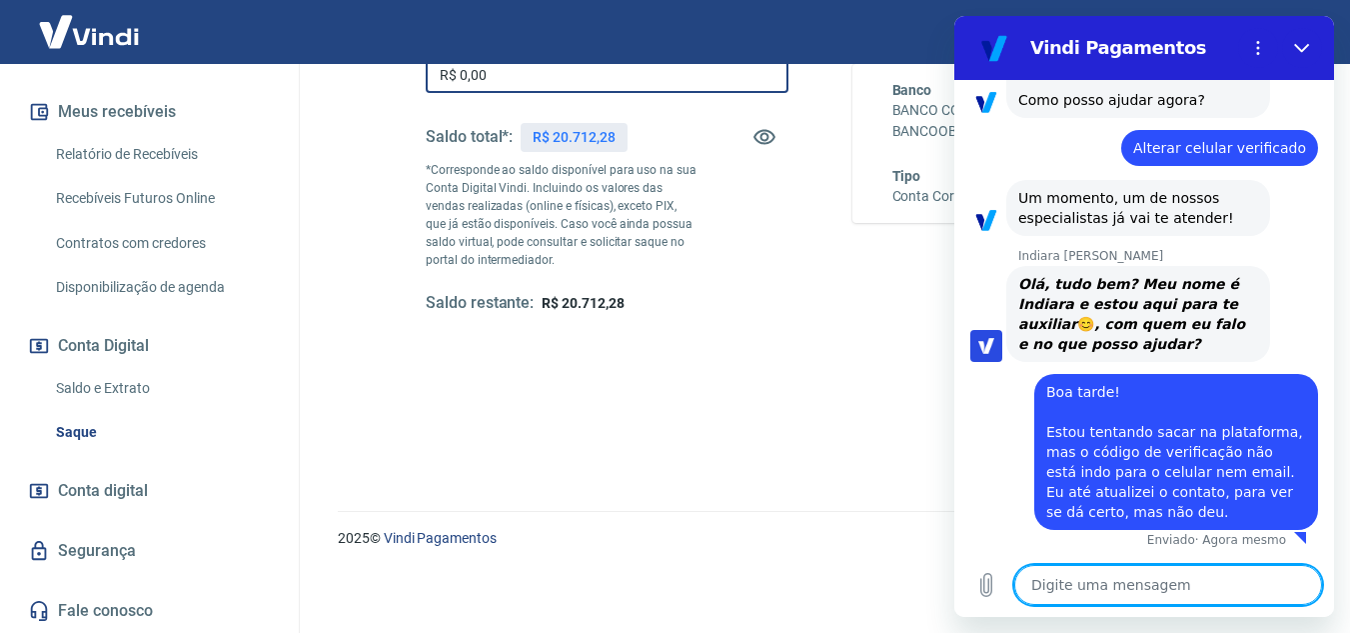
click at [634, 83] on input "R$ 0,00" at bounding box center [607, 74] width 363 height 37
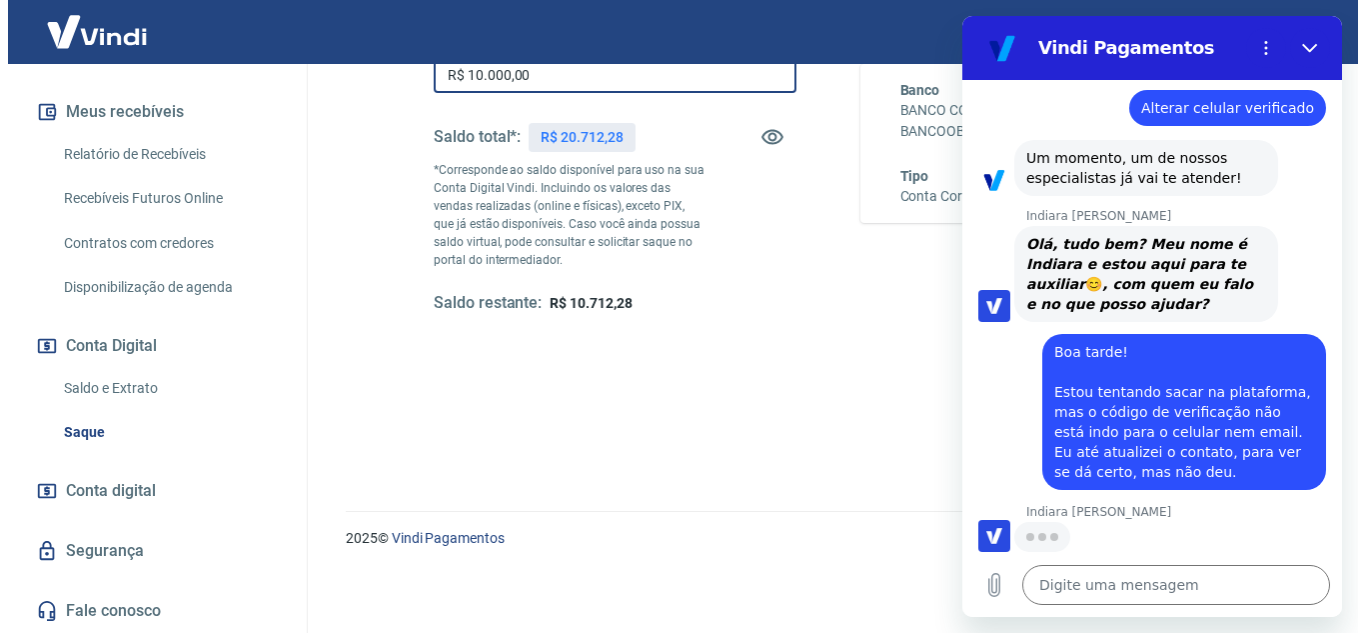
scroll to position [1841, 0]
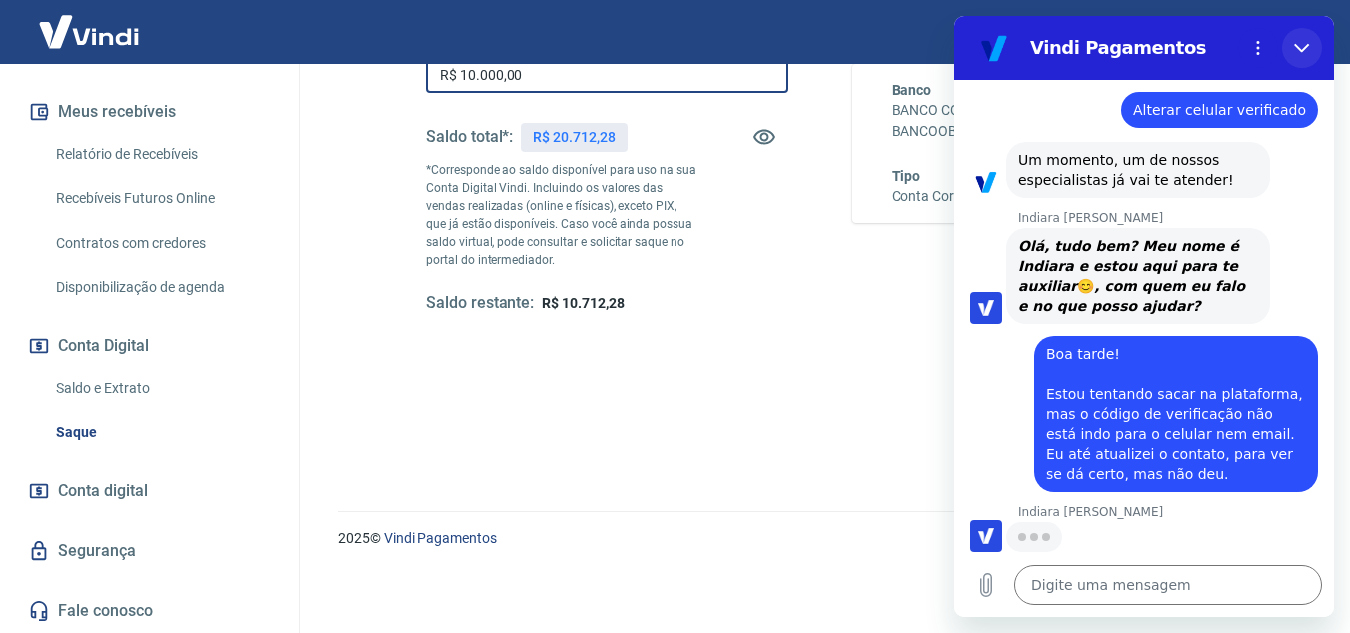
click at [1306, 44] on icon "Fechar" at bounding box center [1302, 48] width 16 height 16
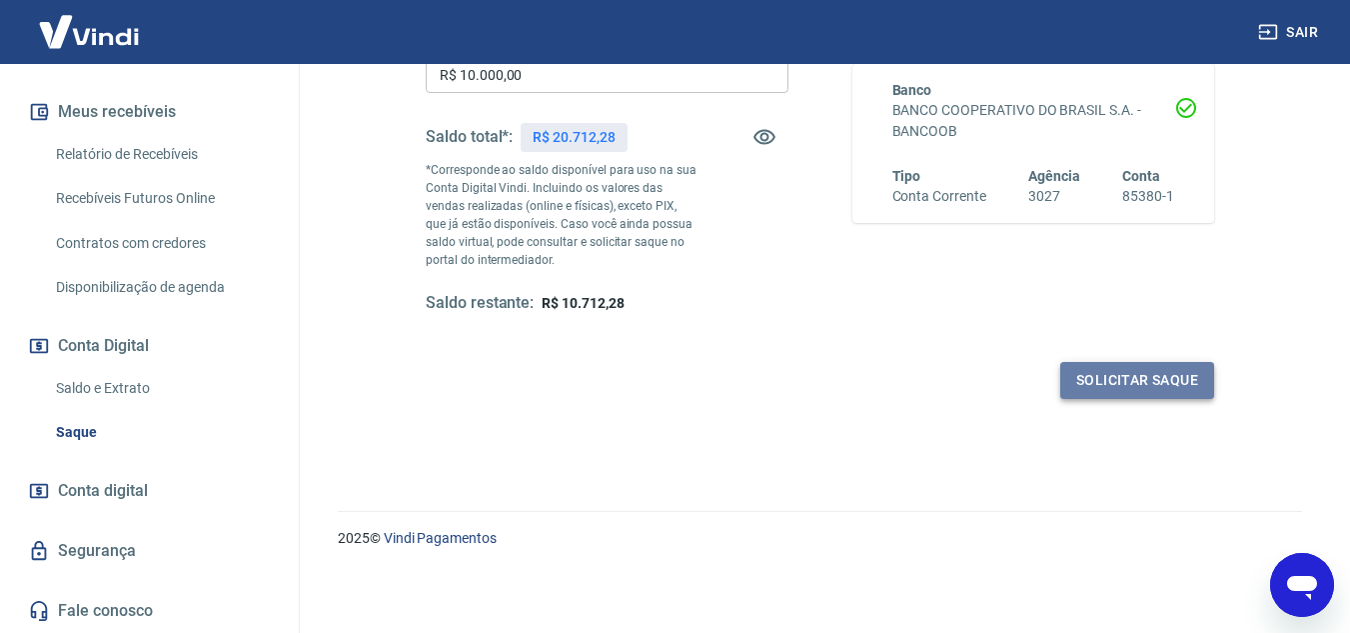
click at [1175, 388] on button "Solicitar saque" at bounding box center [1138, 380] width 154 height 37
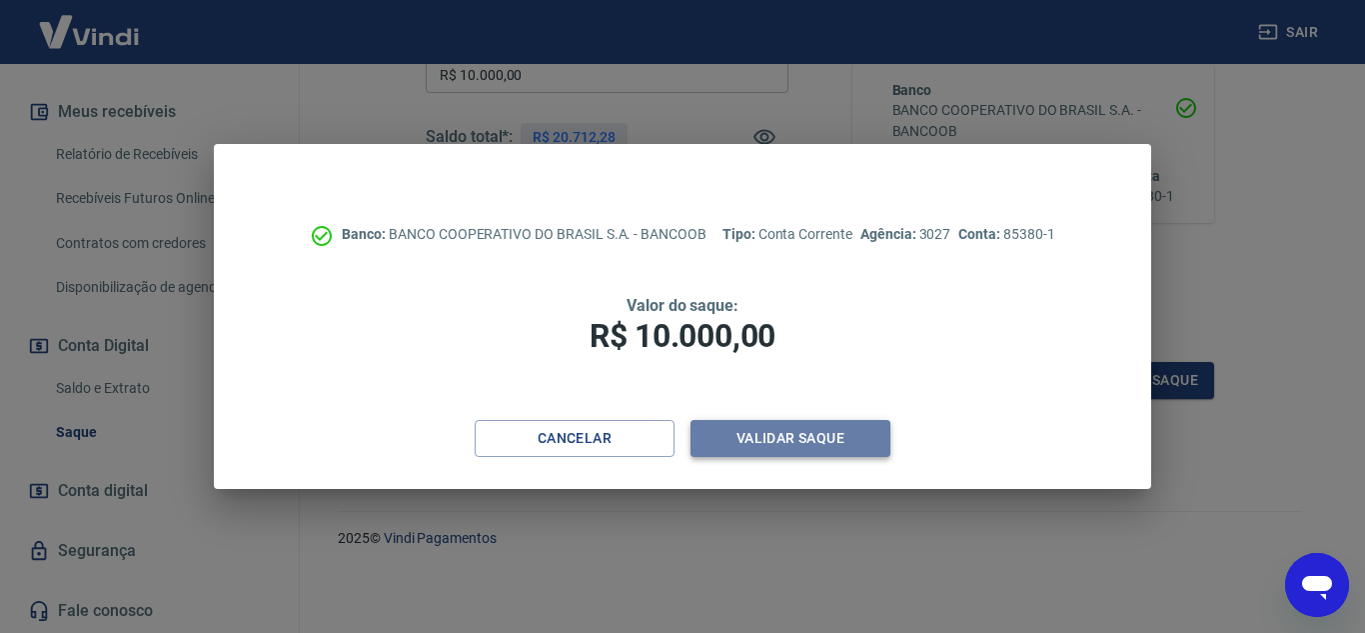
click at [778, 441] on button "Validar saque" at bounding box center [791, 438] width 200 height 37
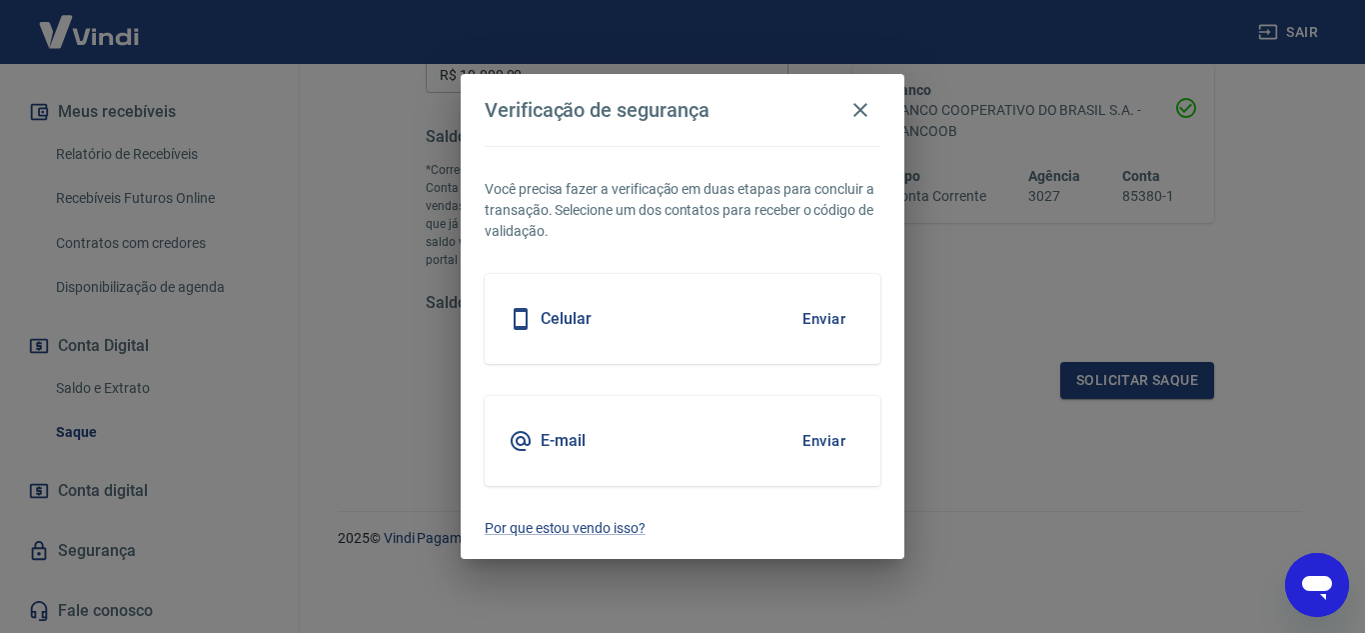
click at [828, 310] on button "Enviar" at bounding box center [824, 319] width 65 height 42
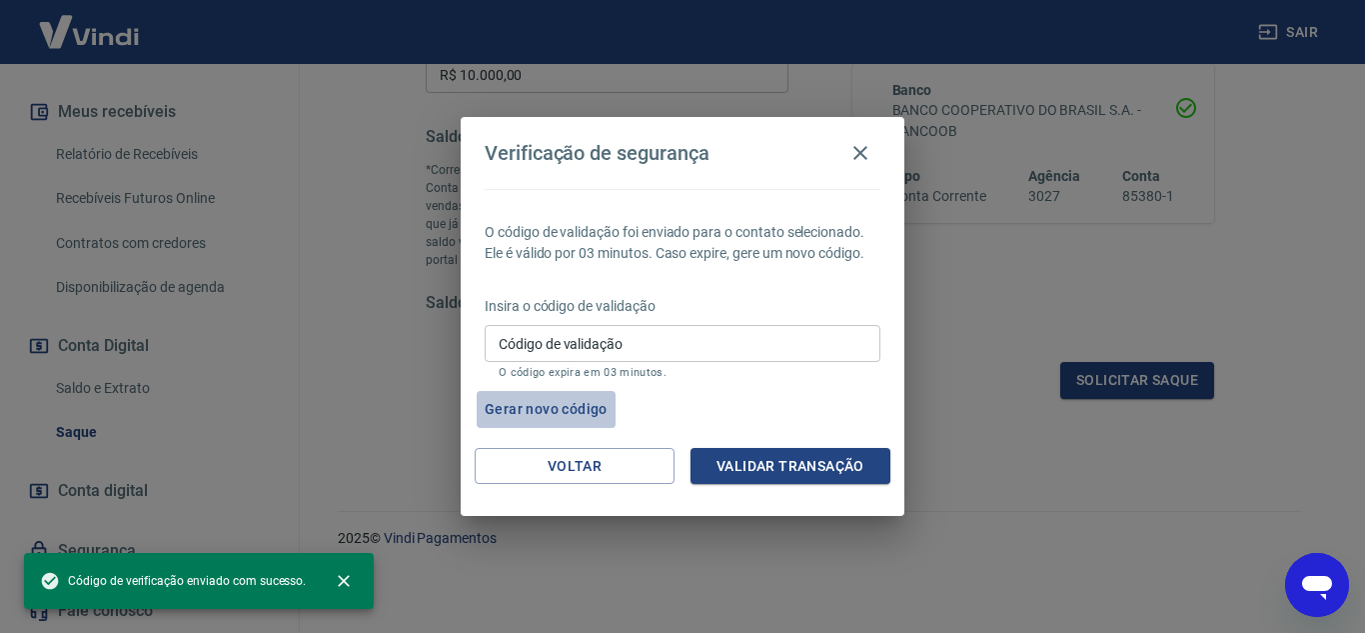
click at [595, 404] on button "Gerar novo código" at bounding box center [546, 409] width 139 height 37
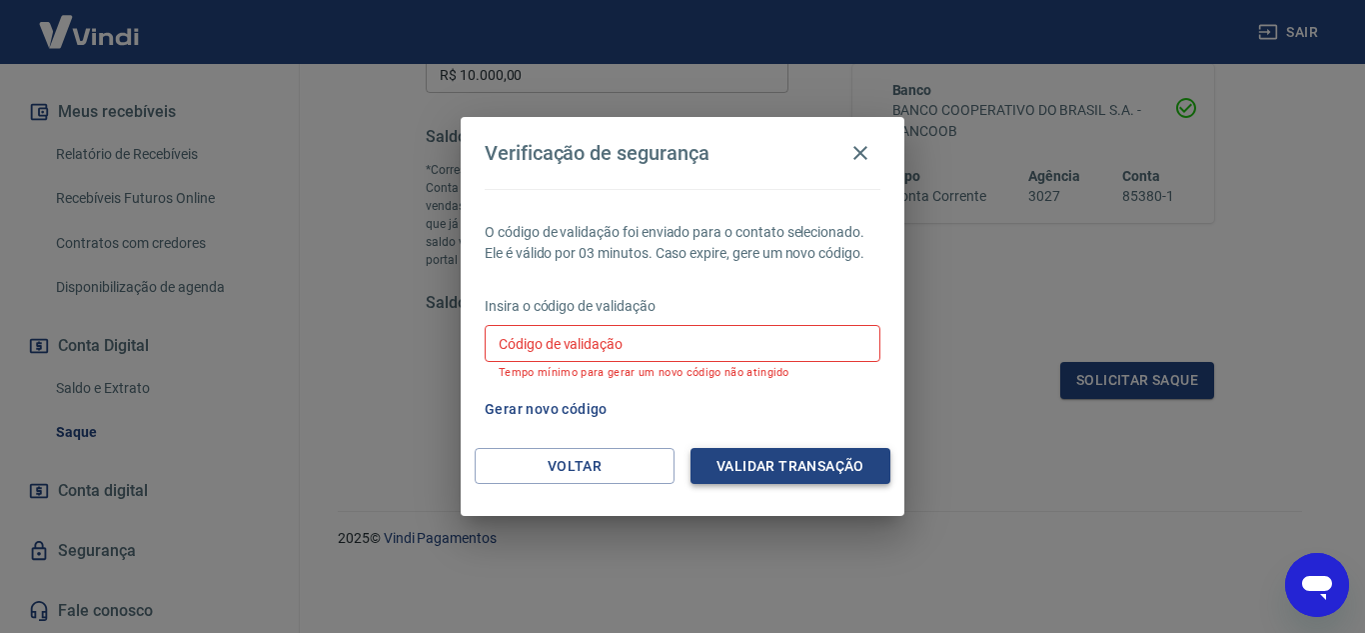
click at [755, 465] on button "Validar transação" at bounding box center [791, 466] width 200 height 37
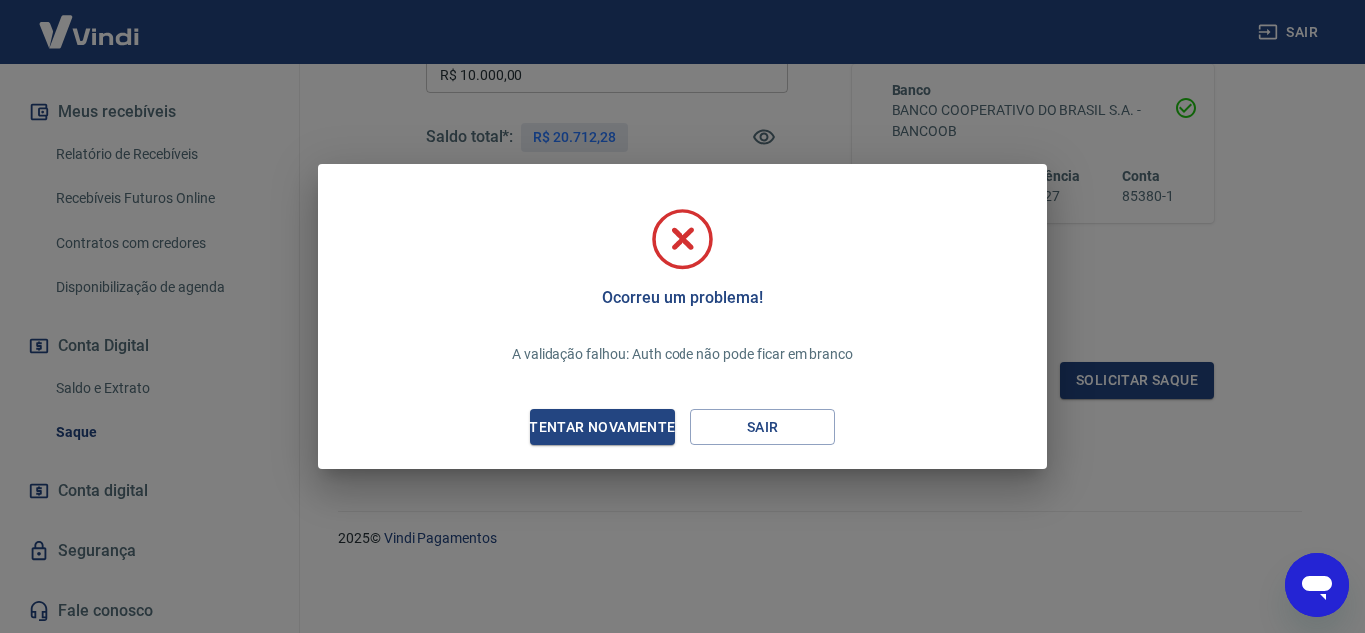
click at [1130, 46] on div "Ocorreu um problema! A validação falhou: Auth code não pode ficar em branco Ten…" at bounding box center [682, 316] width 1365 height 633
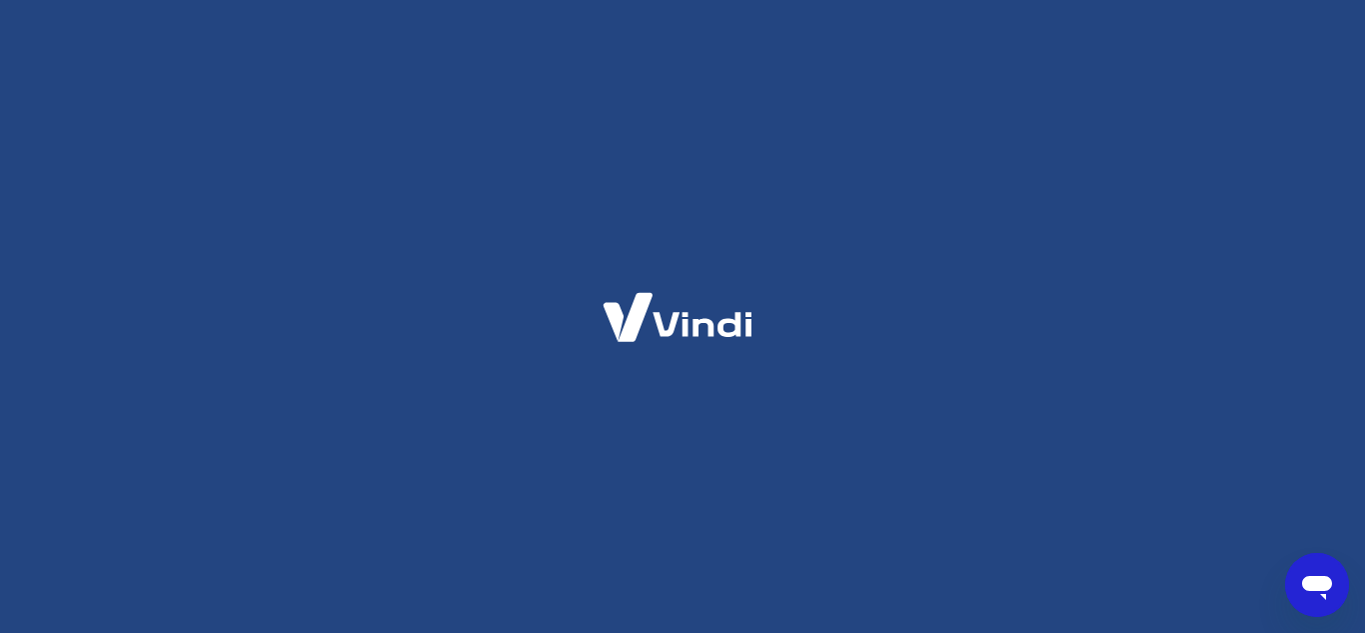
drag, startPoint x: 1323, startPoint y: 587, endPoint x: 1638, endPoint y: 1092, distance: 595.0
click at [1323, 587] on icon "Abrir janela de mensagens" at bounding box center [1317, 588] width 30 height 24
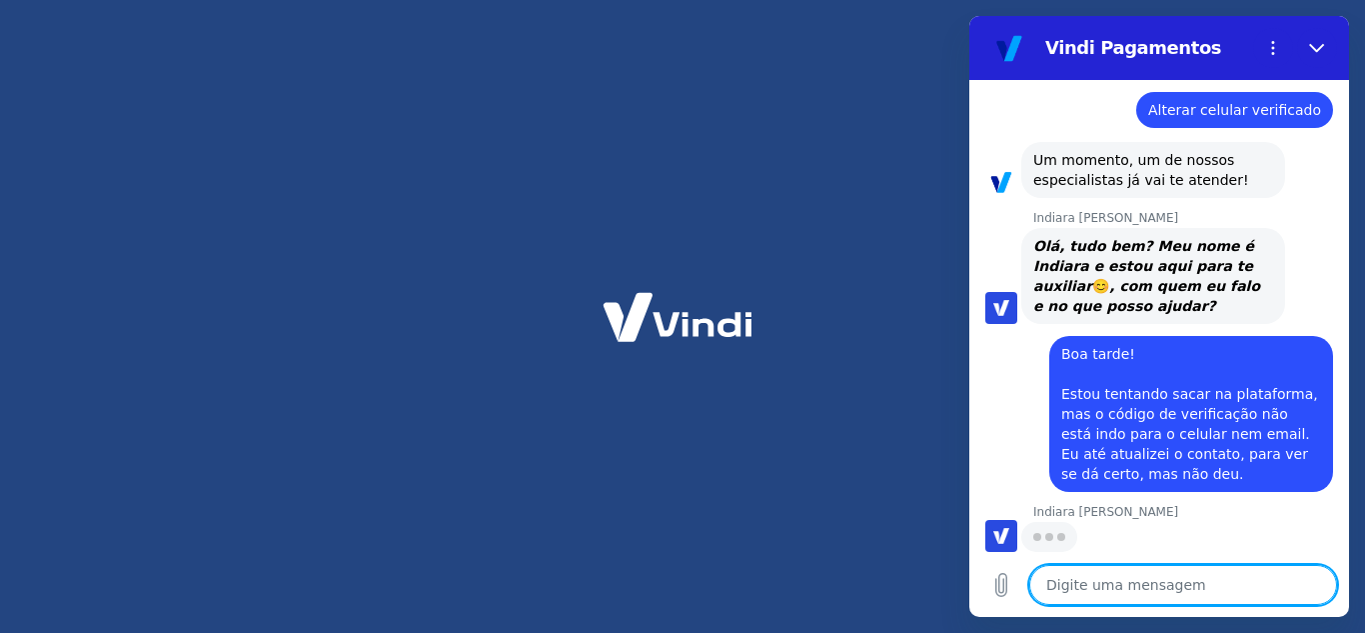
click at [1155, 575] on textarea at bounding box center [1184, 585] width 308 height 40
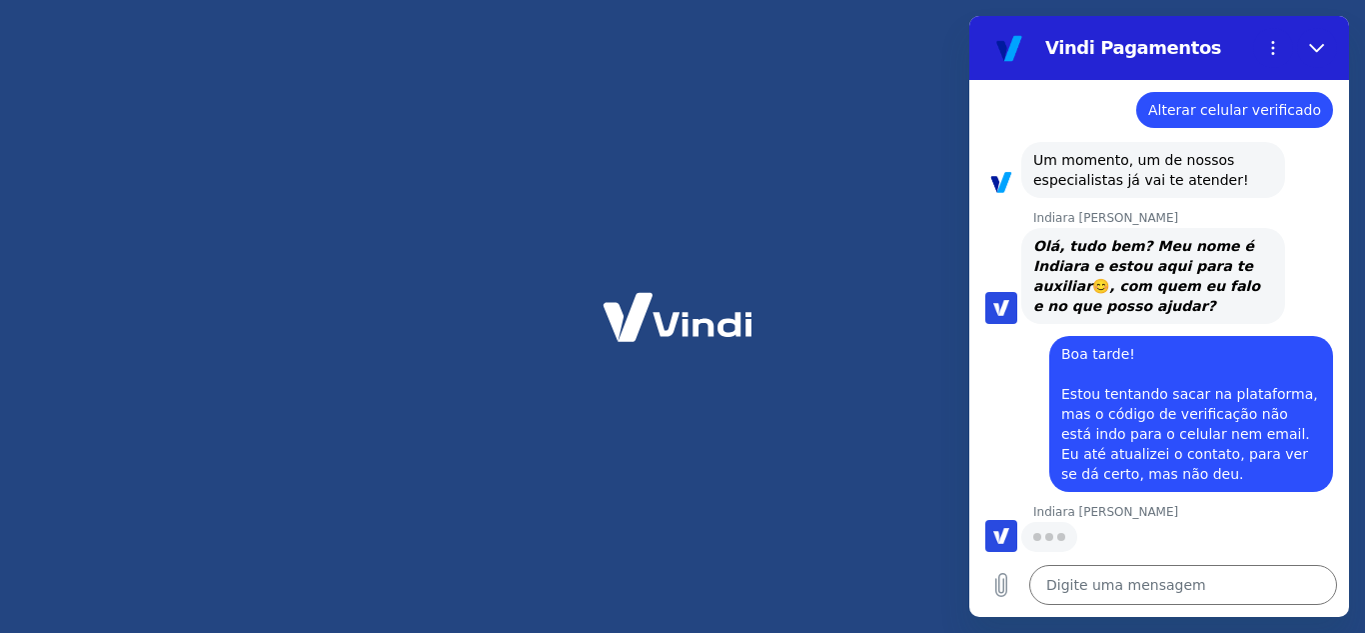
click at [1020, 598] on div "Digite uma mensagem x" at bounding box center [1160, 585] width 380 height 64
click at [1000, 585] on icon "Carregar arquivo" at bounding box center [1002, 585] width 11 height 23
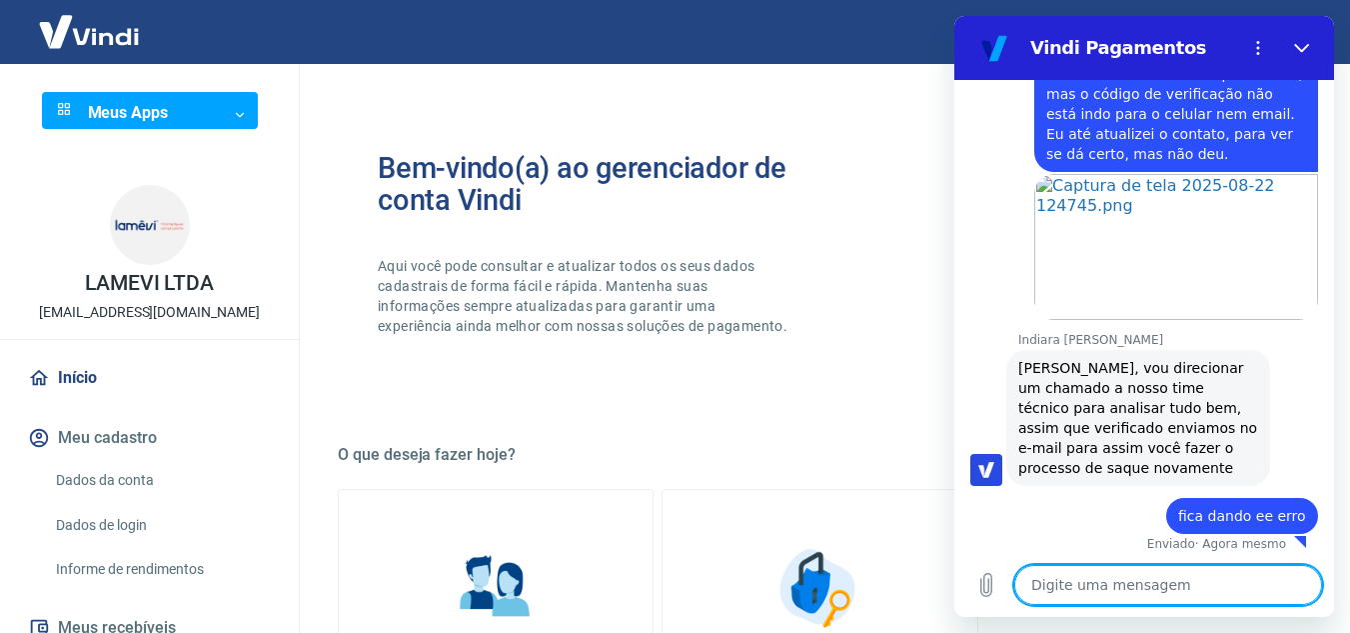
scroll to position [2165, 0]
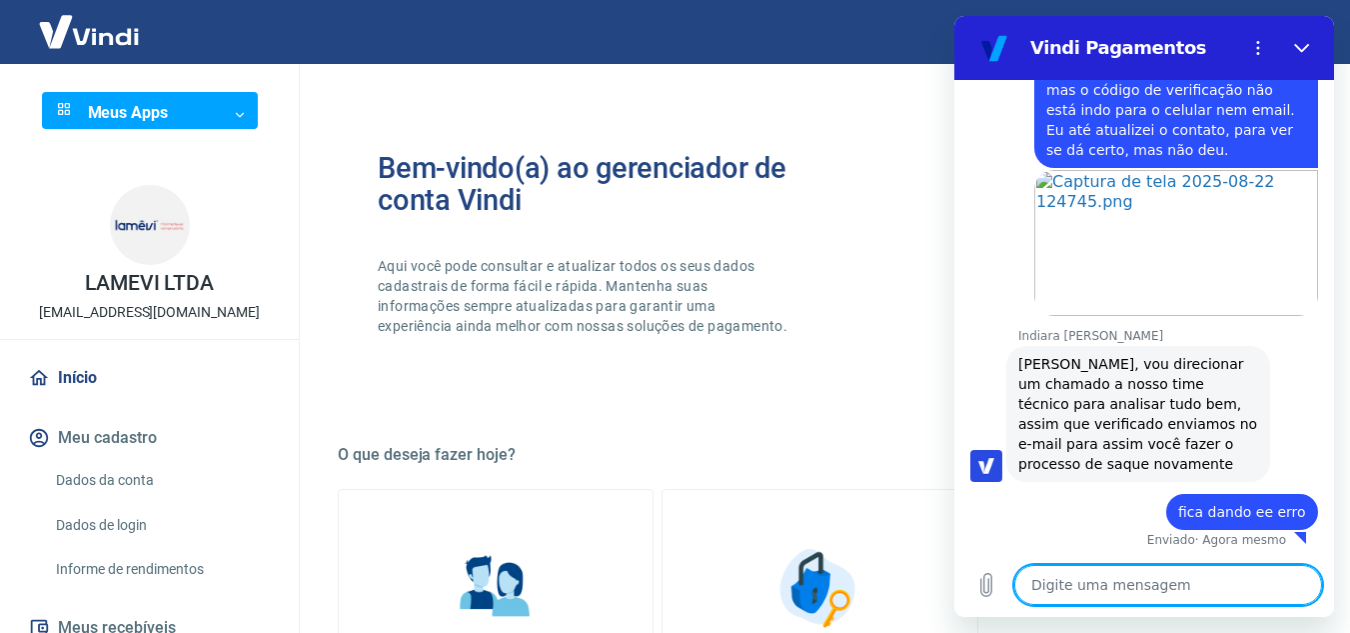
click at [1258, 512] on span "fica dando ee erro" at bounding box center [1243, 512] width 128 height 16
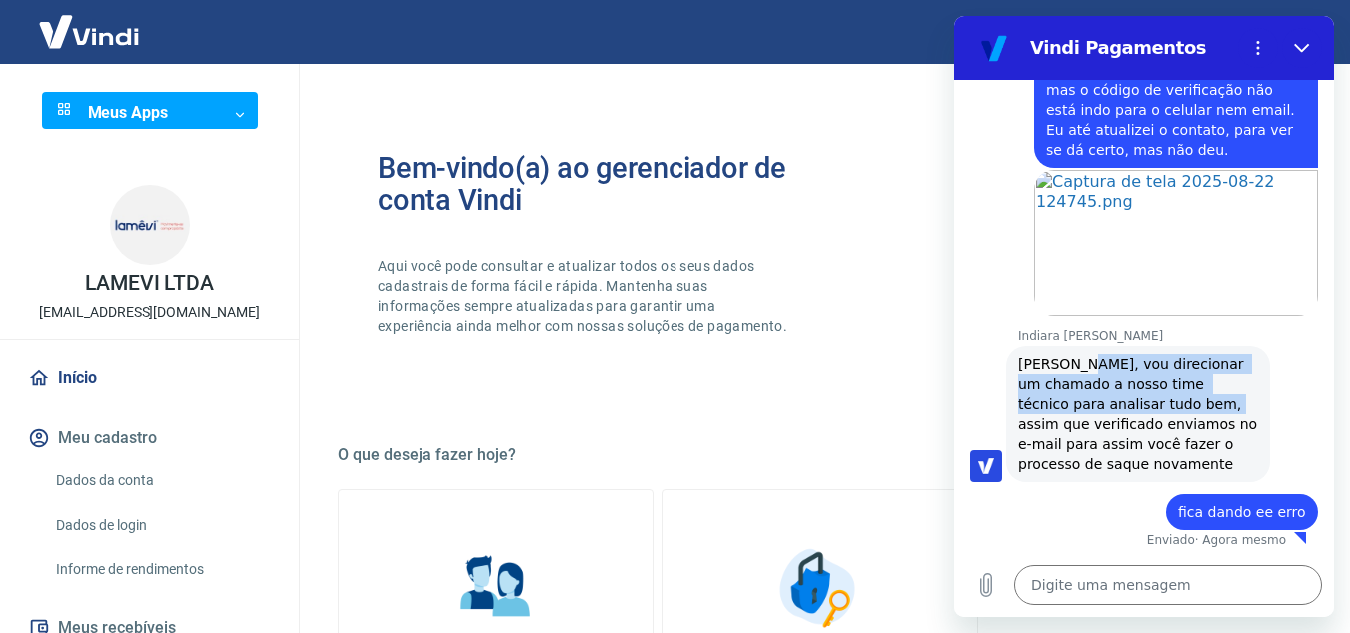
drag, startPoint x: 1075, startPoint y: 366, endPoint x: 1142, endPoint y: 427, distance: 90.6
click at [1142, 426] on span "[PERSON_NAME], vou direcionar um chamado a nosso time técnico para analisar tud…" at bounding box center [1141, 414] width 244 height 116
click at [1142, 427] on span "[PERSON_NAME], vou direcionar um chamado a nosso time técnico para analisar tud…" at bounding box center [1141, 414] width 244 height 116
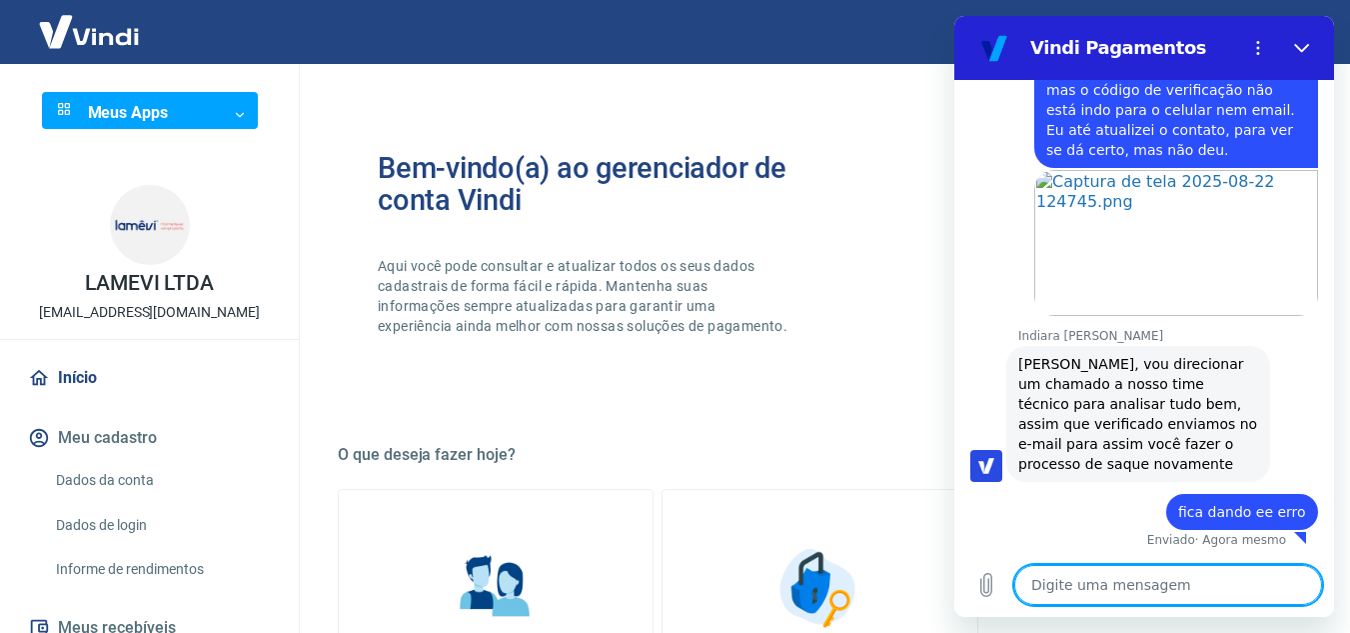
click at [1049, 575] on textarea at bounding box center [1169, 585] width 308 height 40
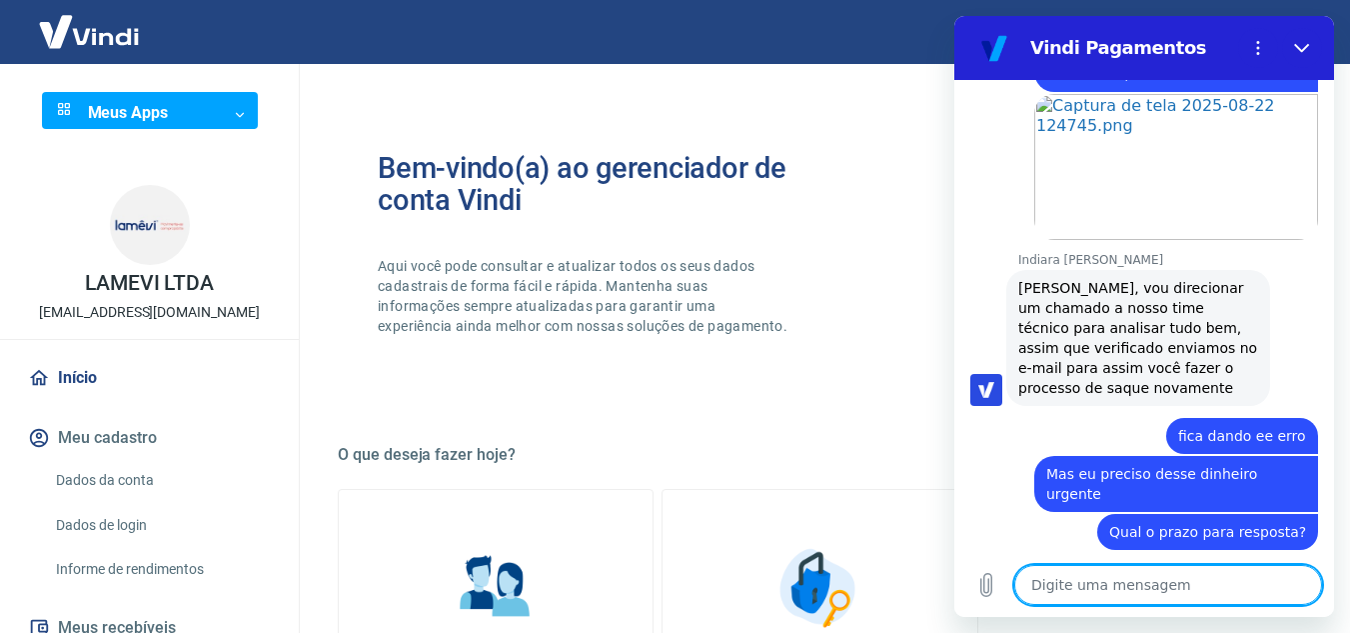
scroll to position [2279, 0]
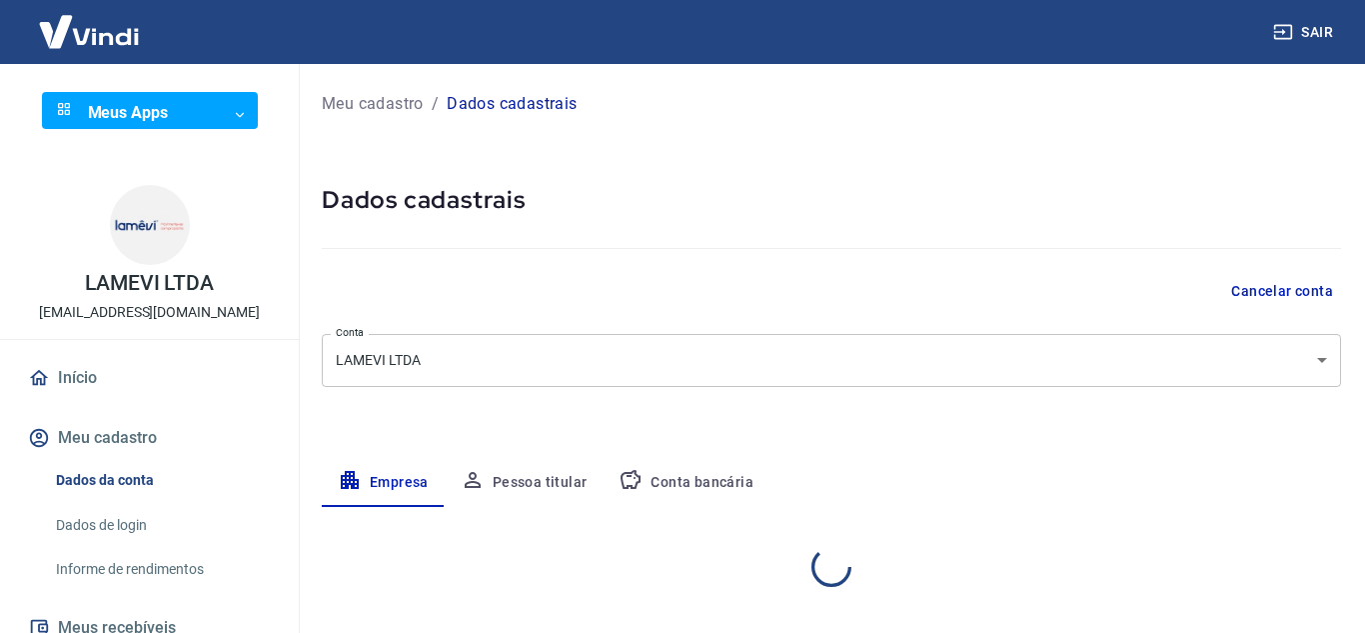
select select "MG"
select select "business"
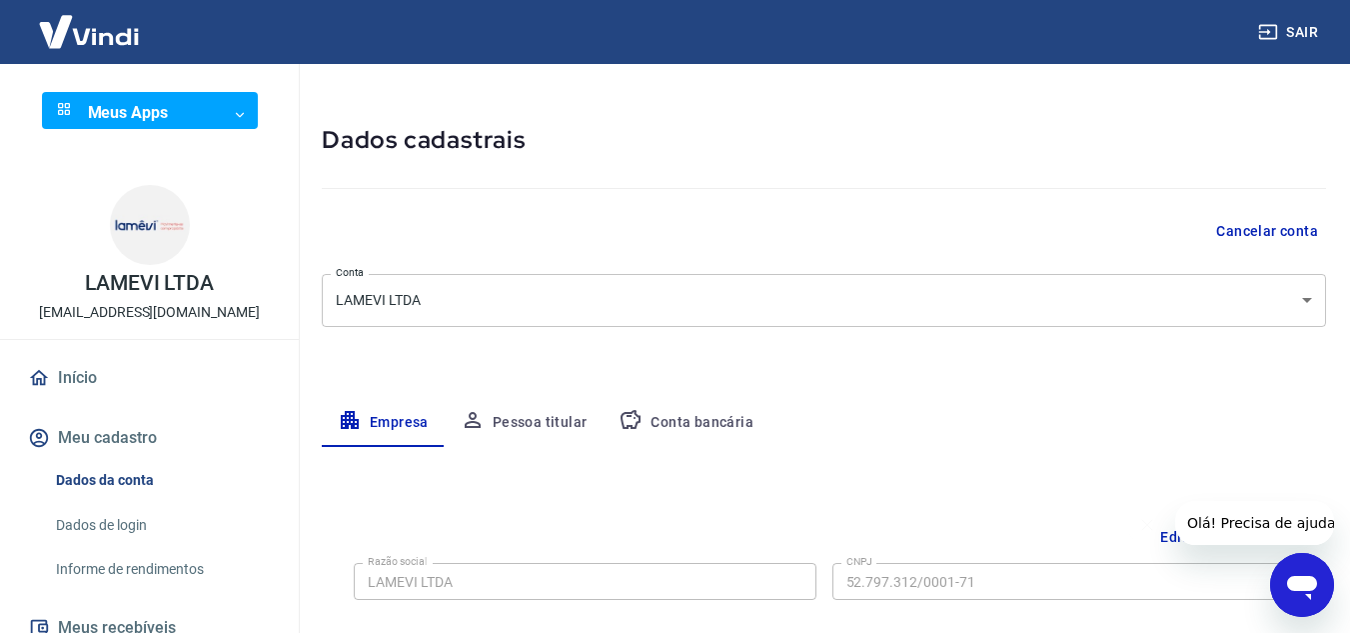
scroll to position [300, 0]
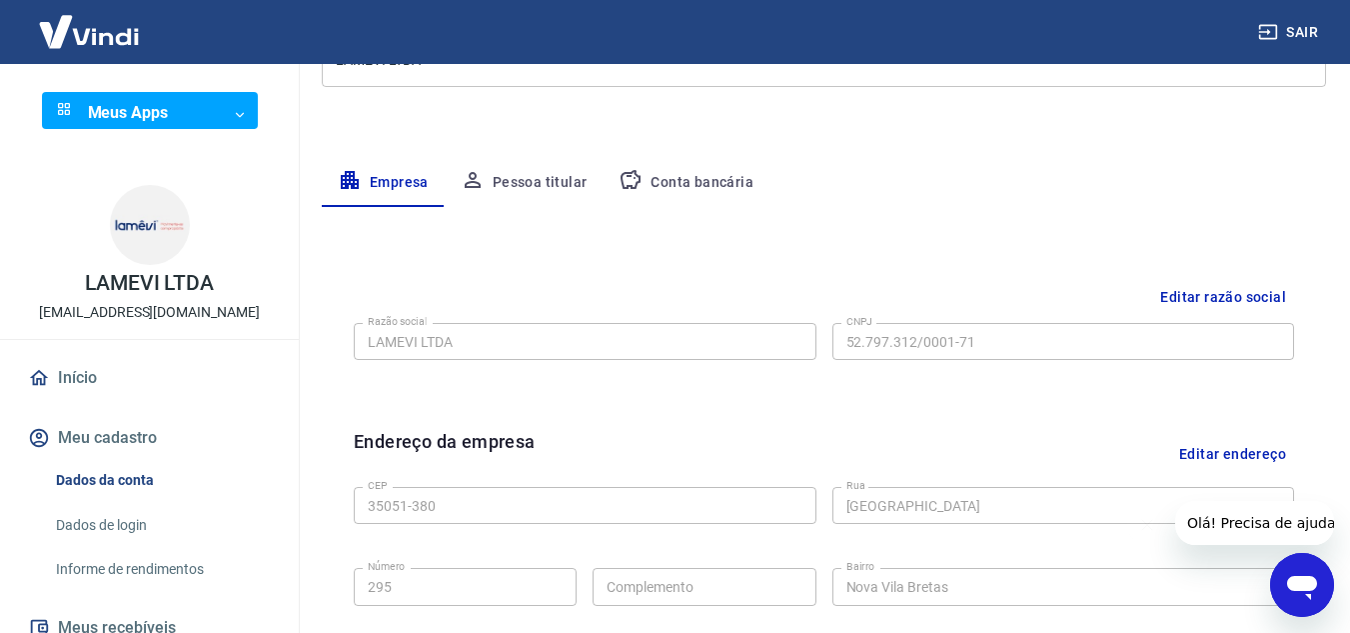
click at [699, 183] on button "Conta bancária" at bounding box center [686, 183] width 167 height 48
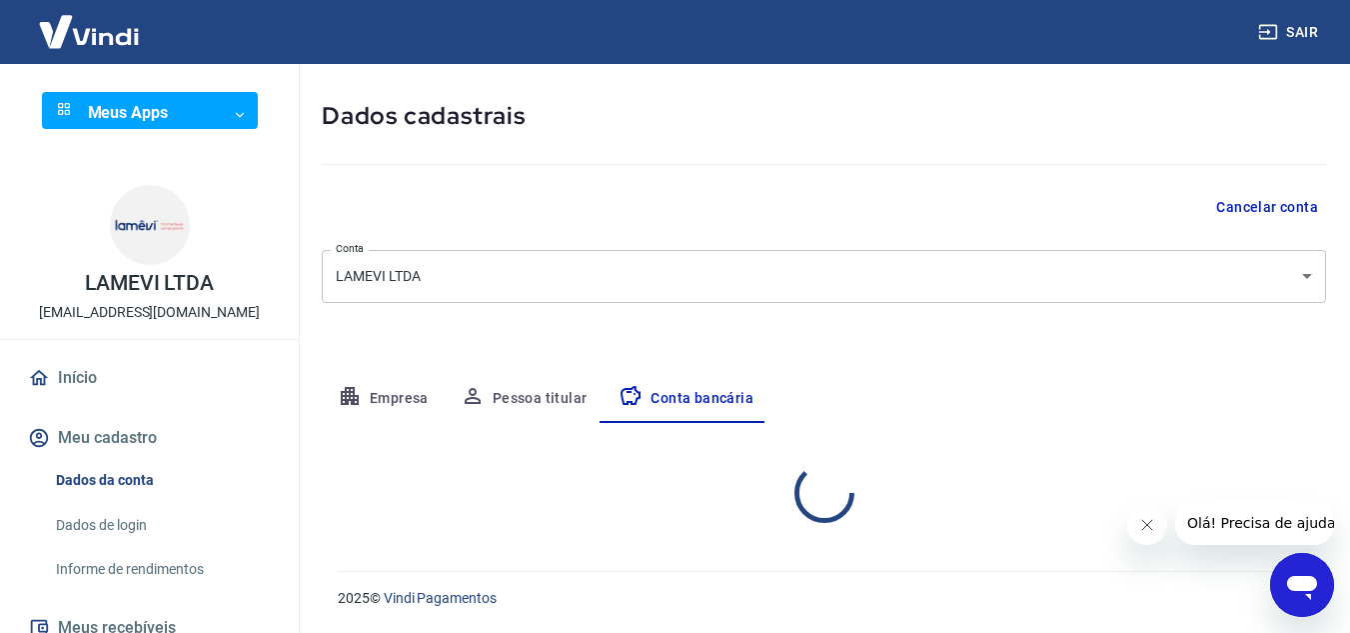
scroll to position [84, 0]
select select "1"
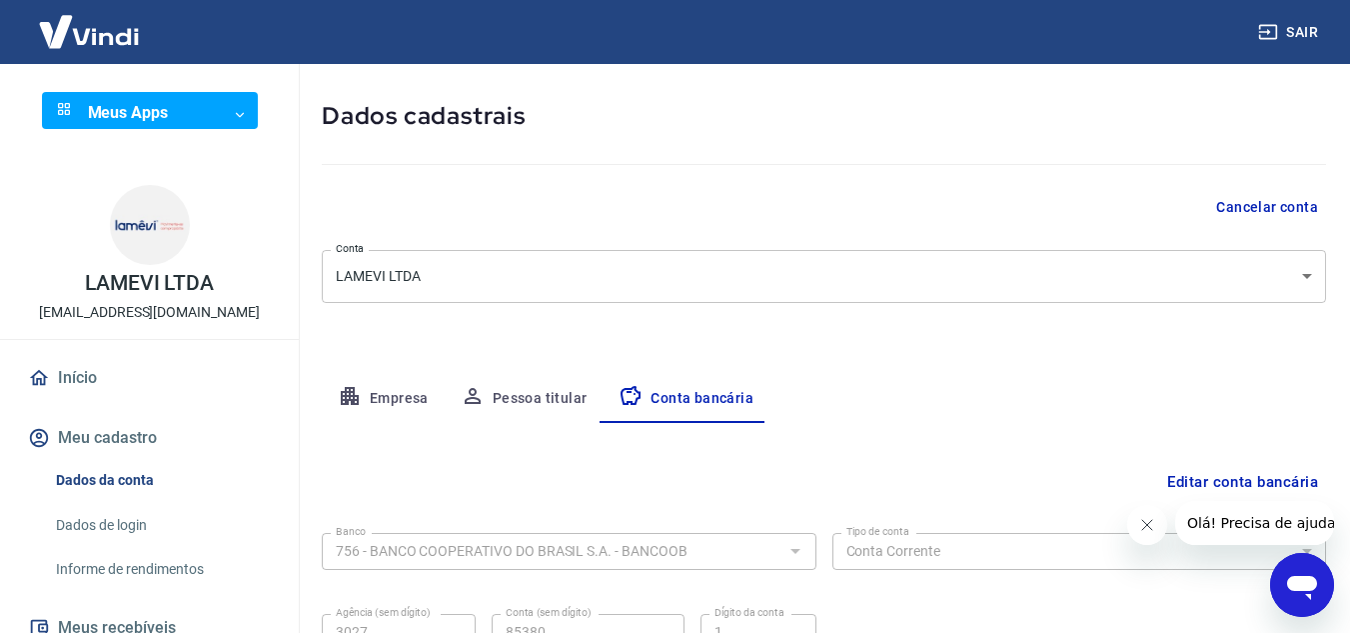
scroll to position [278, 0]
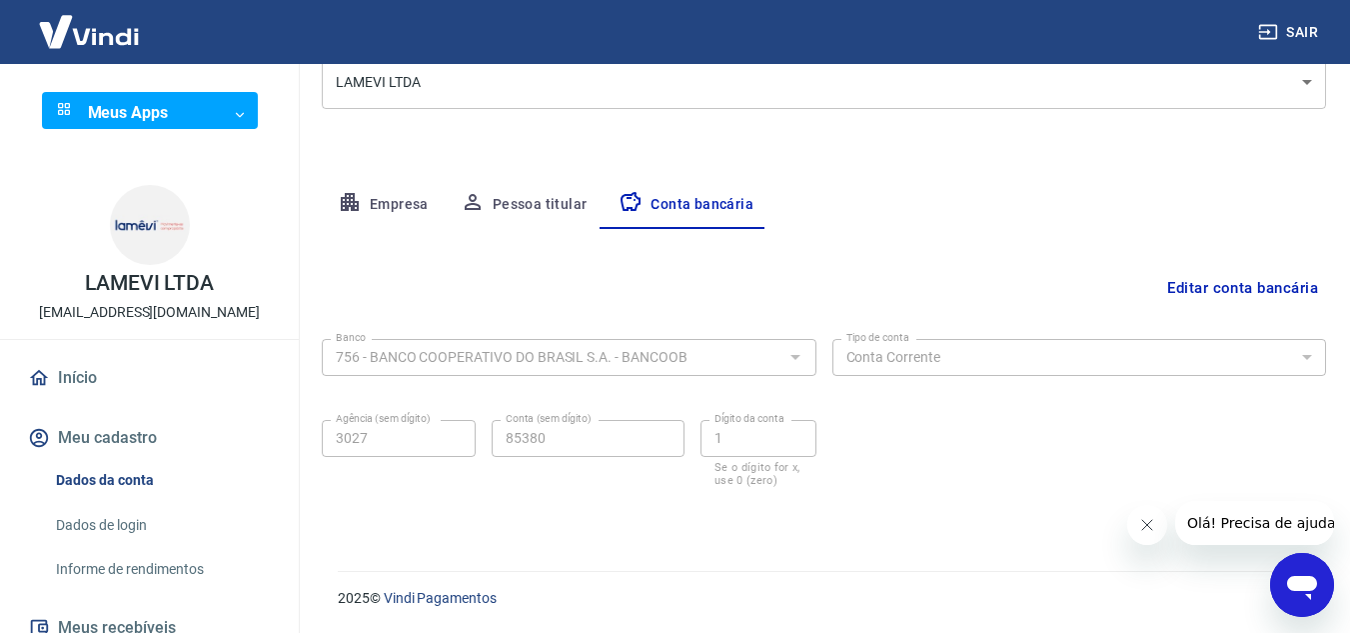
click at [508, 213] on button "Pessoa titular" at bounding box center [524, 205] width 159 height 48
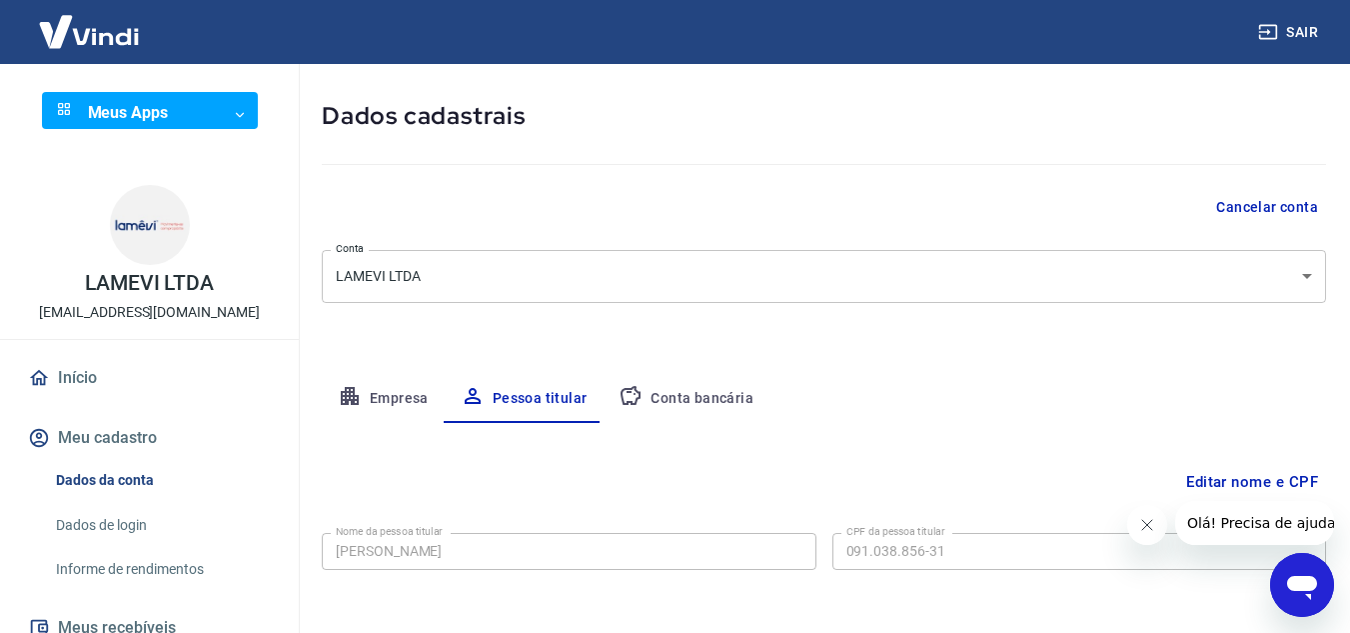
scroll to position [167, 0]
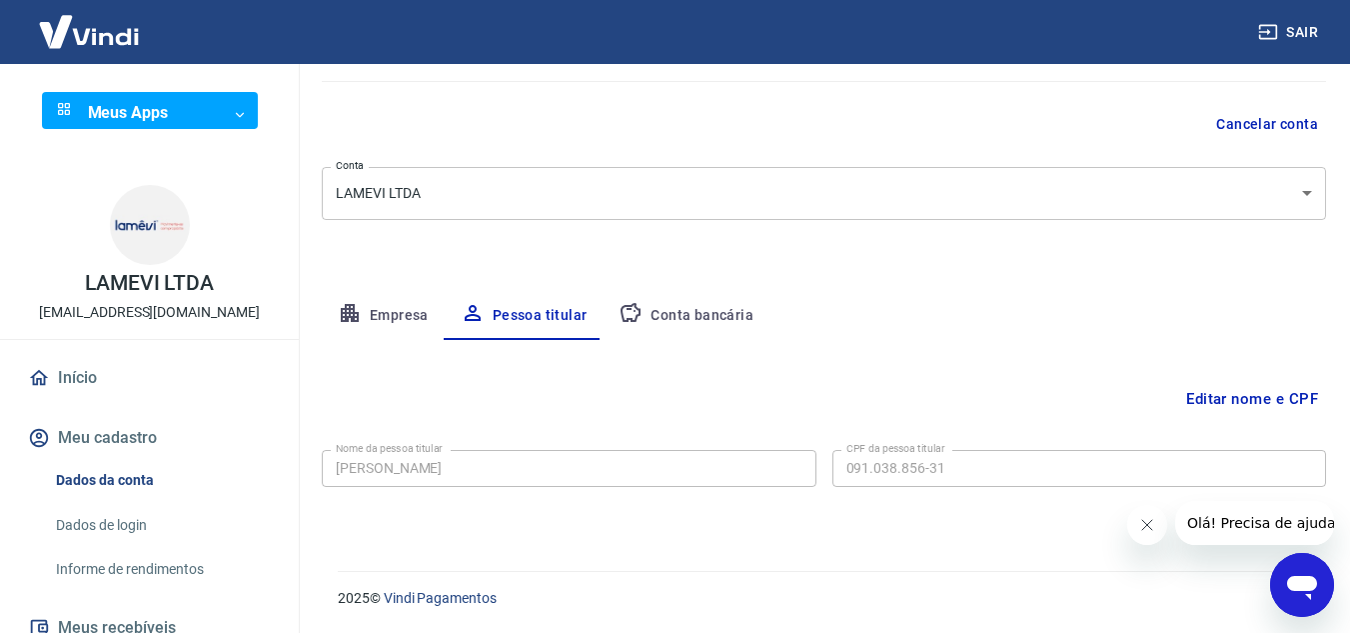
click at [1141, 519] on icon "Fechar mensagem da empresa" at bounding box center [1147, 525] width 16 height 16
click at [381, 305] on button "Empresa" at bounding box center [383, 316] width 123 height 48
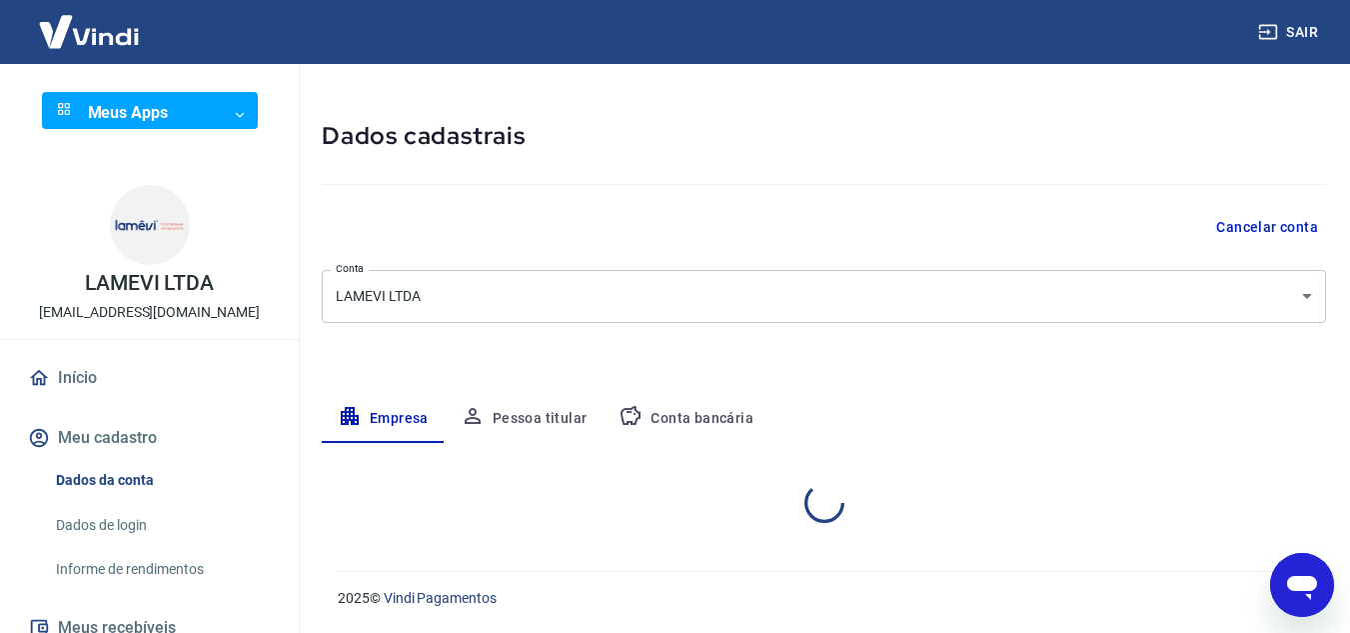
select select "MG"
select select "business"
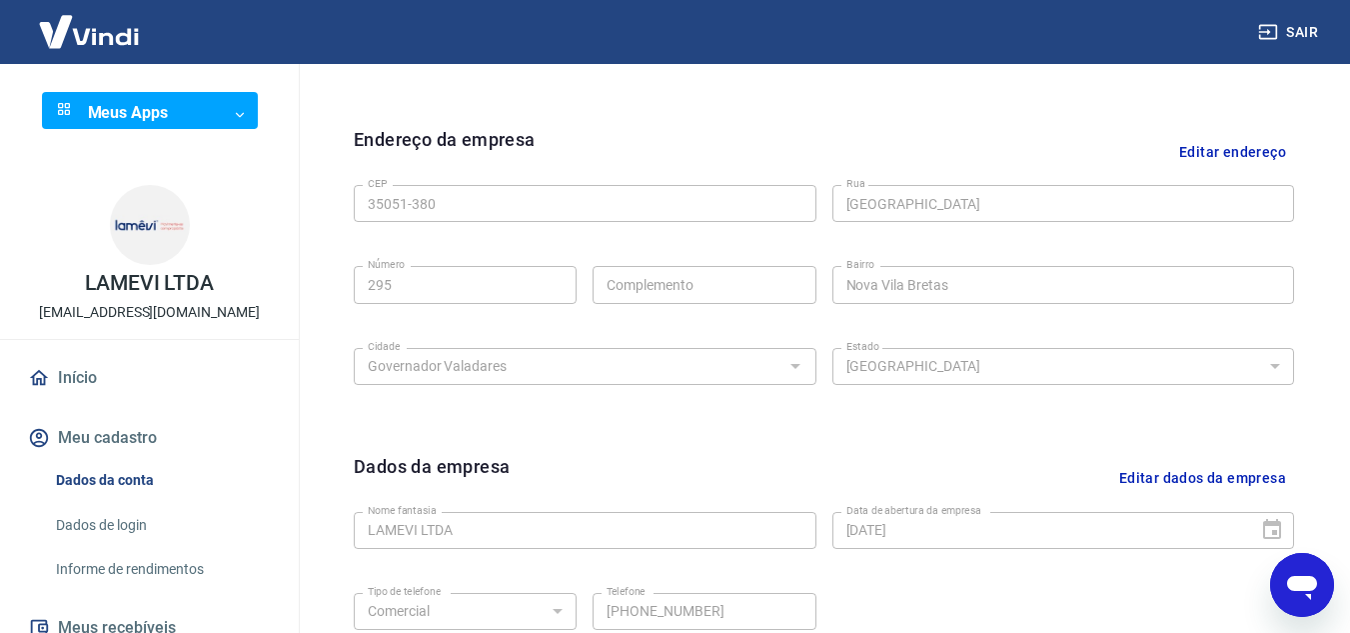
scroll to position [567, 0]
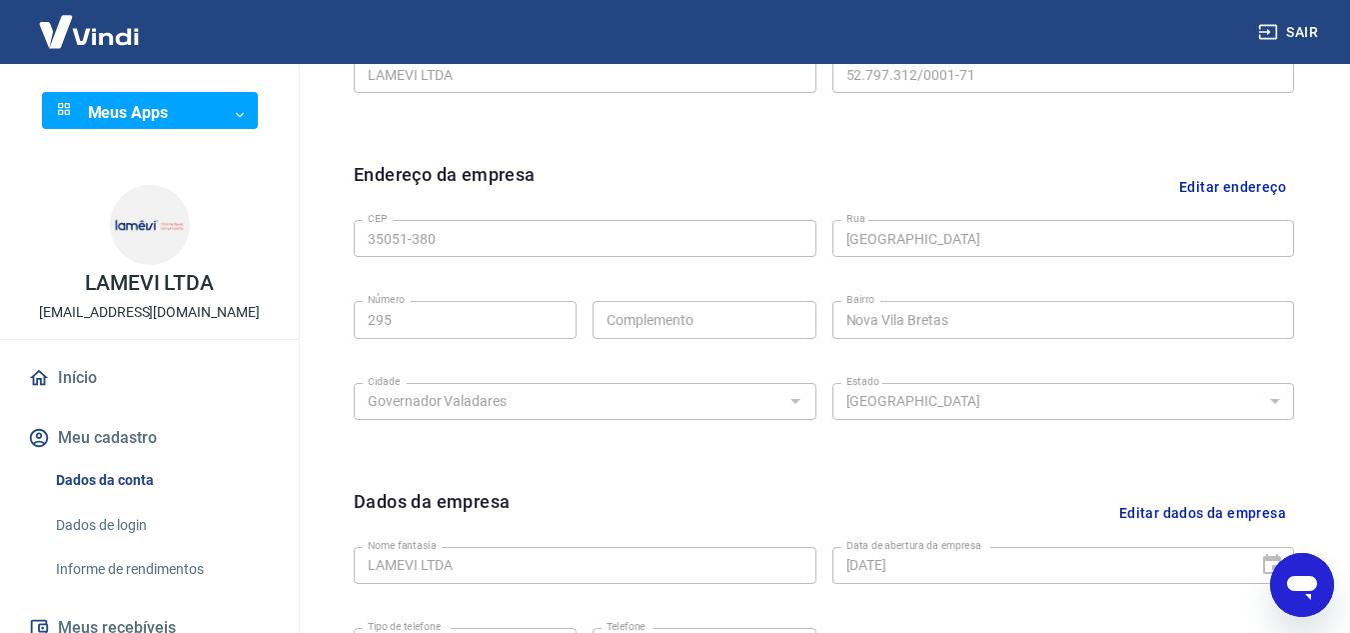
click at [1208, 177] on button "Editar endereço" at bounding box center [1233, 186] width 123 height 51
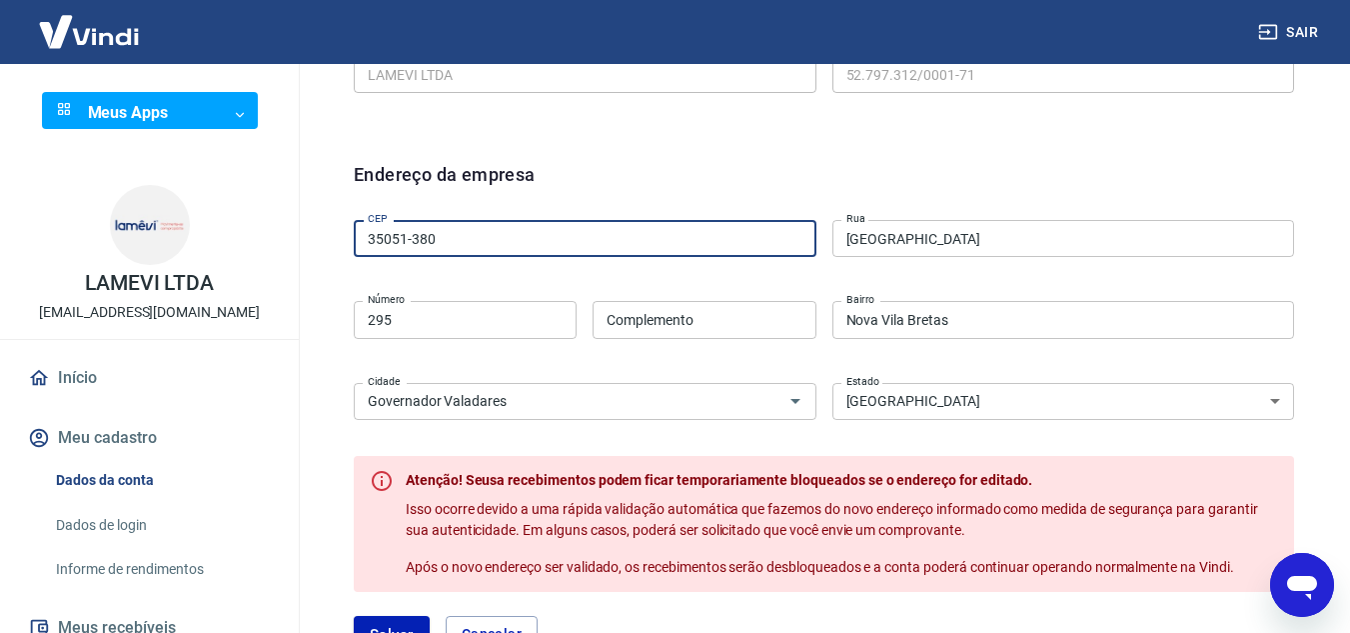
drag, startPoint x: 695, startPoint y: 250, endPoint x: 356, endPoint y: 259, distance: 339.0
click at [356, 259] on div "CEP 35051-380 CEP Rua Rua Paraguai Rua Número 295 Número Complemento Complement…" at bounding box center [824, 317] width 941 height 211
type input "35030-391"
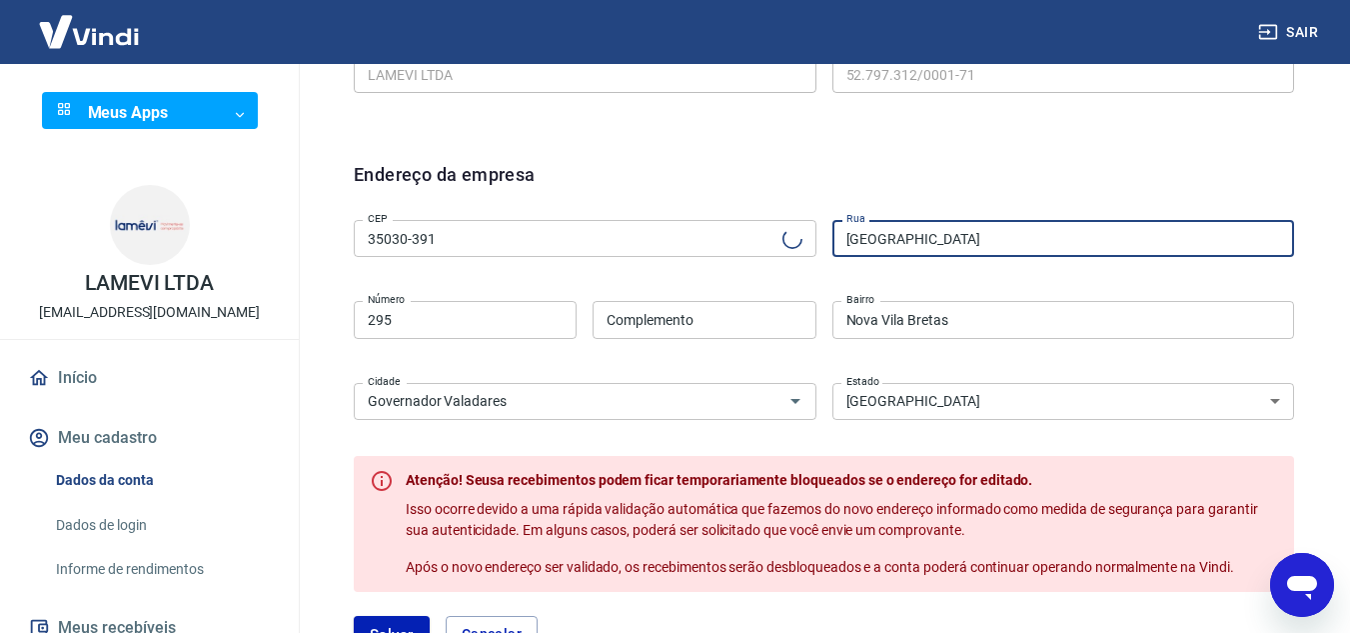
type input "Rua Joaquim Neves Ferreira"
type input "Vila Bretas"
click at [564, 245] on input "35030-391" at bounding box center [585, 238] width 463 height 37
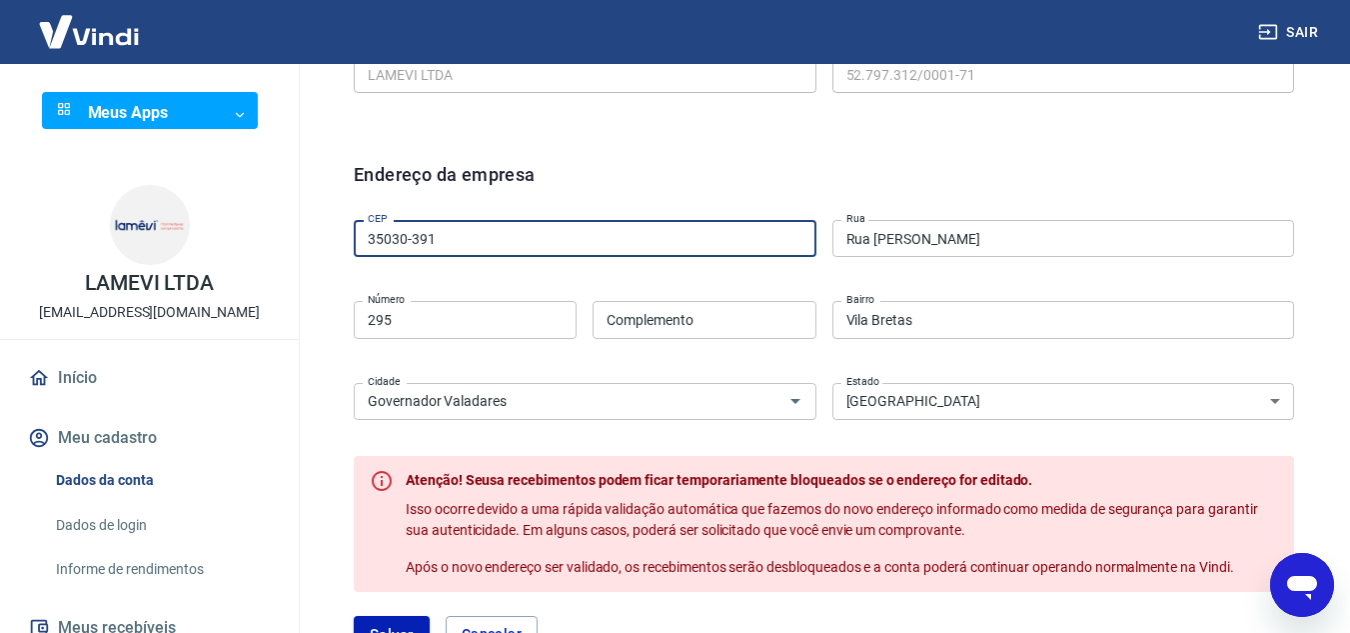
click at [563, 244] on input "35030-391" at bounding box center [585, 238] width 463 height 37
type input "35032-600"
type input "Rua João Dias Duarte"
type input "Lourdes"
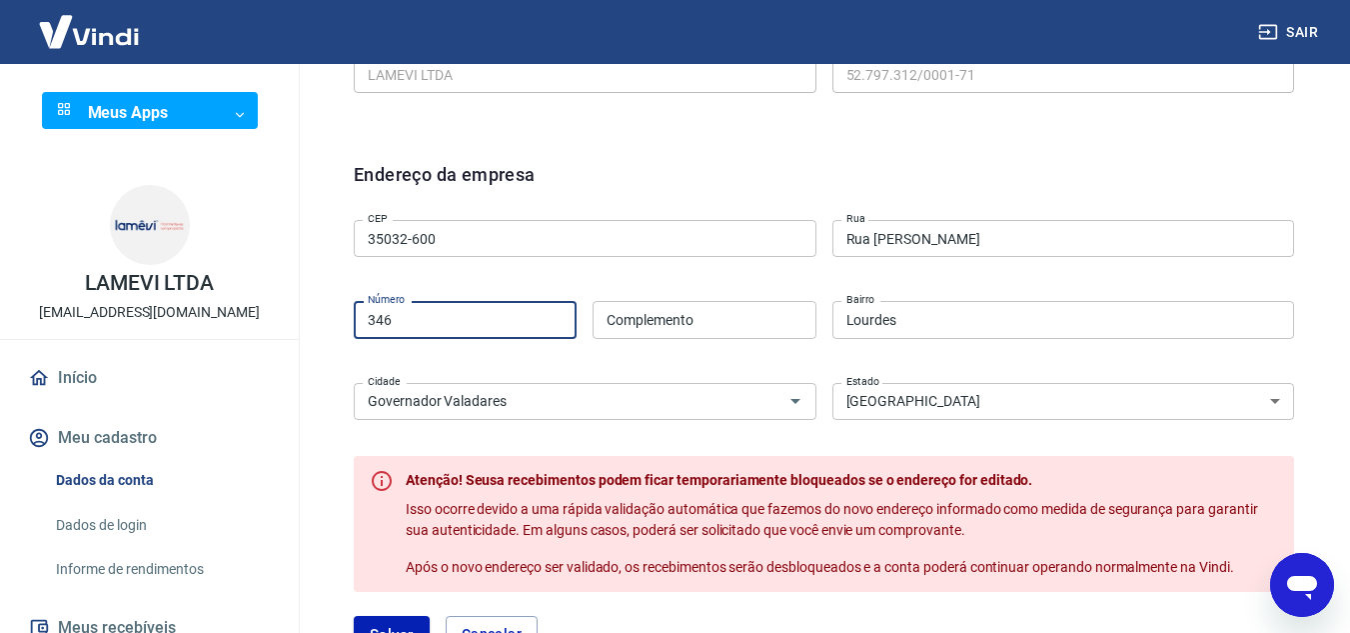
type input "346"
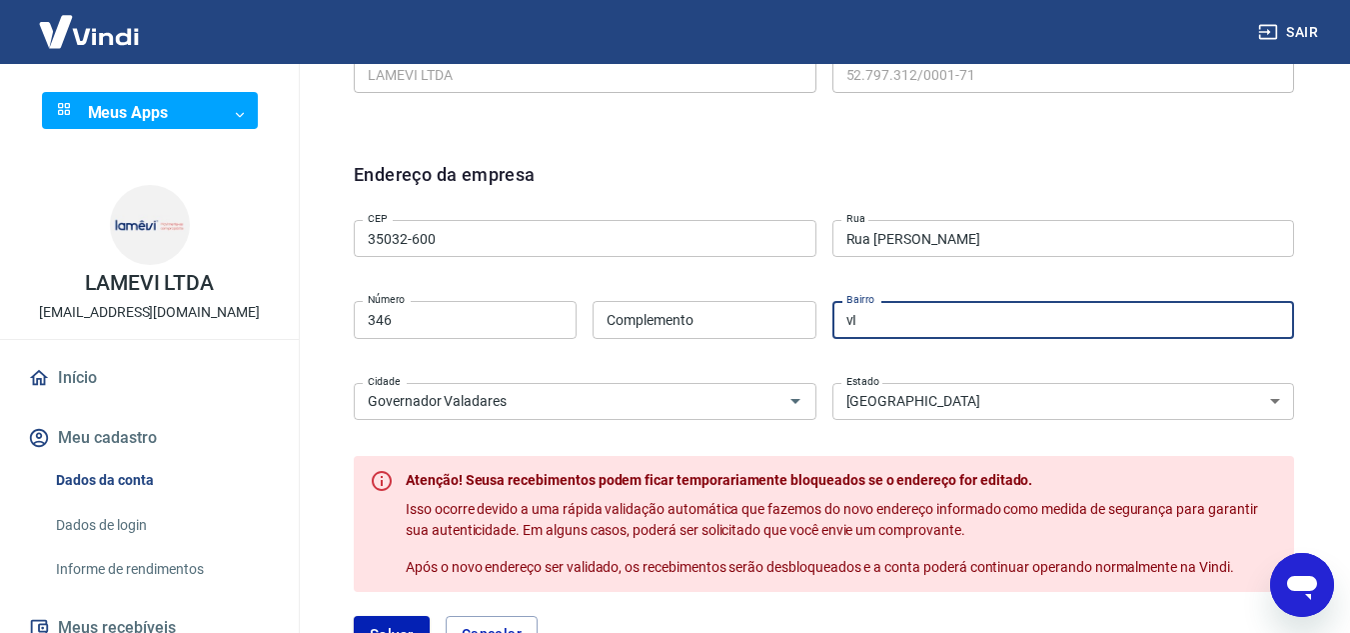
type input "v"
type input "Vila Bretas"
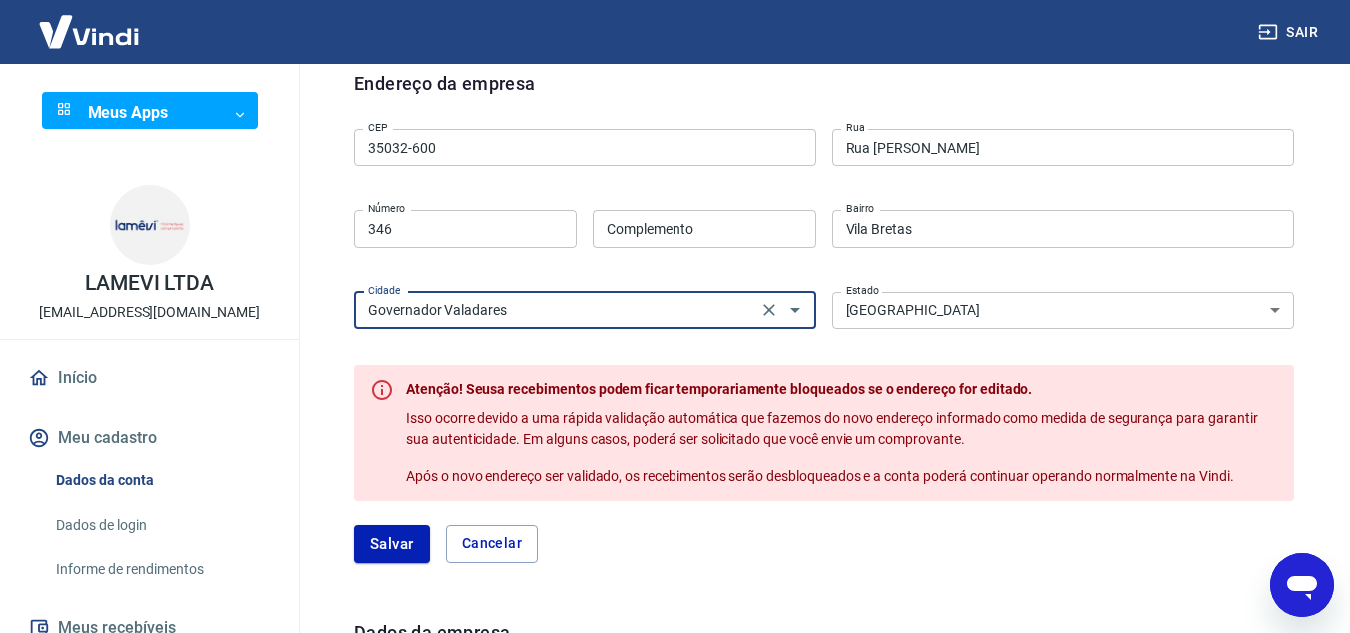
scroll to position [767, 0]
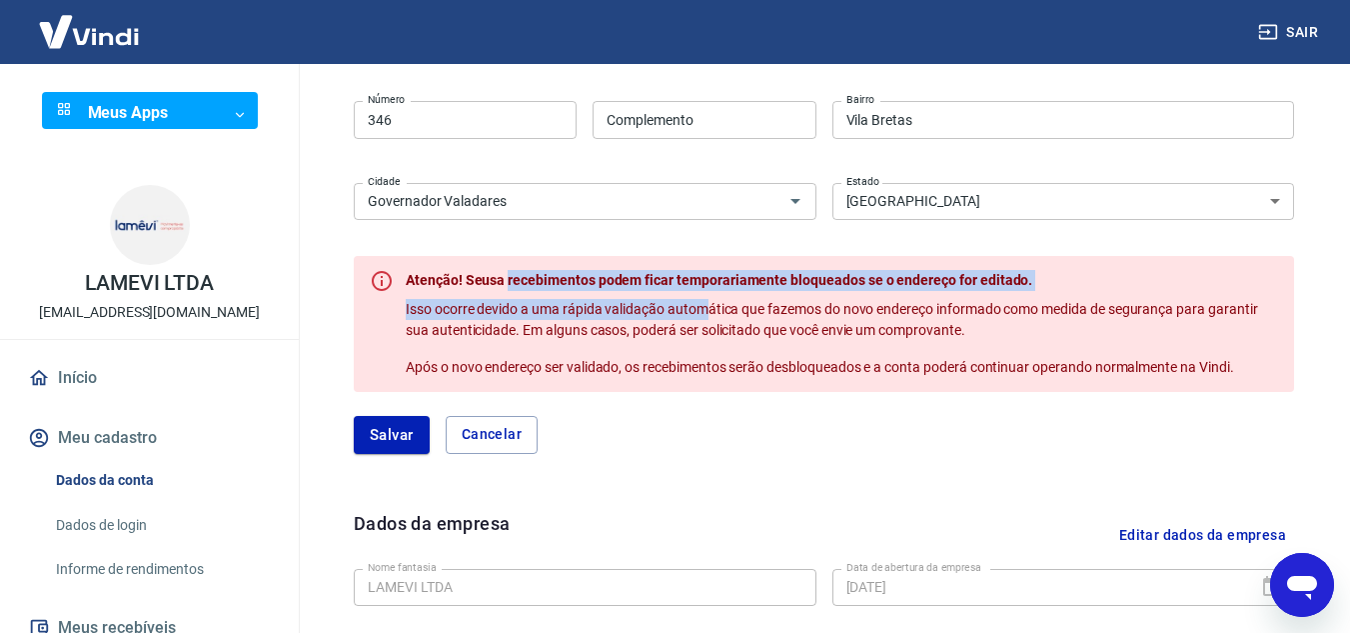
drag, startPoint x: 511, startPoint y: 277, endPoint x: 742, endPoint y: 313, distance: 233.7
click at [738, 313] on div "Atenção! Seusa recebimentos podem ficar temporariamente bloqueados se o endereç…" at bounding box center [842, 324] width 873 height 124
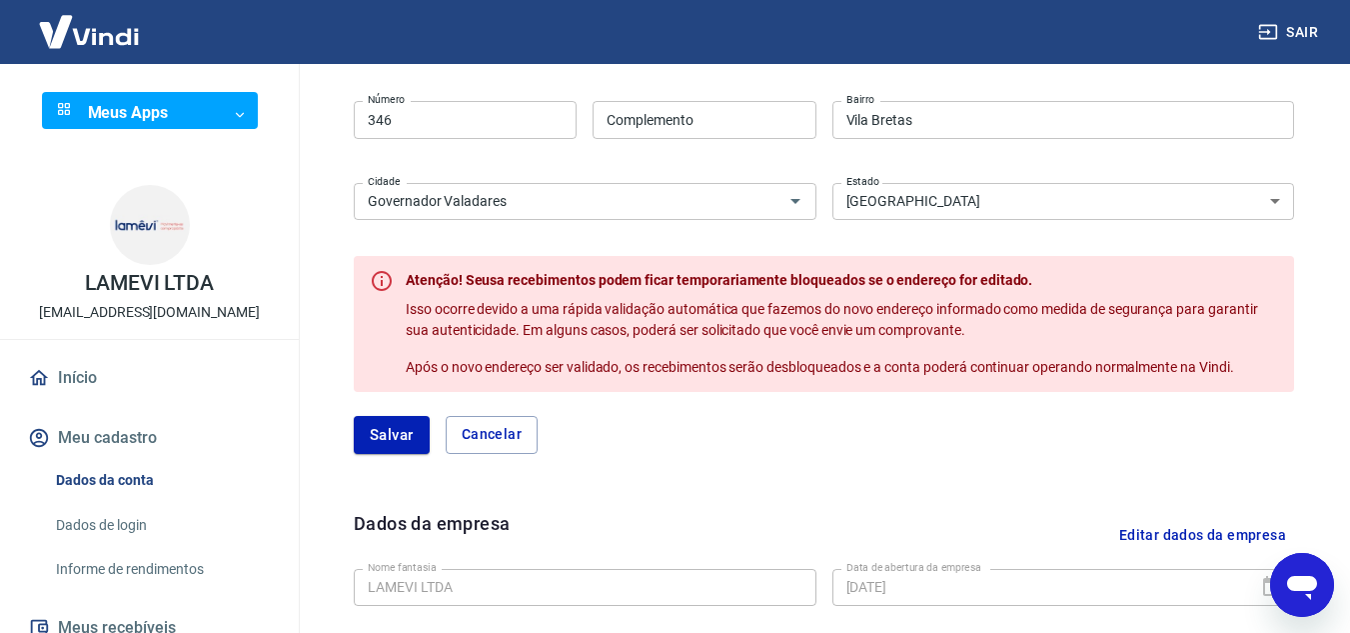
click at [784, 319] on p "Isso ocorre devido a uma rápida validação automática que fazemos do novo endere…" at bounding box center [842, 320] width 873 height 42
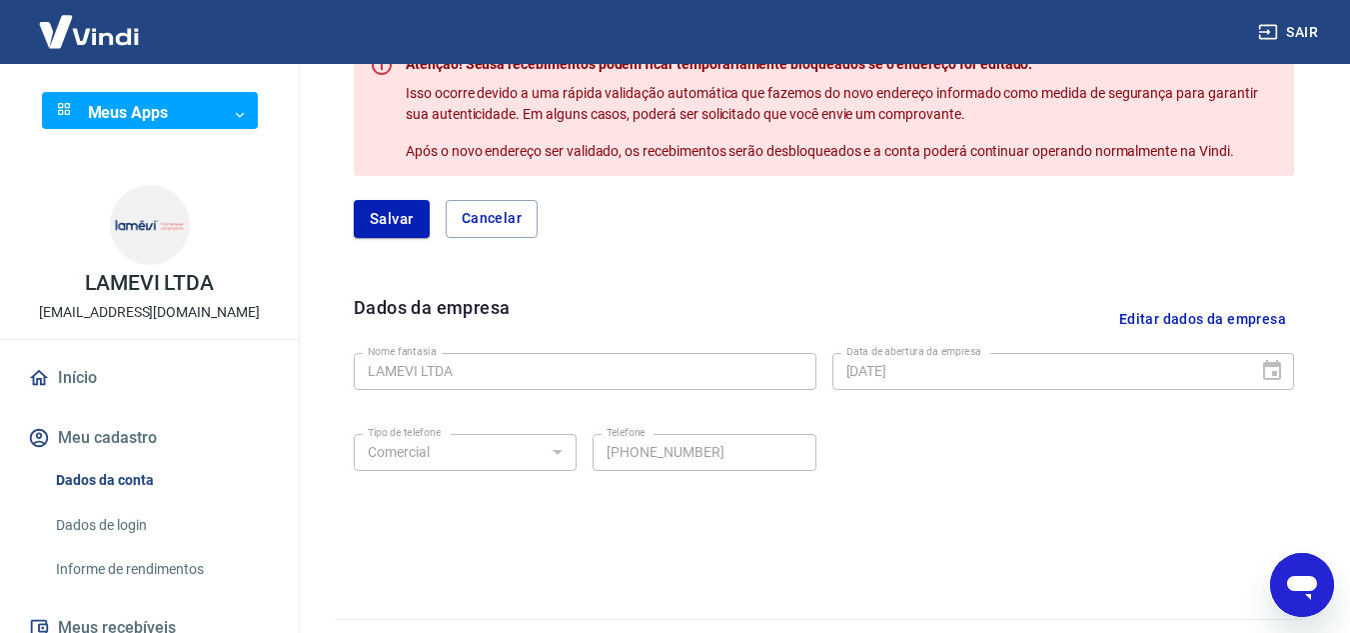
scroll to position [1031, 0]
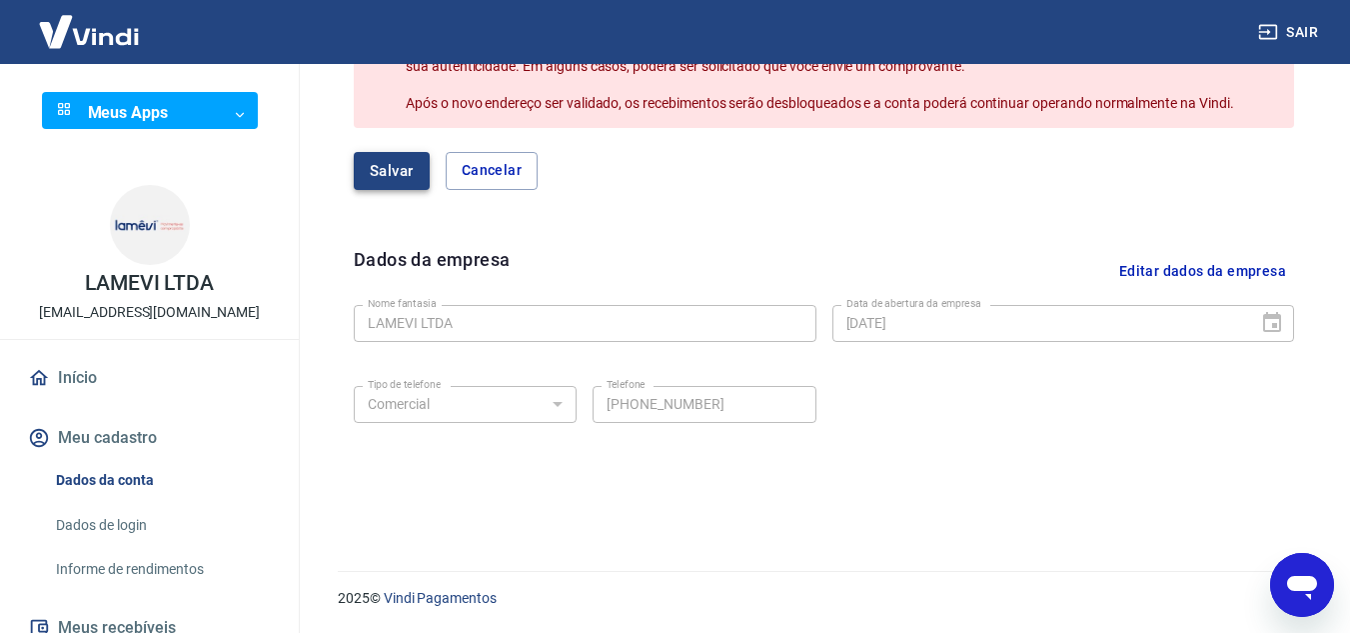
click at [397, 176] on button "Salvar" at bounding box center [392, 171] width 76 height 38
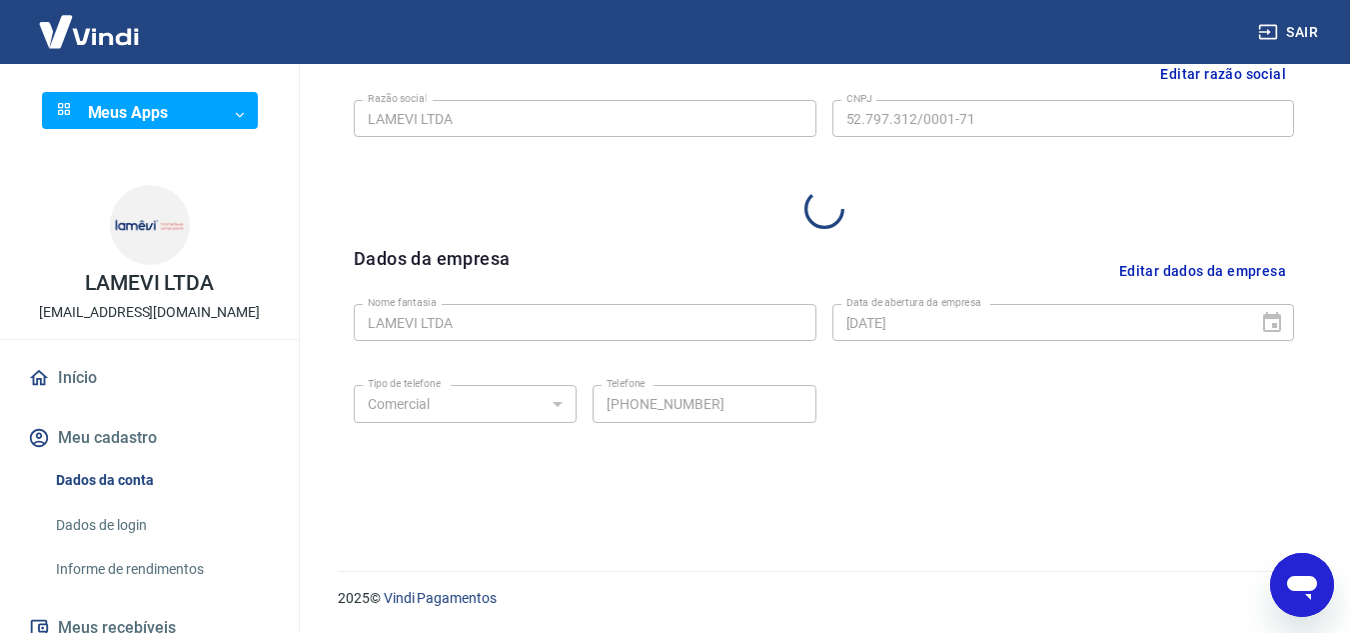
scroll to position [522, 0]
select select "MG"
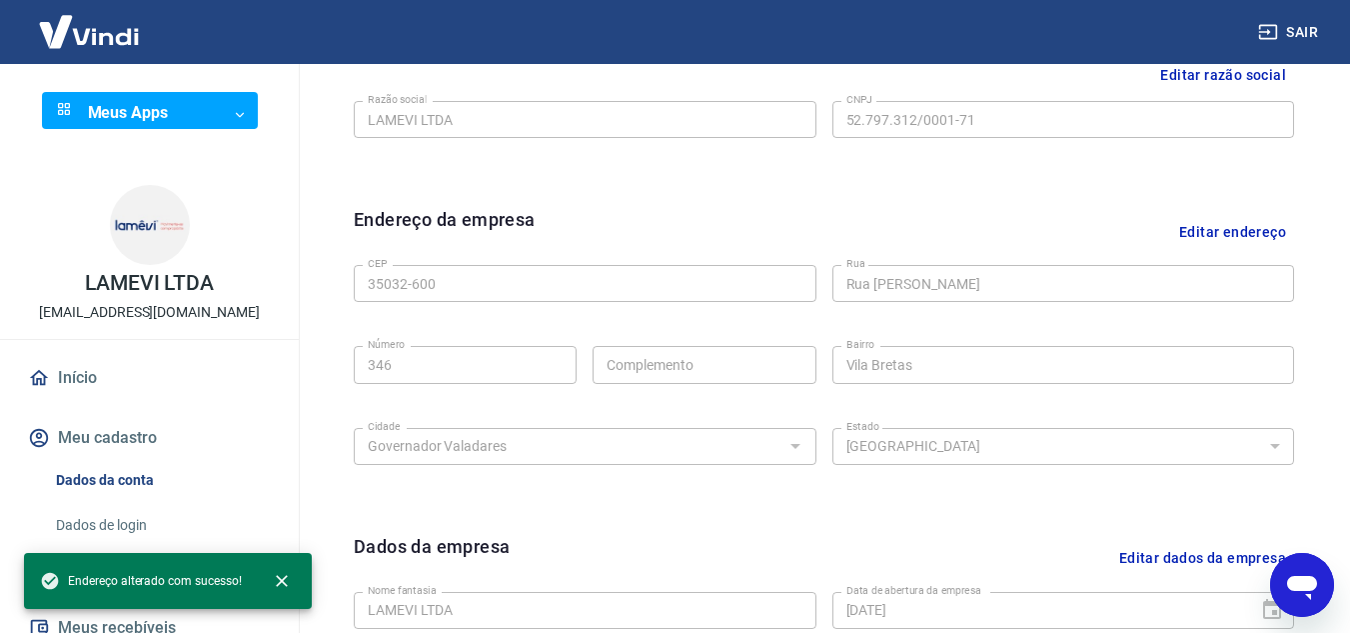
scroll to position [809, 0]
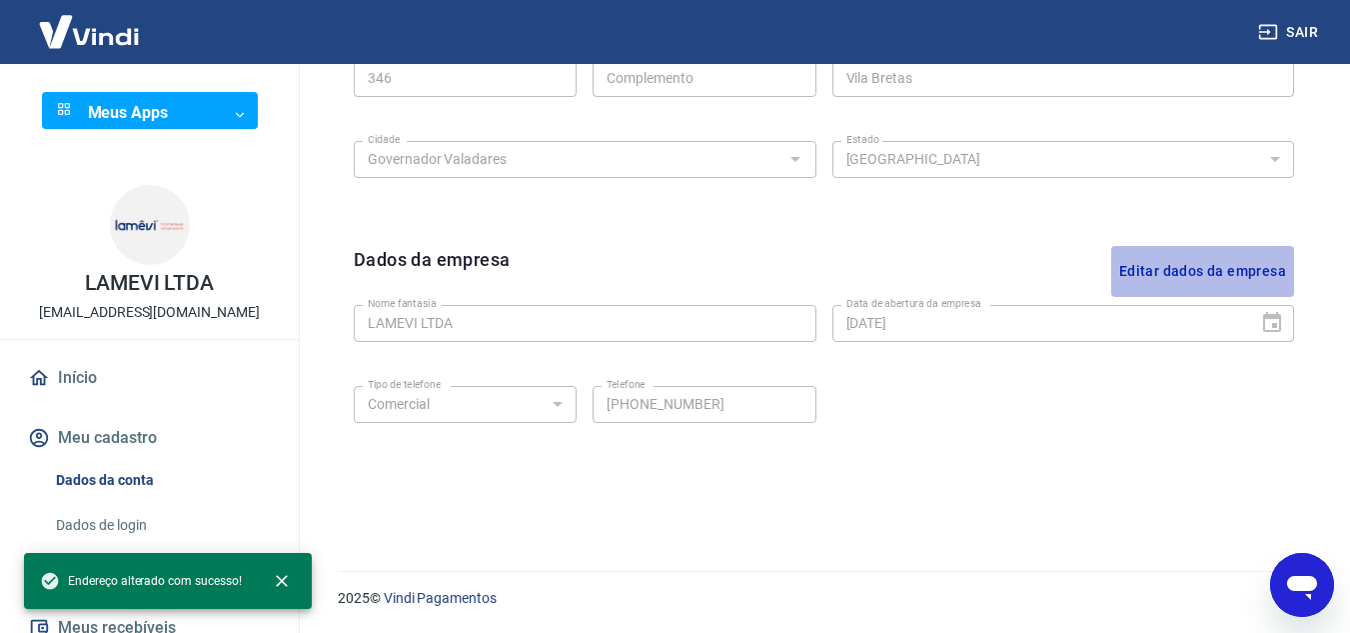
click at [1212, 273] on button "Editar dados da empresa" at bounding box center [1203, 271] width 183 height 51
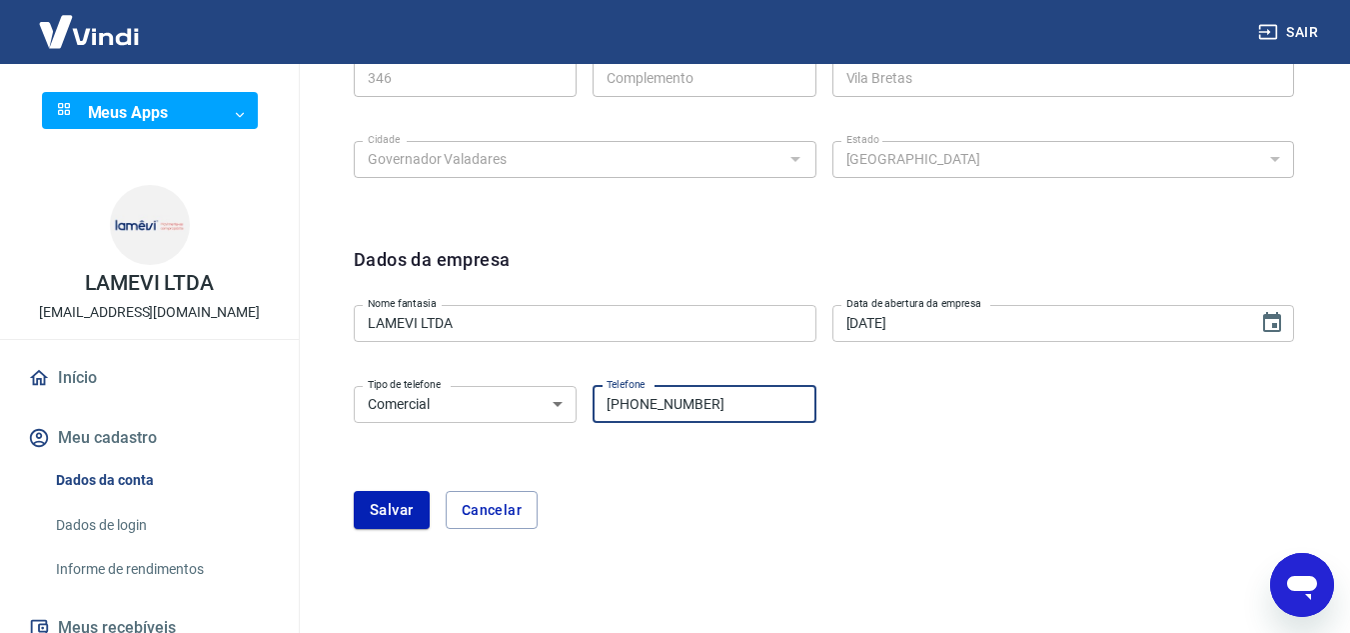
drag, startPoint x: 776, startPoint y: 399, endPoint x: 643, endPoint y: 412, distance: 133.6
click at [643, 412] on input "(33) 99704-1861" at bounding box center [704, 404] width 223 height 37
type input "(33) 98884-3136"
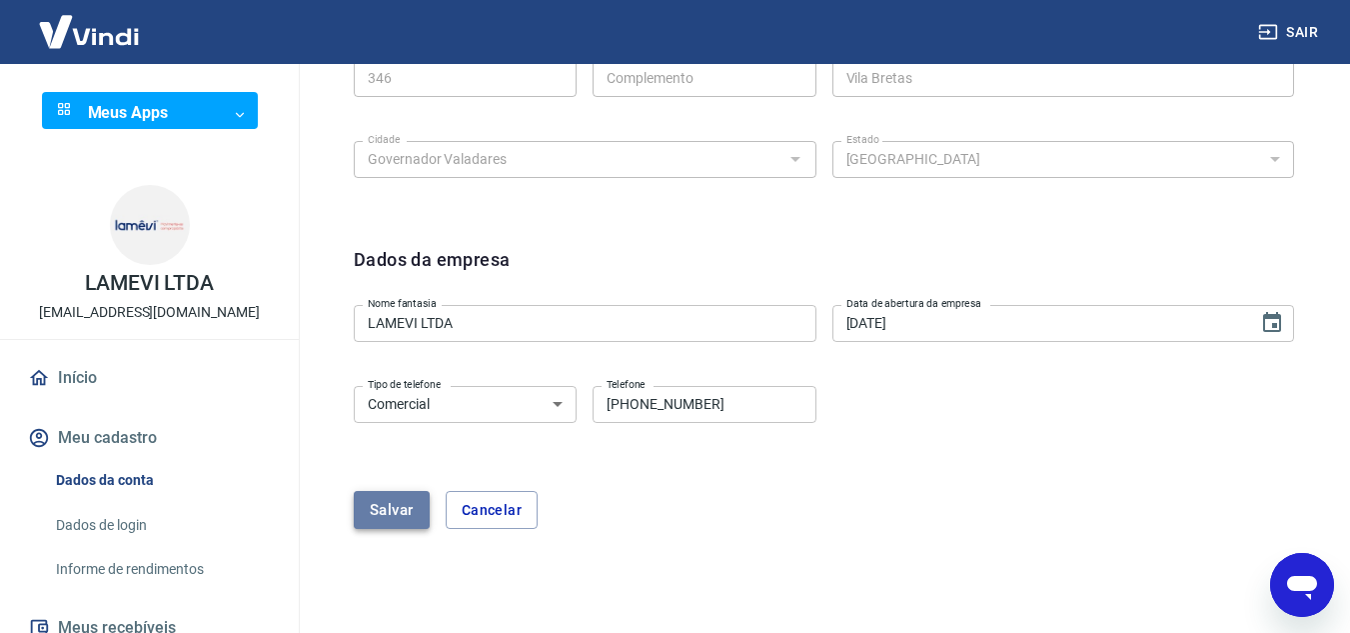
click at [395, 525] on button "Salvar" at bounding box center [392, 510] width 76 height 38
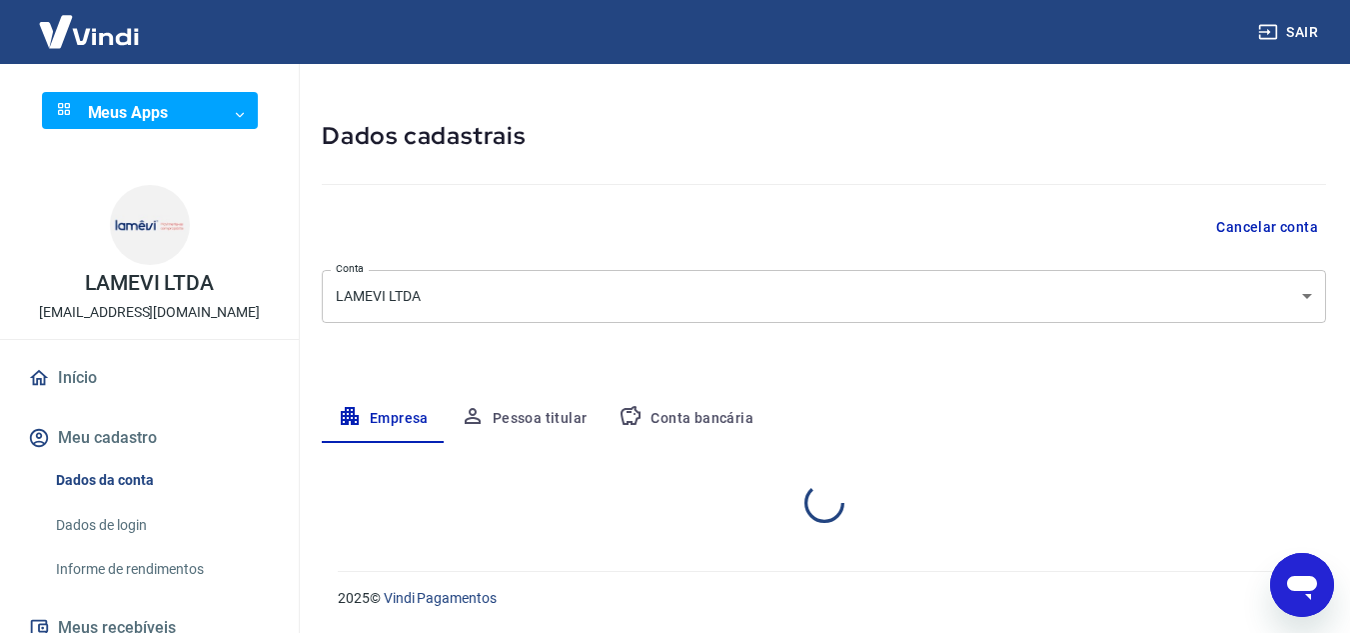
scroll to position [333, 0]
select select "MG"
select select "business"
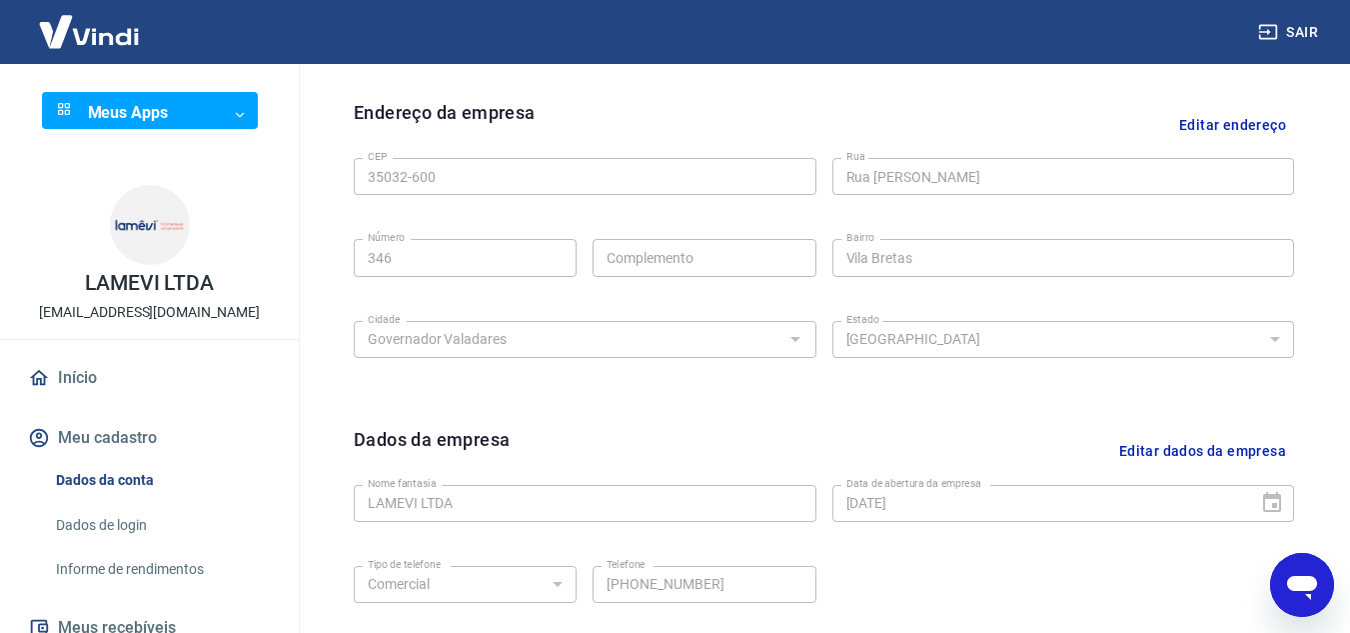
scroll to position [809, 0]
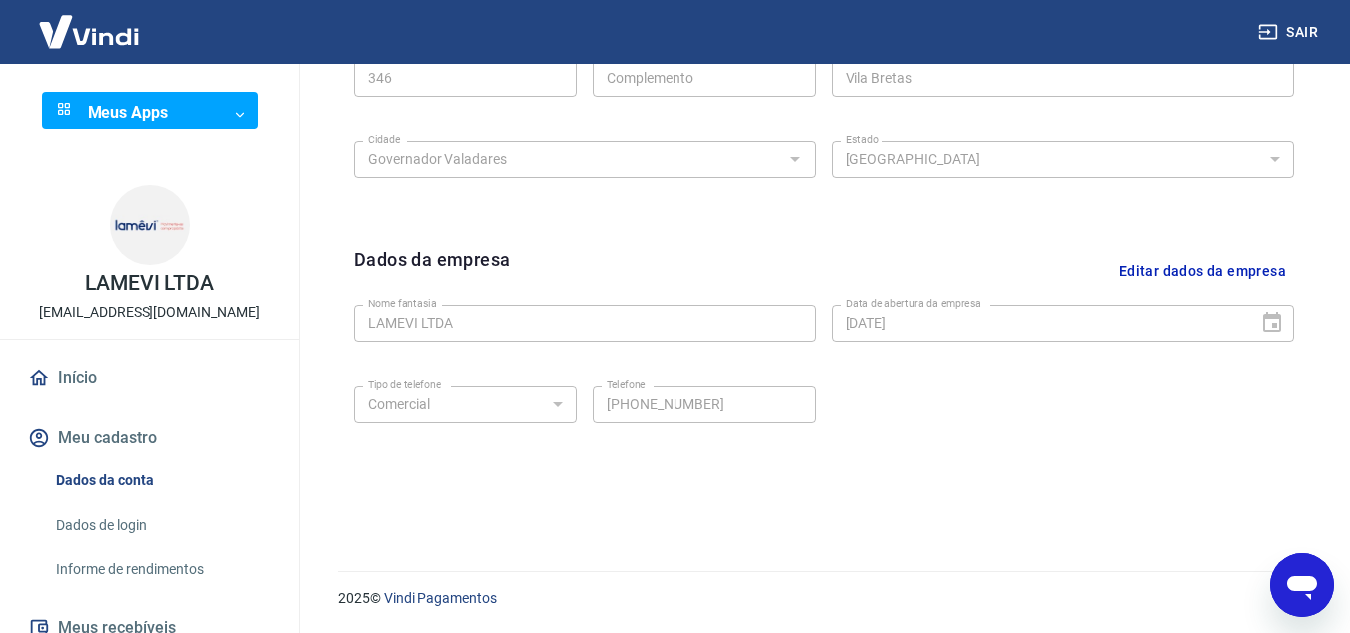
click at [1208, 278] on button "Editar dados da empresa" at bounding box center [1203, 271] width 183 height 51
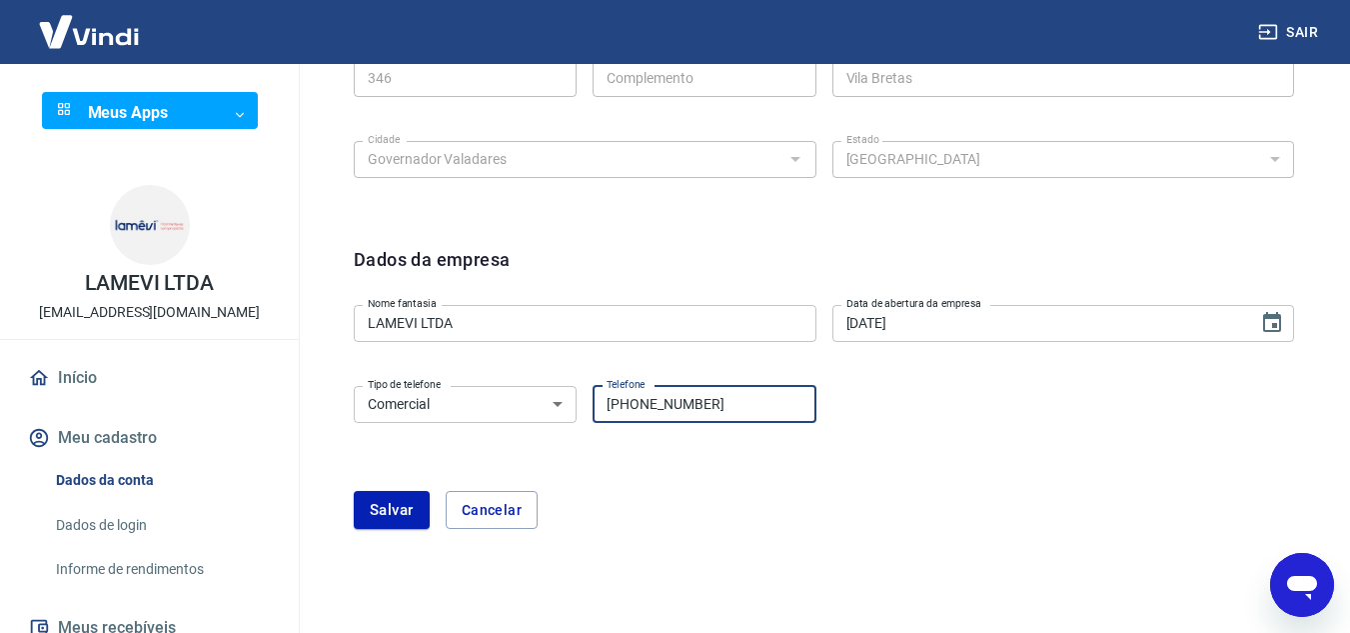
drag, startPoint x: 718, startPoint y: 413, endPoint x: 643, endPoint y: 418, distance: 75.1
click at [643, 418] on input "(33) 98884-3136" at bounding box center [704, 404] width 223 height 37
type input "(33) 99979-1751"
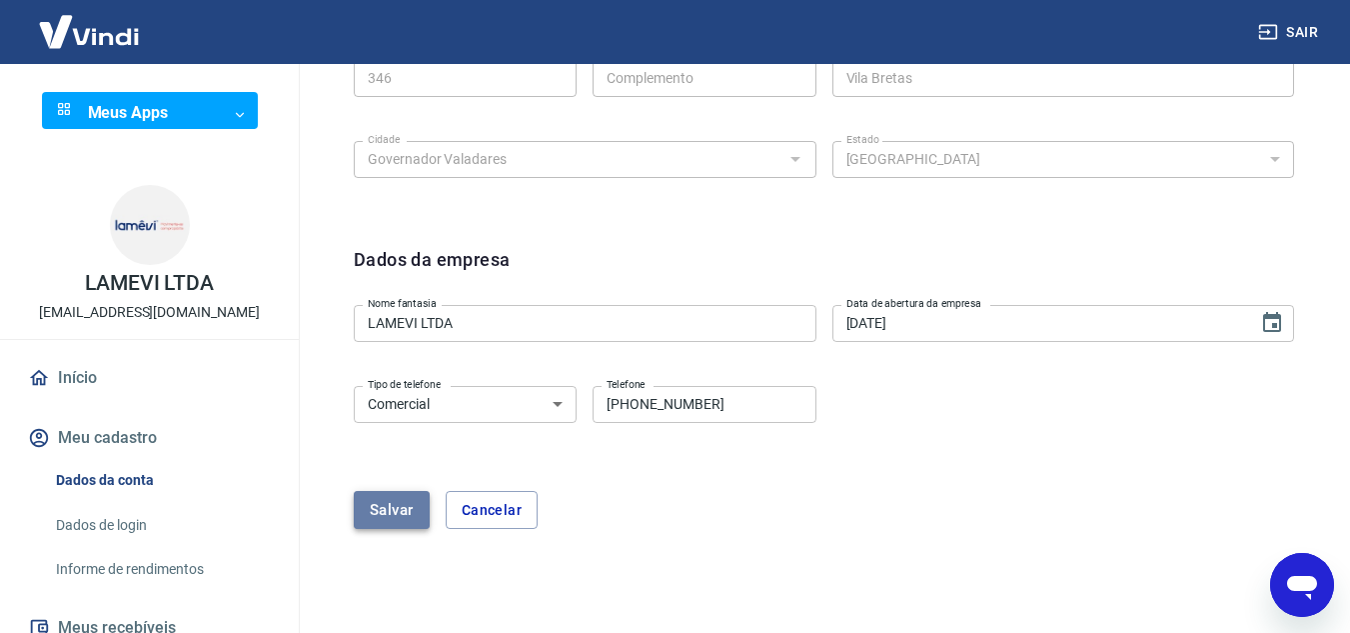
click at [370, 518] on button "Salvar" at bounding box center [392, 510] width 76 height 38
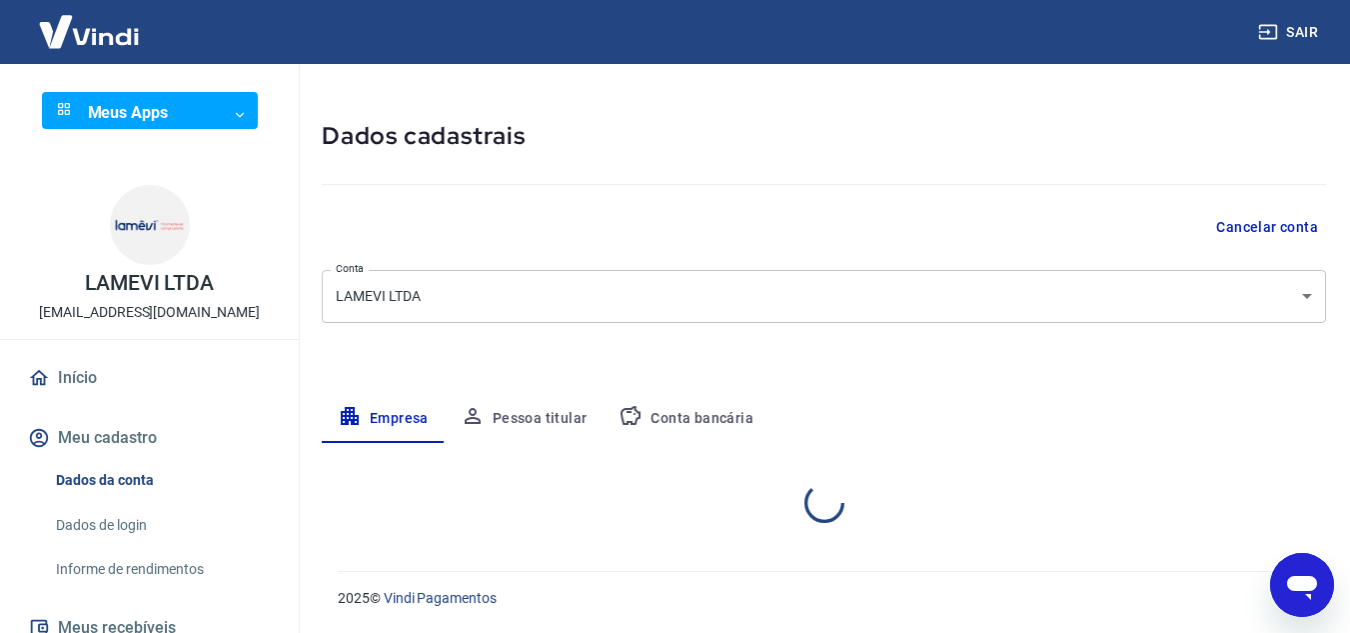
select select "MG"
select select "business"
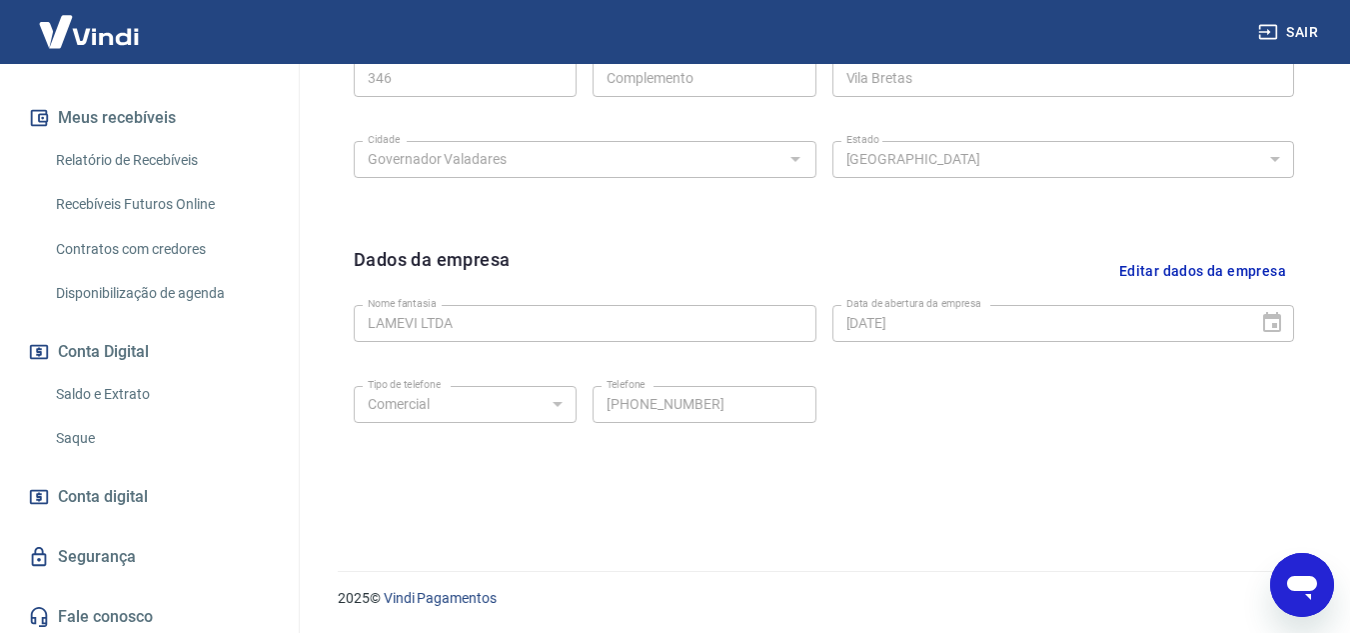
scroll to position [516, 0]
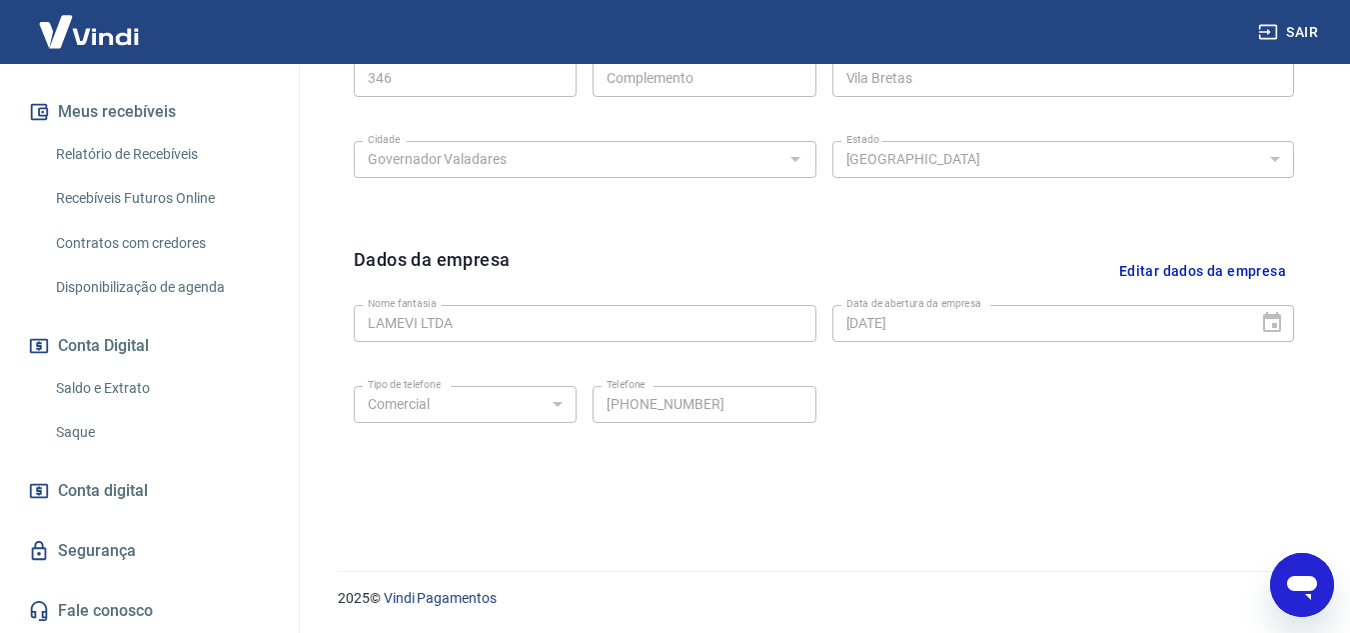
click at [60, 434] on link "Saque" at bounding box center [161, 432] width 227 height 41
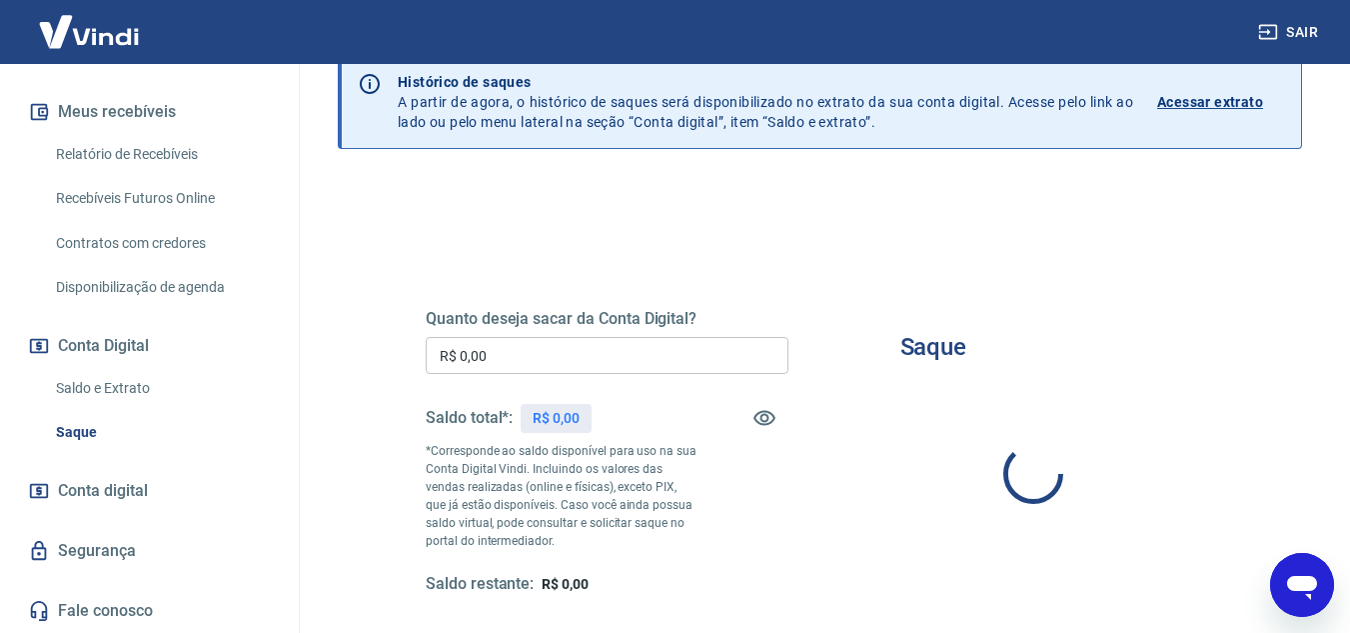
scroll to position [200, 0]
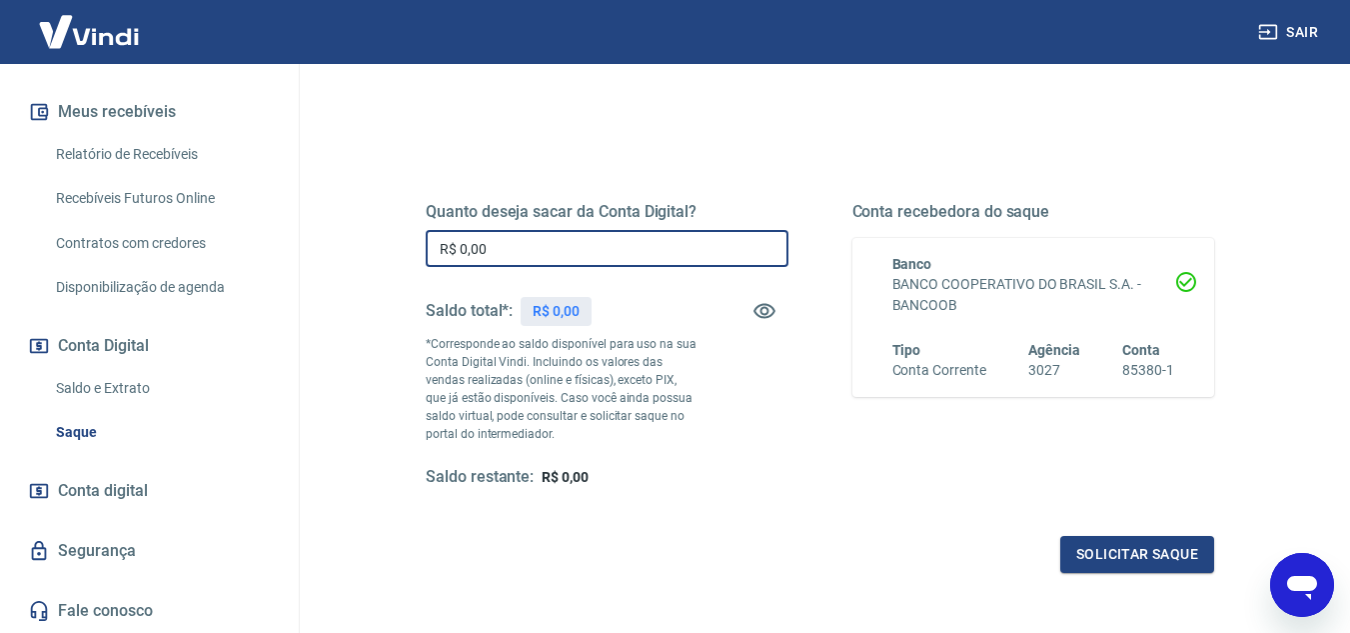
click at [630, 242] on input "R$ 0,00" at bounding box center [607, 248] width 363 height 37
click at [711, 248] on input "R$ 0,00" at bounding box center [607, 248] width 363 height 37
type input "R$ 10.000,00"
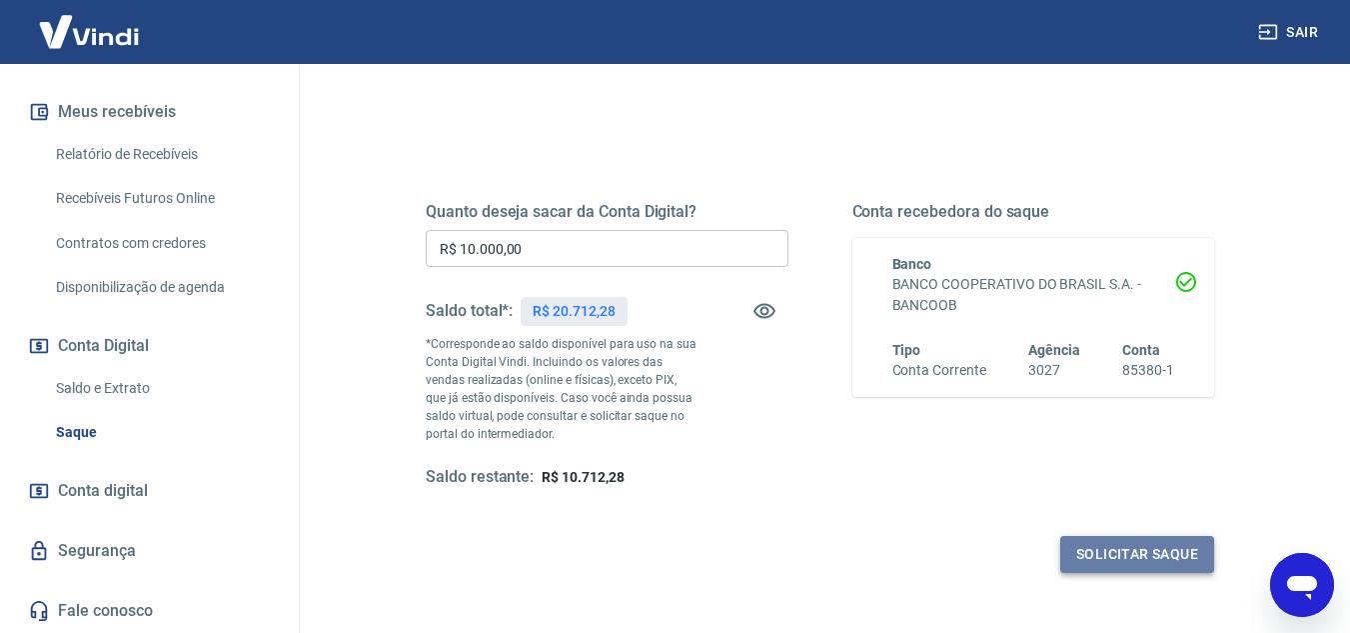
click at [1101, 556] on button "Solicitar saque" at bounding box center [1138, 554] width 154 height 37
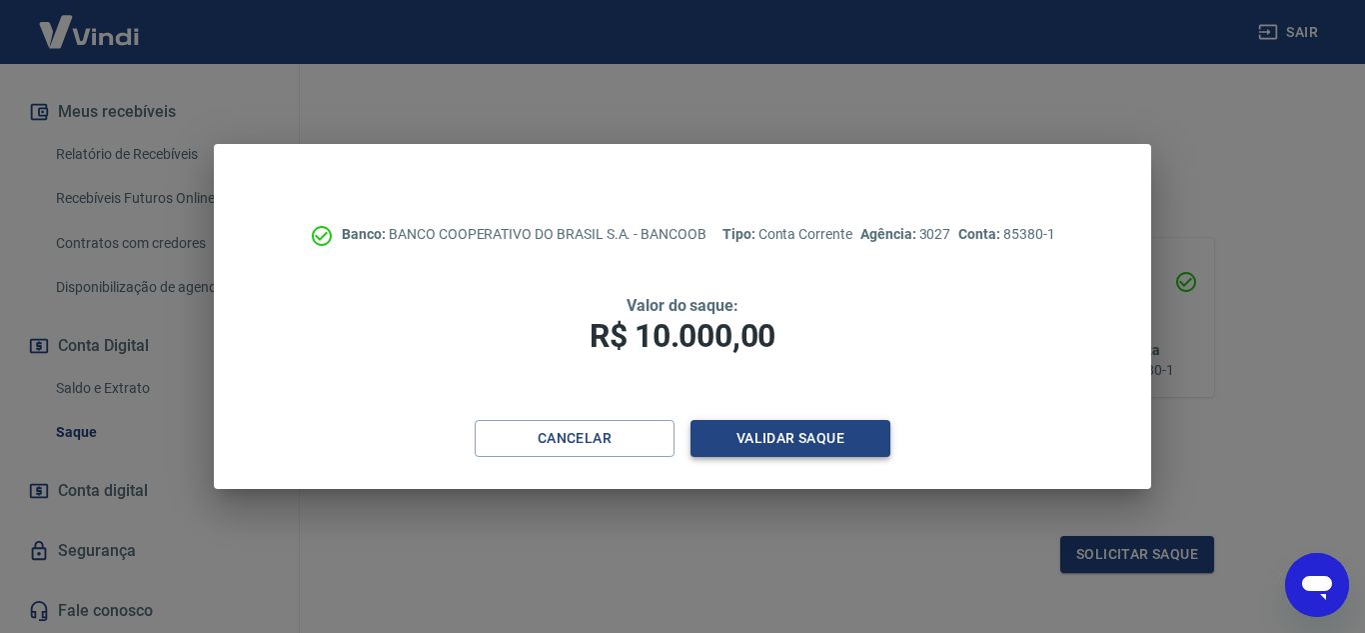
click at [793, 436] on button "Validar saque" at bounding box center [791, 438] width 200 height 37
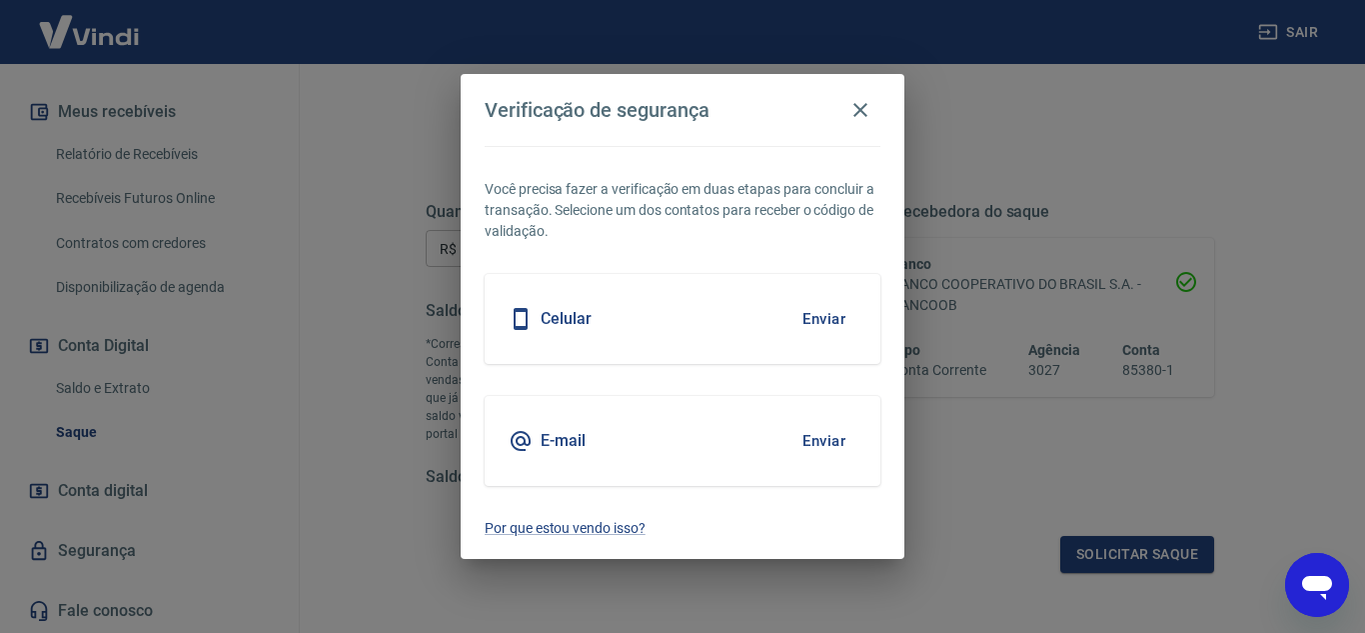
click at [837, 316] on button "Enviar" at bounding box center [824, 319] width 65 height 42
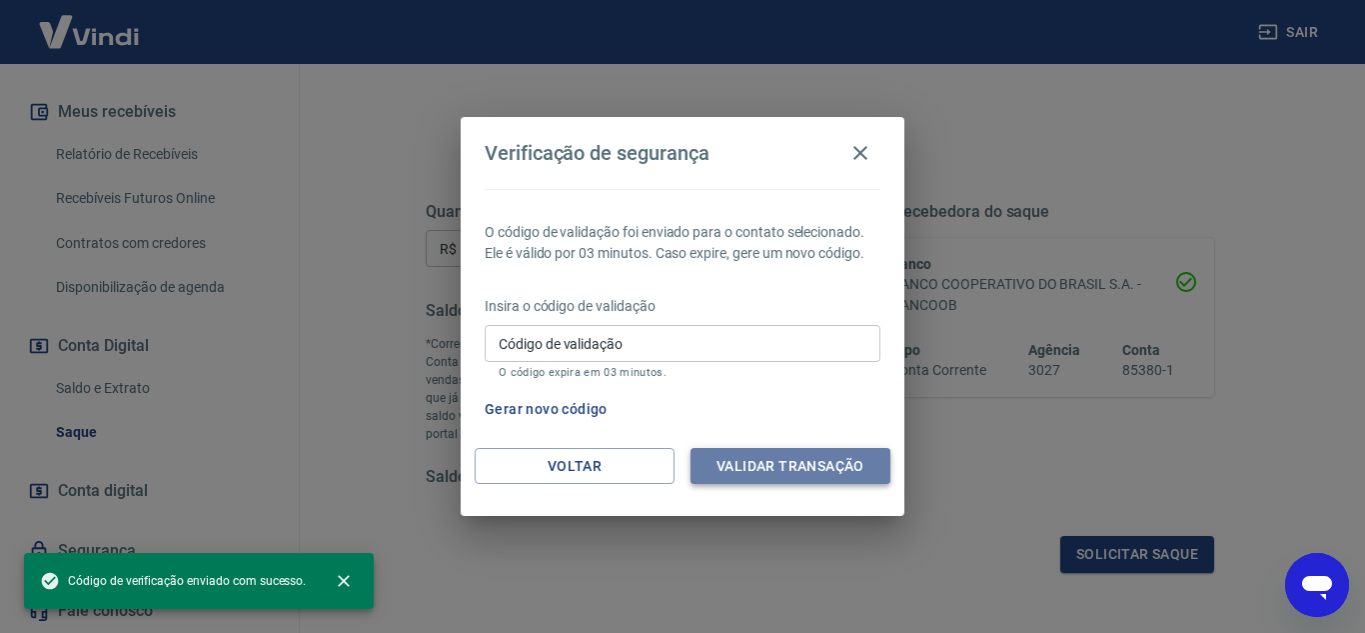
click at [768, 471] on button "Validar transação" at bounding box center [791, 466] width 200 height 37
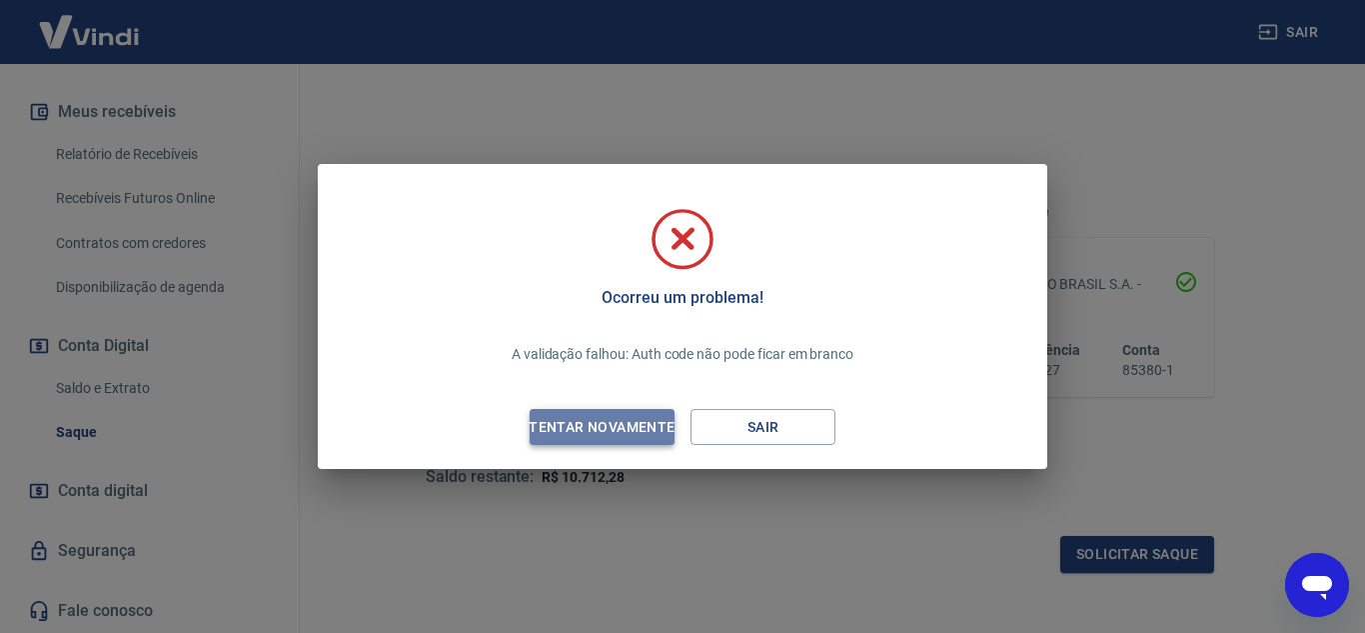
click at [620, 423] on div "Tentar novamente" at bounding box center [602, 427] width 194 height 25
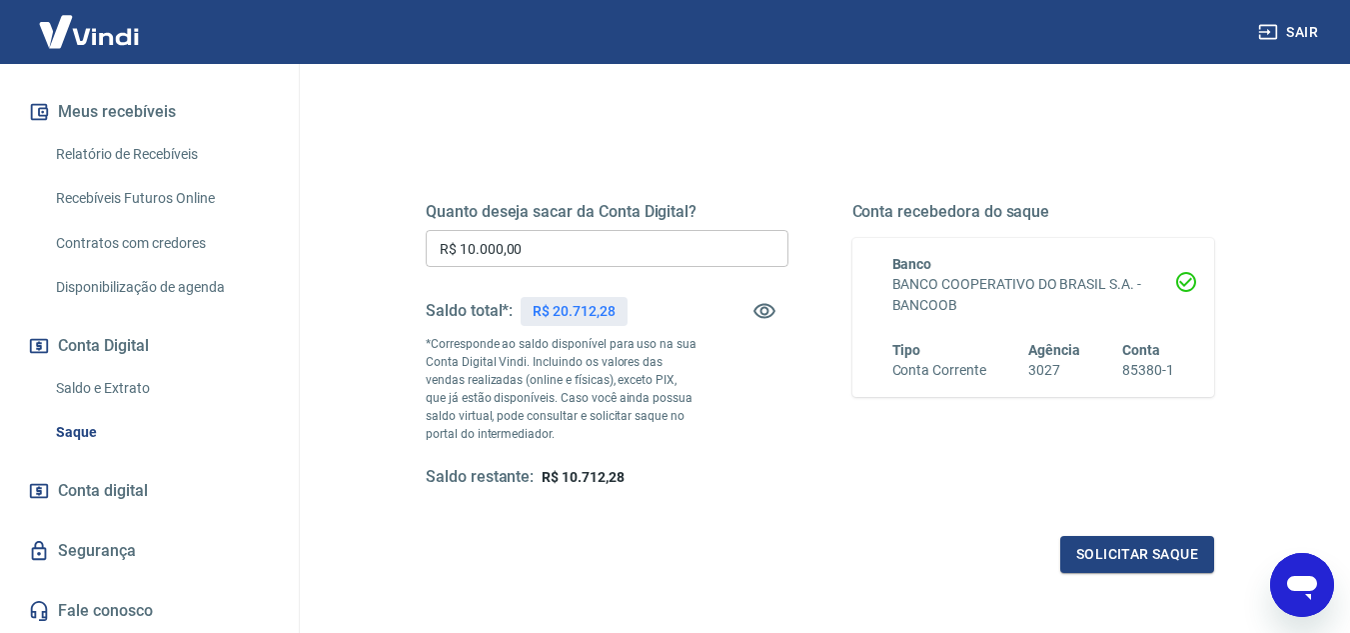
click at [115, 608] on link "Fale conosco" at bounding box center [149, 611] width 251 height 44
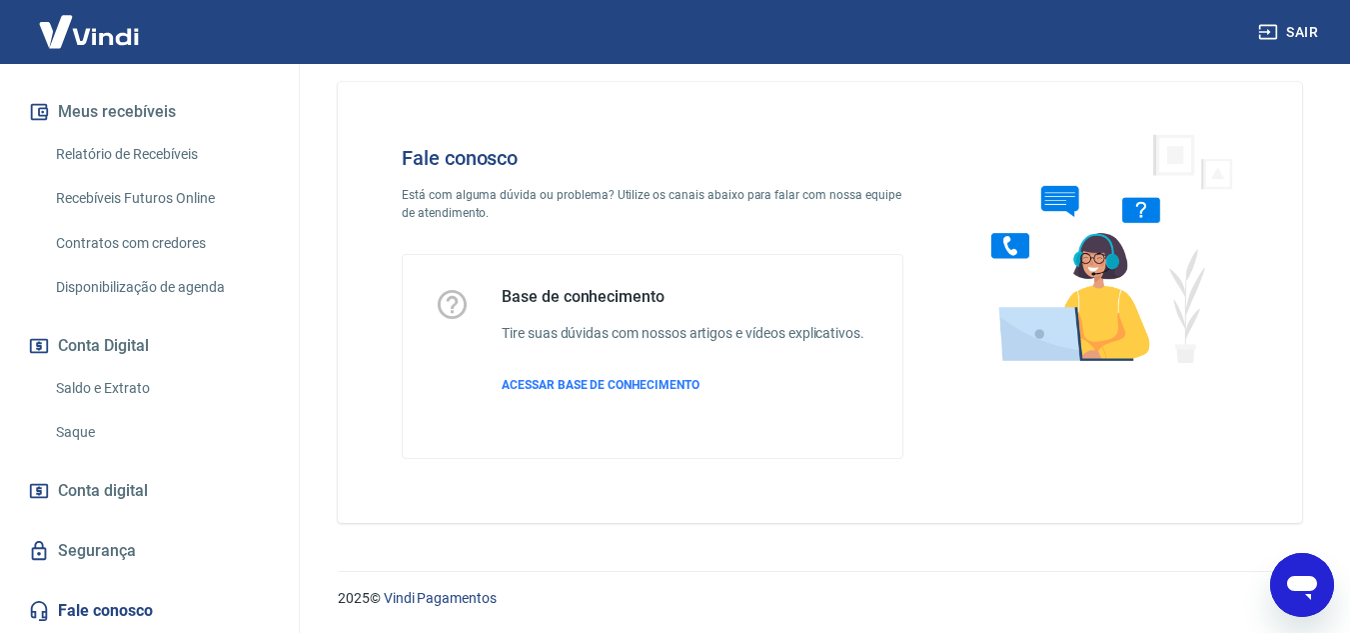
scroll to position [22, 0]
click at [616, 386] on span "ACESSAR BASE DE CONHECIMENTO" at bounding box center [601, 385] width 198 height 14
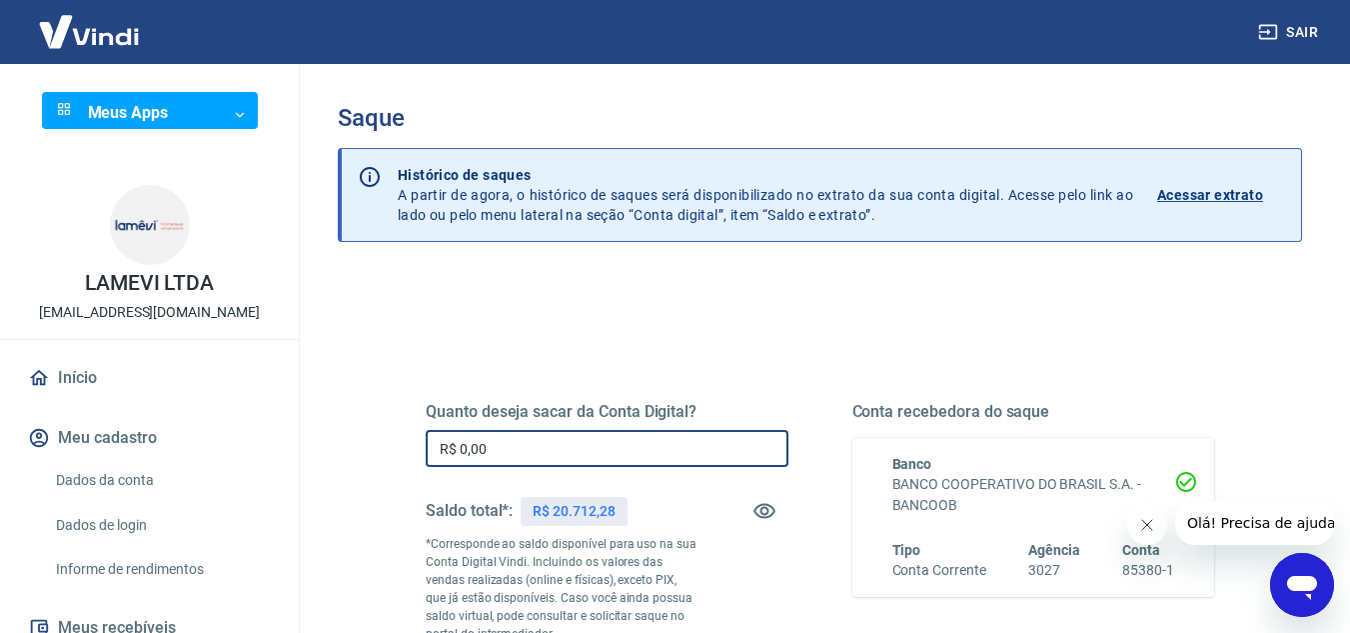
click at [598, 446] on input "R$ 0,00" at bounding box center [607, 448] width 363 height 37
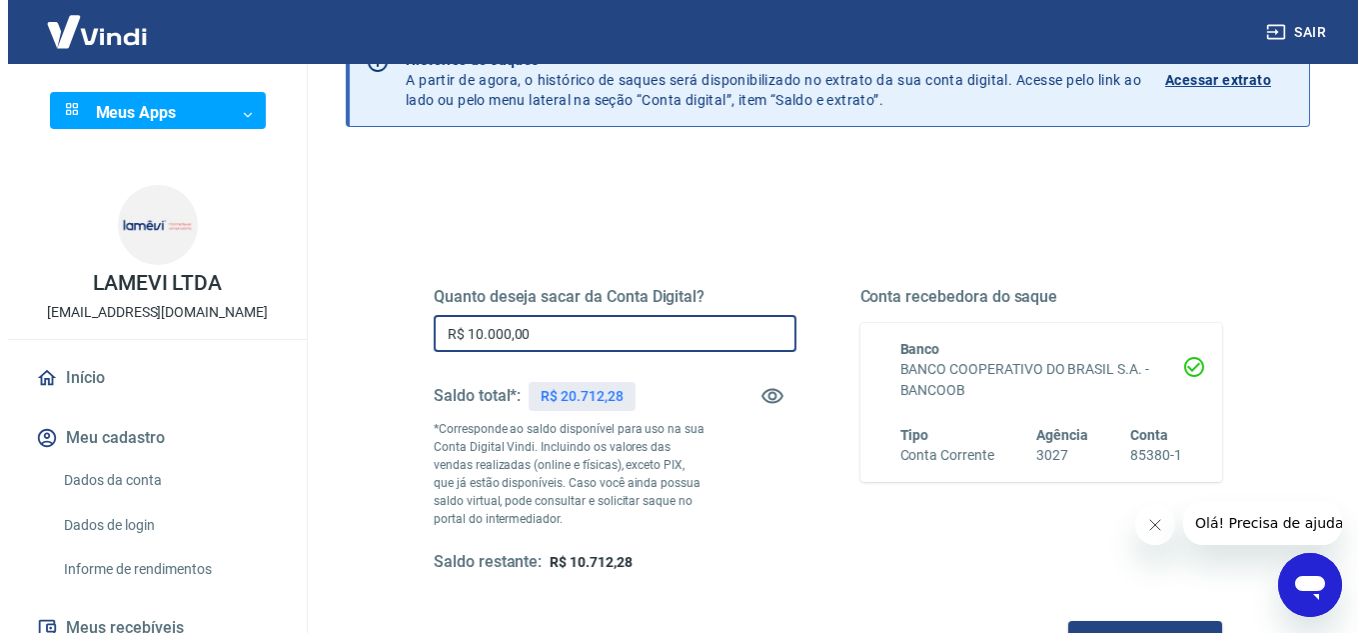
scroll to position [200, 0]
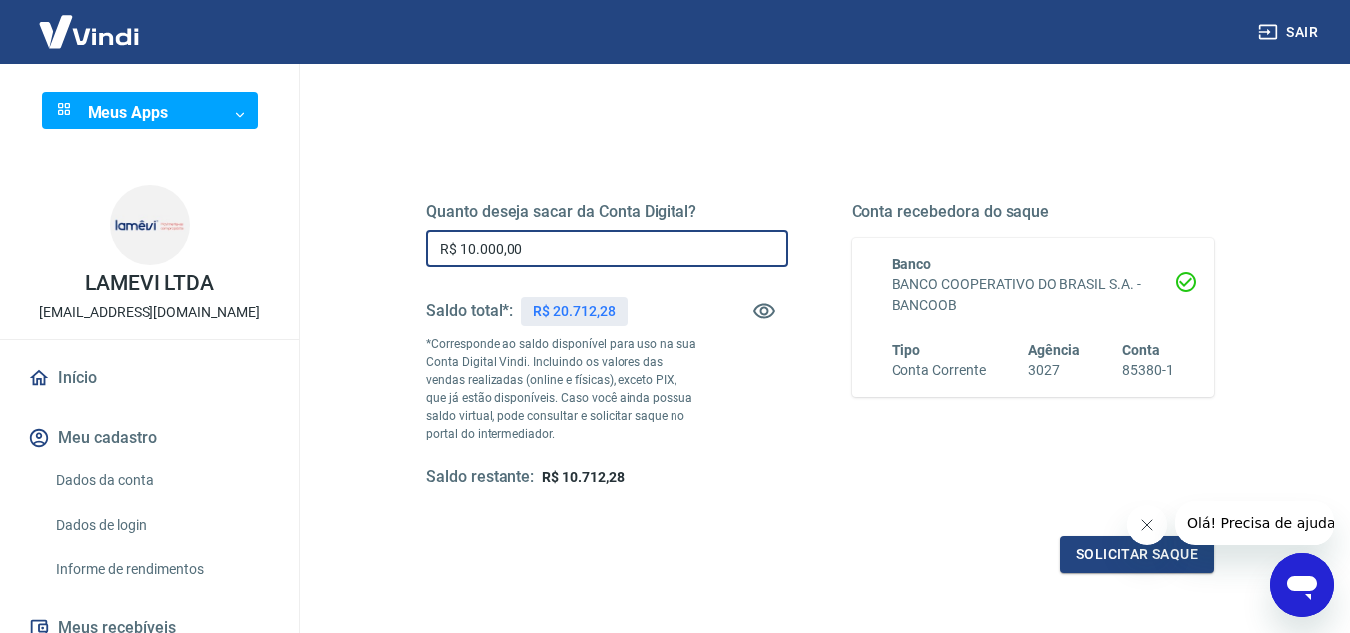
click at [615, 244] on input "R$ 10.000,00" at bounding box center [607, 248] width 363 height 37
type input "R$ 20.712,28"
click at [1087, 560] on button "Solicitar saque" at bounding box center [1138, 554] width 154 height 37
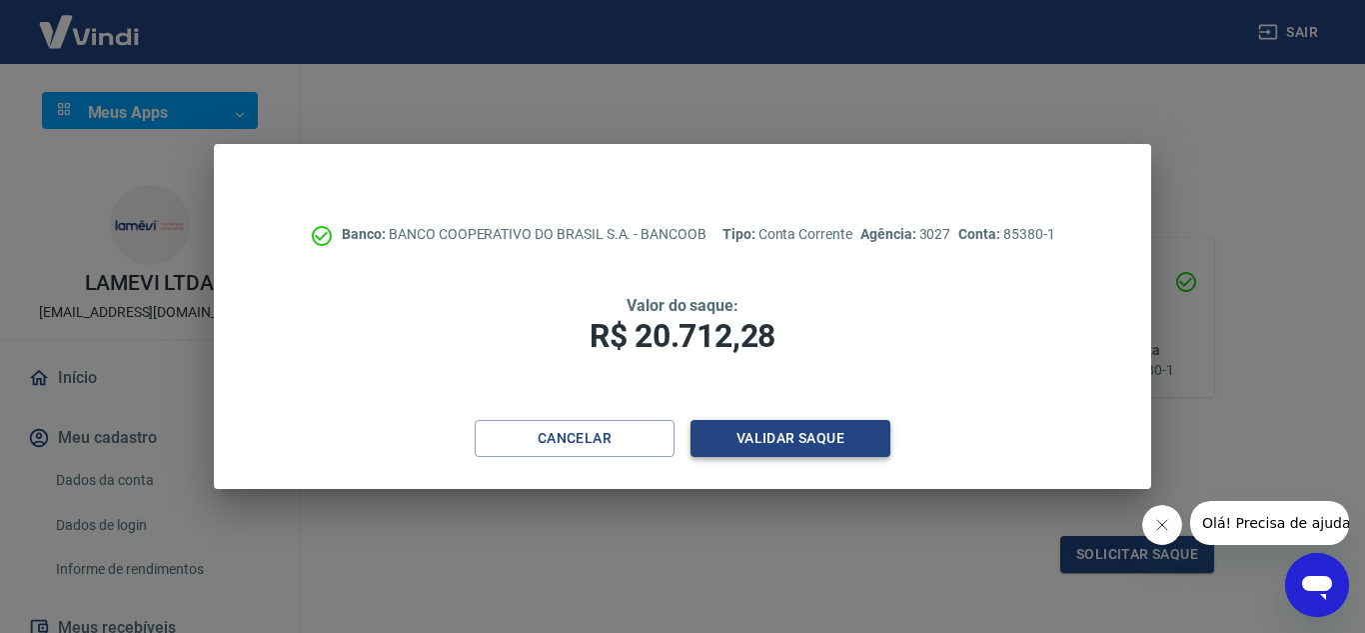
click at [789, 437] on button "Validar saque" at bounding box center [791, 438] width 200 height 37
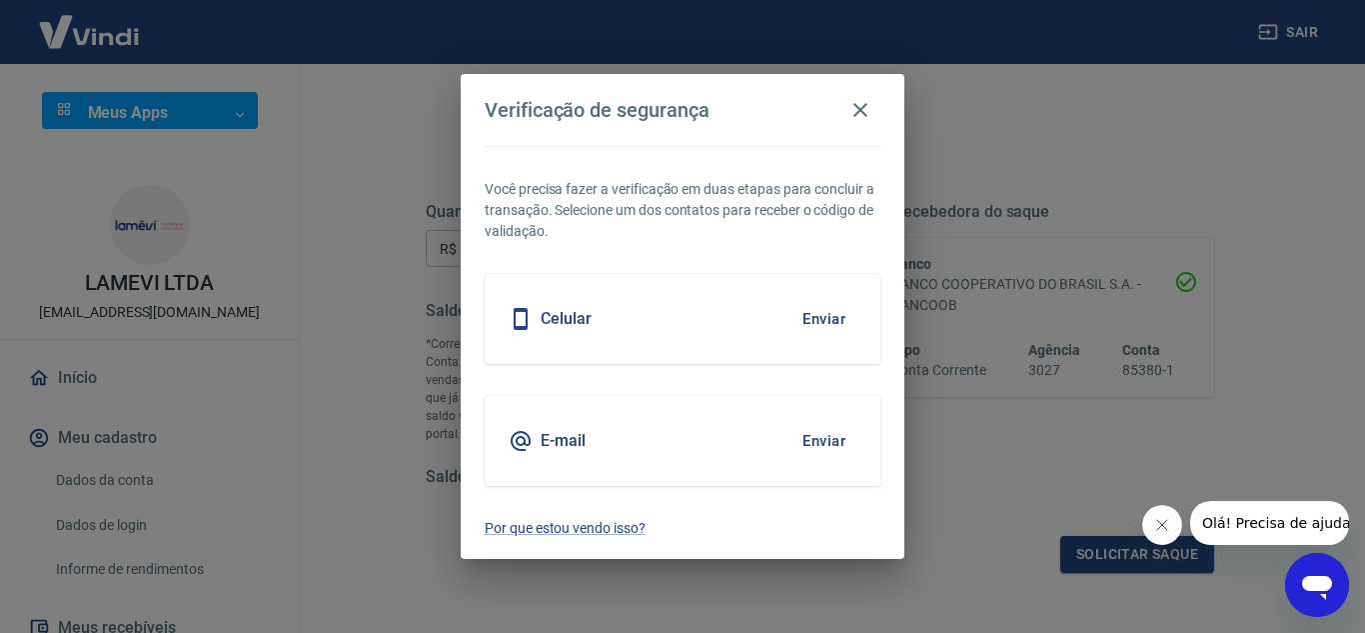
drag, startPoint x: 725, startPoint y: 344, endPoint x: 708, endPoint y: 444, distance: 101.4
click at [703, 415] on div "Você precisa fazer a verificação em duas etapas para concluir a transação. Sele…" at bounding box center [683, 353] width 444 height 414
click at [827, 434] on button "Enviar" at bounding box center [824, 441] width 65 height 42
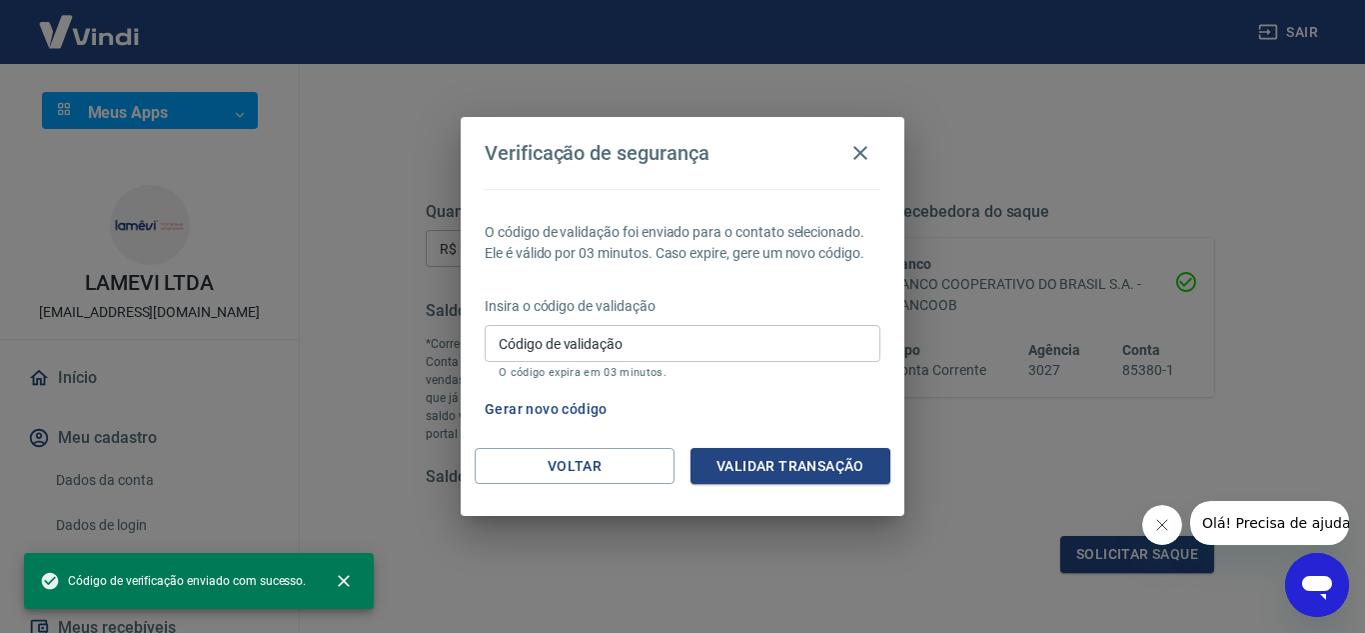
click at [688, 340] on input "Código de validação" at bounding box center [683, 343] width 396 height 37
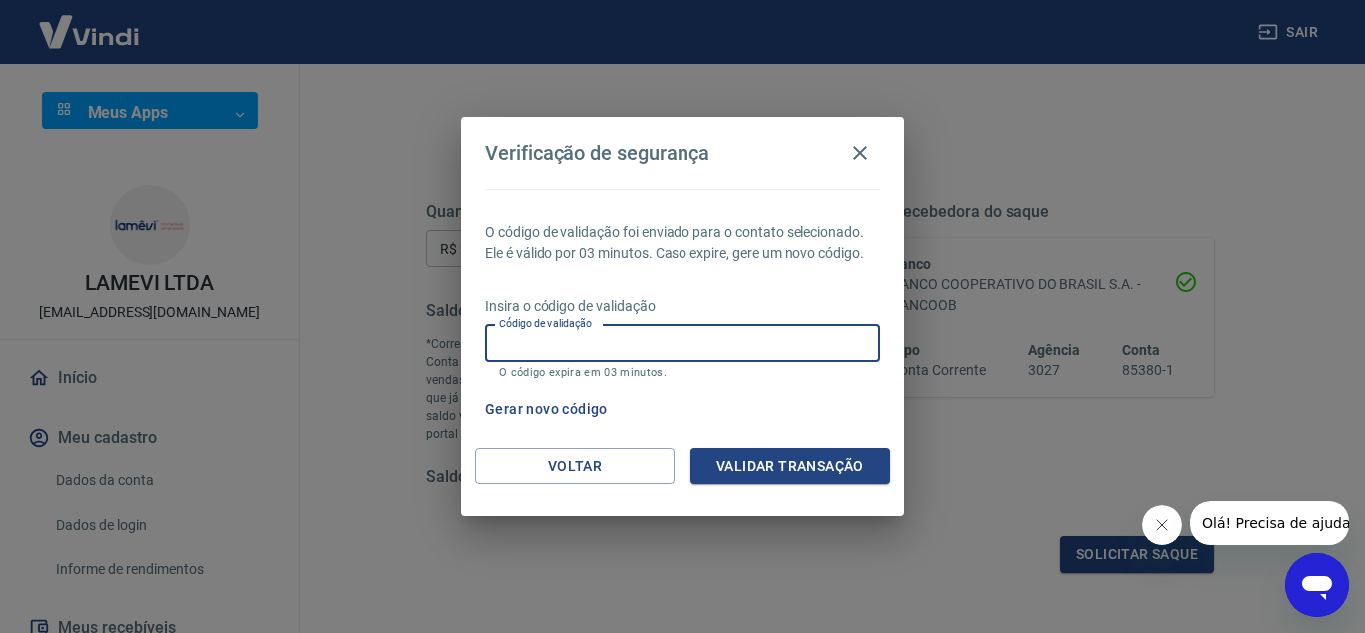
paste input "674680"
type input "674680"
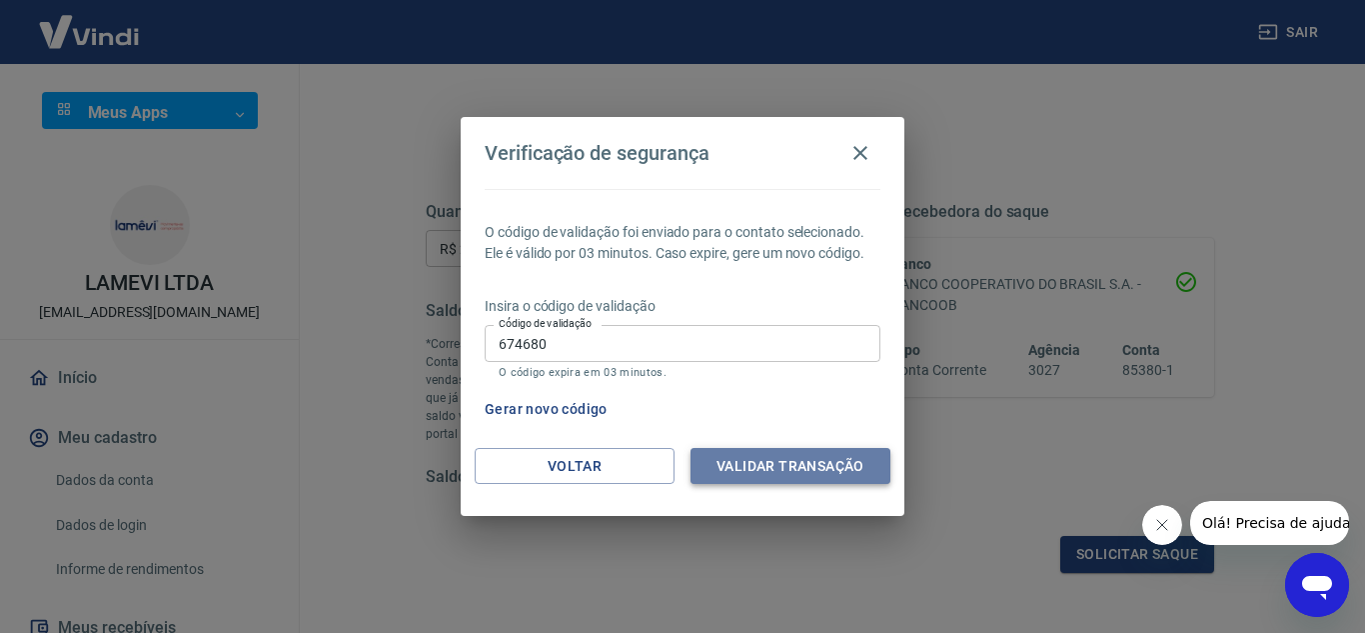
click at [755, 450] on button "Validar transação" at bounding box center [791, 466] width 200 height 37
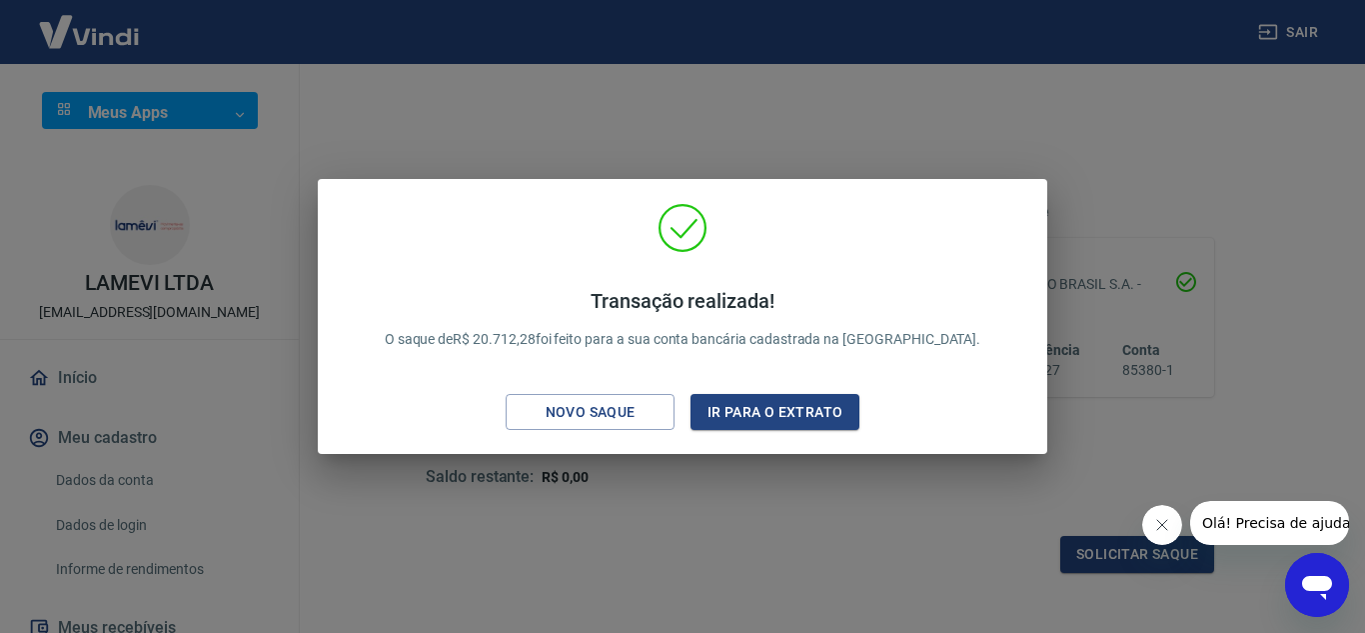
click at [1235, 522] on span "Olá! Precisa de ajuda?" at bounding box center [1280, 523] width 156 height 16
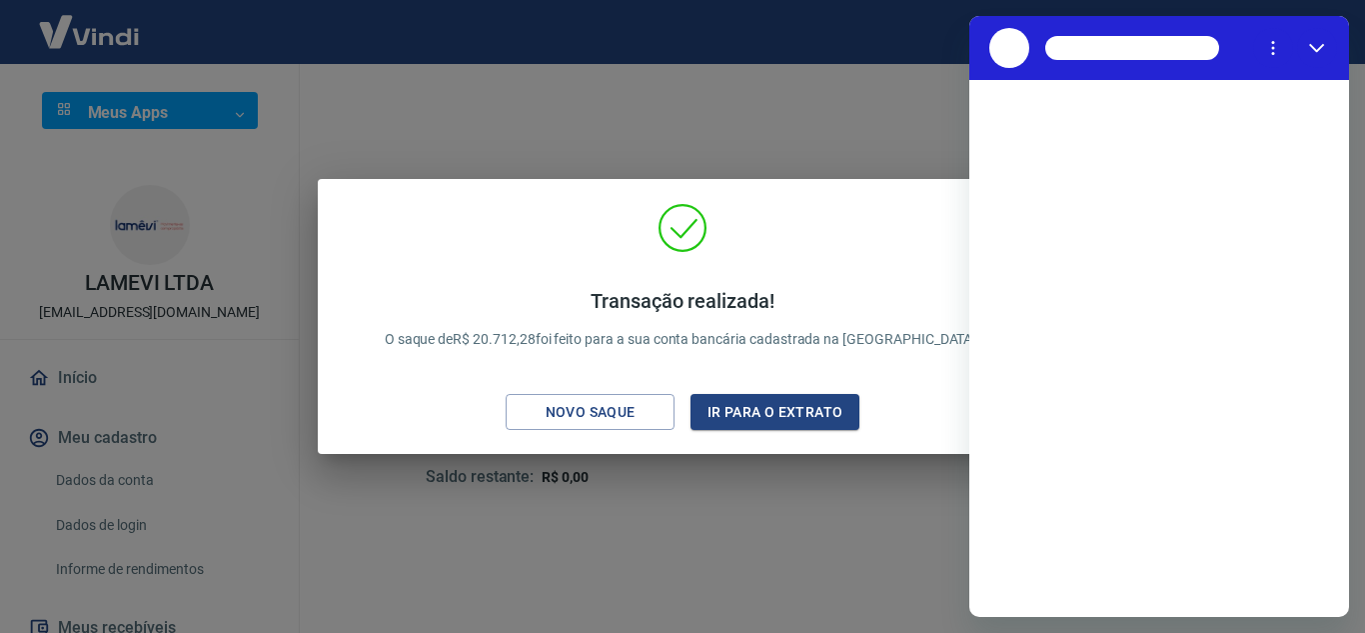
scroll to position [0, 0]
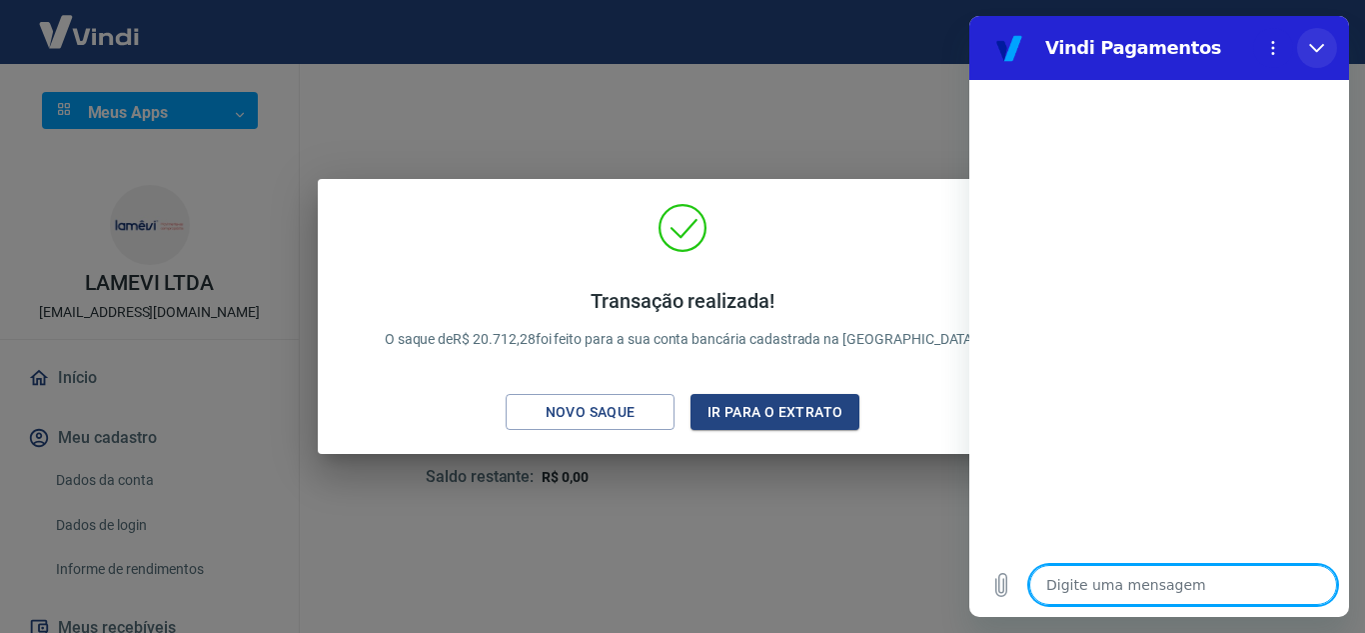
click at [1311, 47] on icon "Fechar" at bounding box center [1316, 48] width 15 height 9
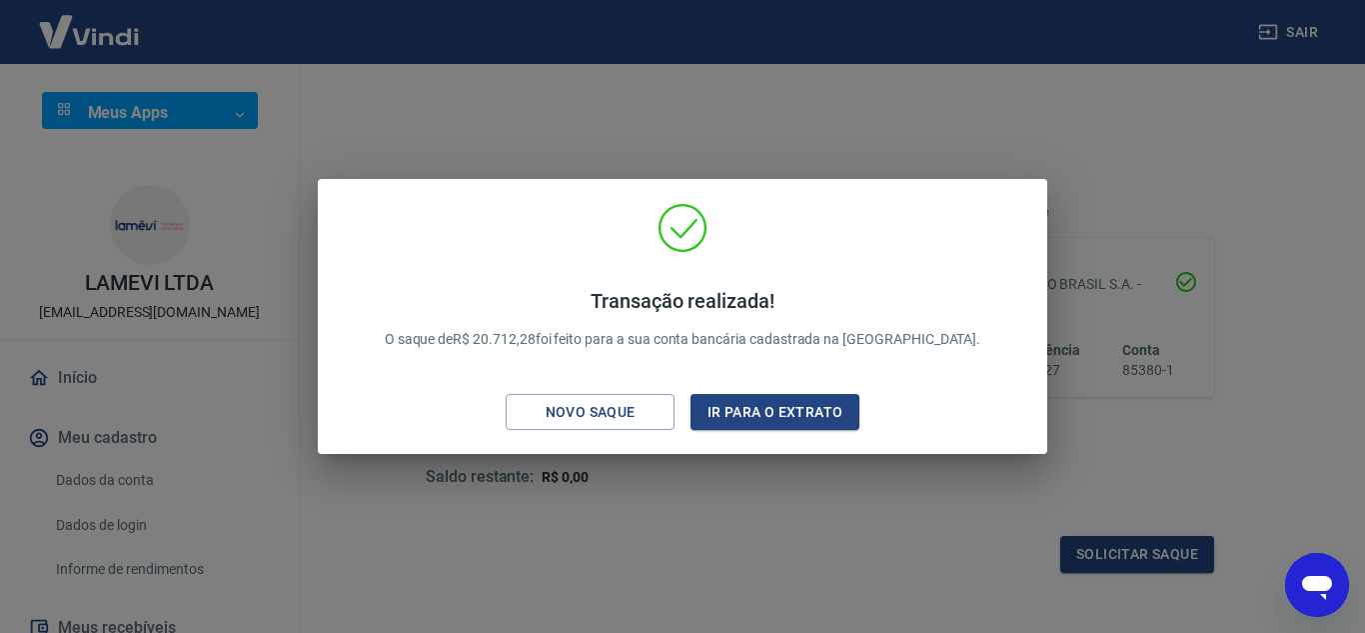
type textarea "x"
